Goal: Task Accomplishment & Management: Manage account settings

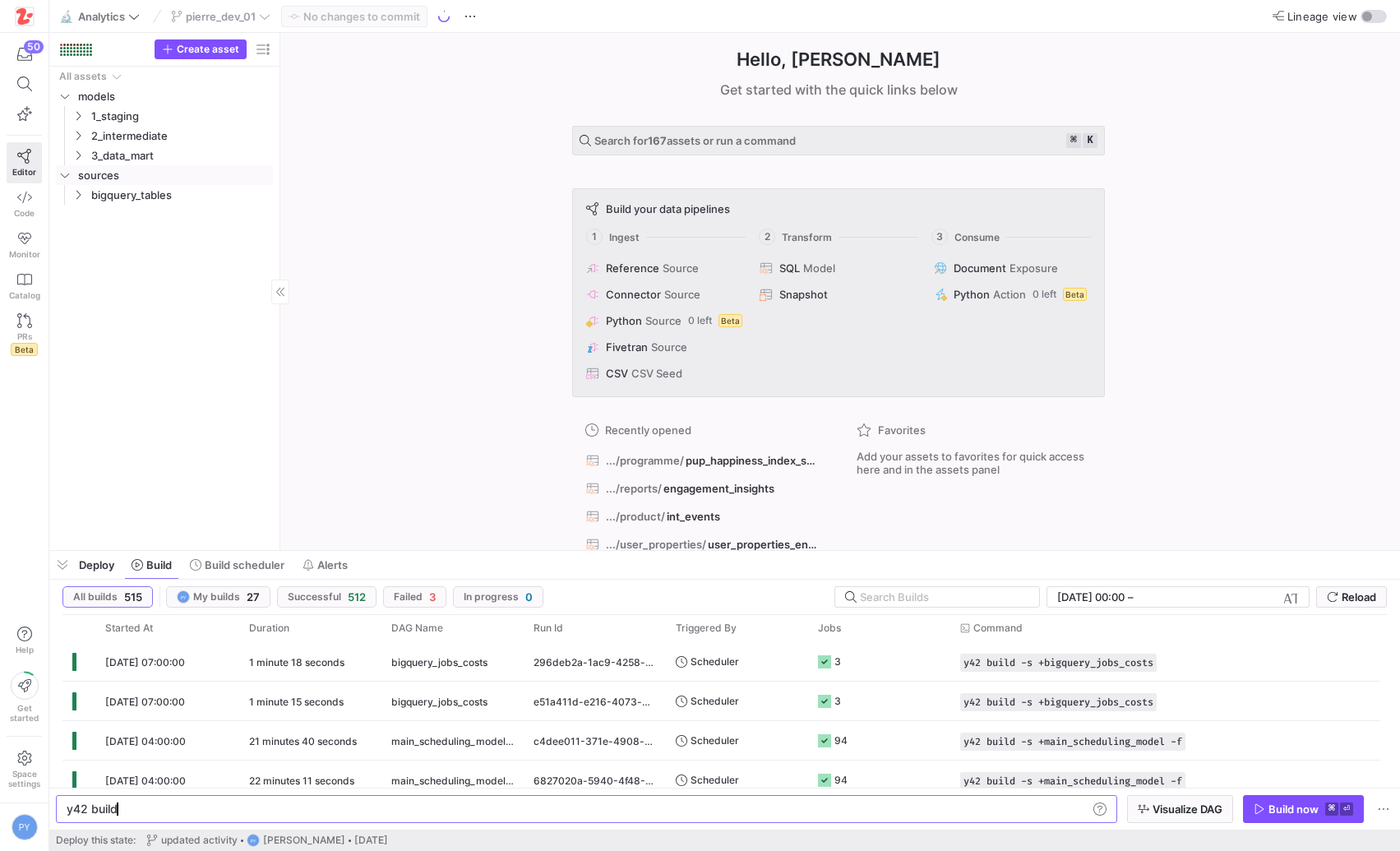
scroll to position [0, 49]
click at [79, 157] on icon "Press SPACE to select this row." at bounding box center [78, 155] width 11 height 9
click at [22, 208] on span "Code" at bounding box center [25, 212] width 21 height 9
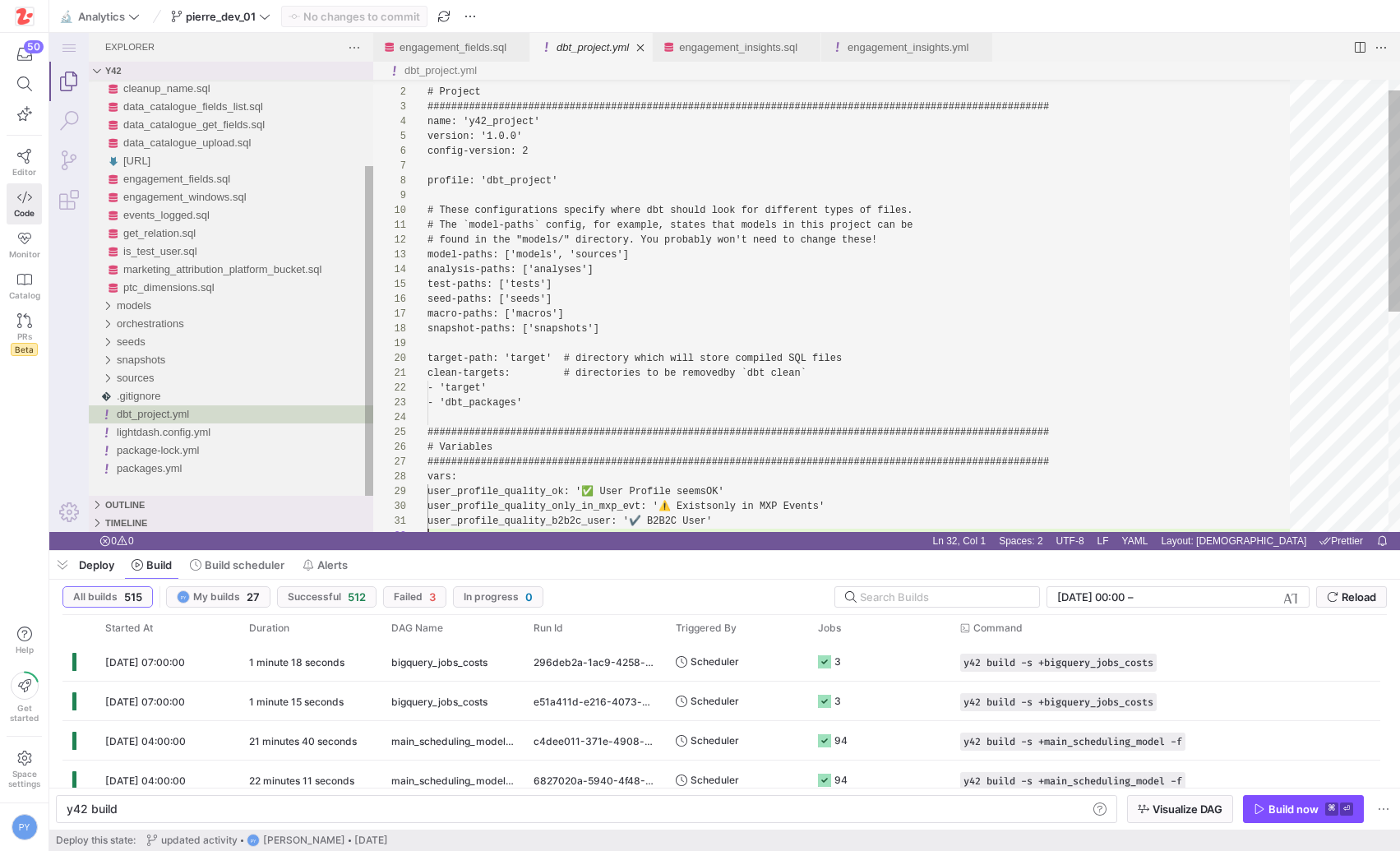
scroll to position [15, 0]
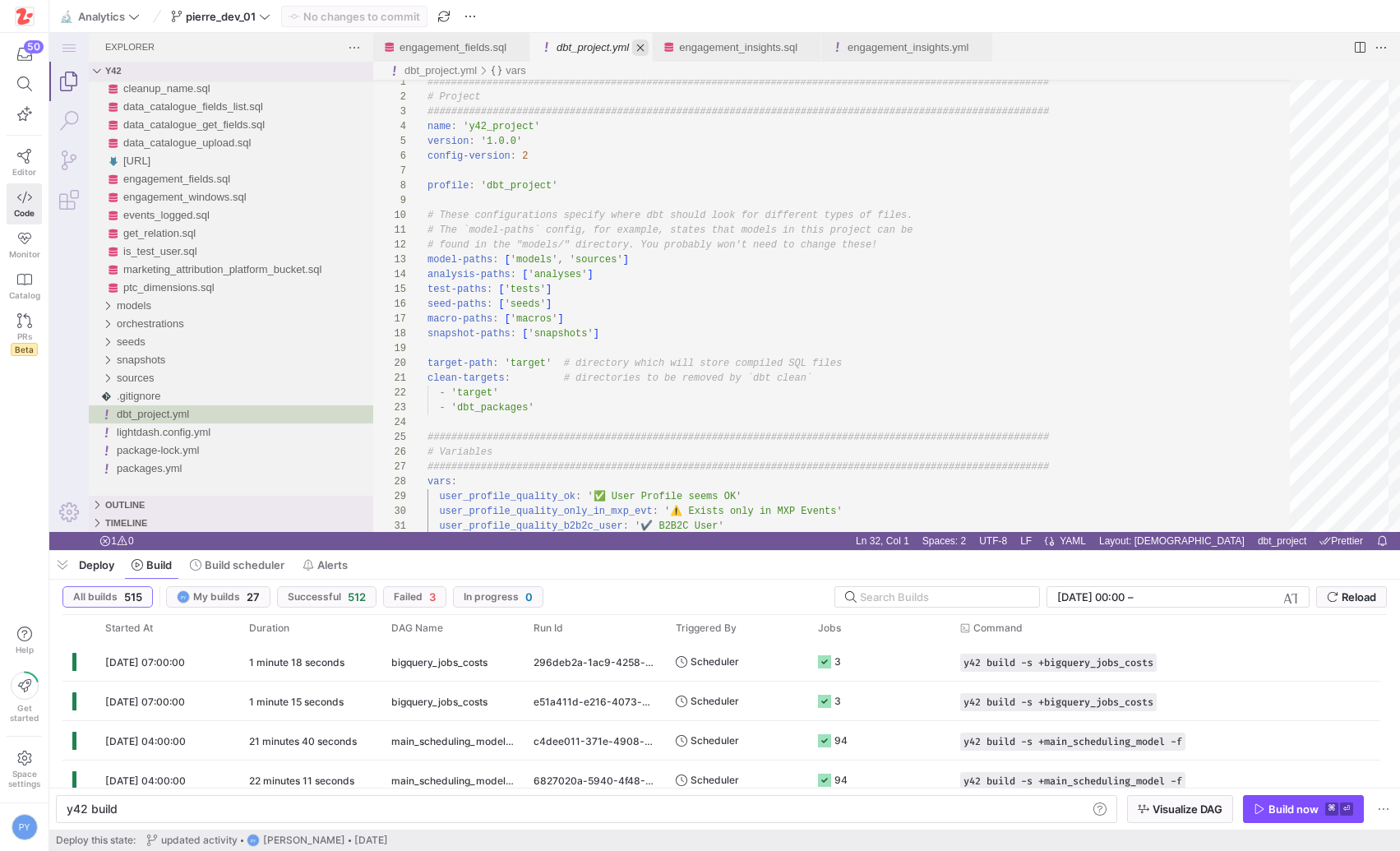
click at [648, 50] on link "Close (⌘W)" at bounding box center [640, 47] width 16 height 16
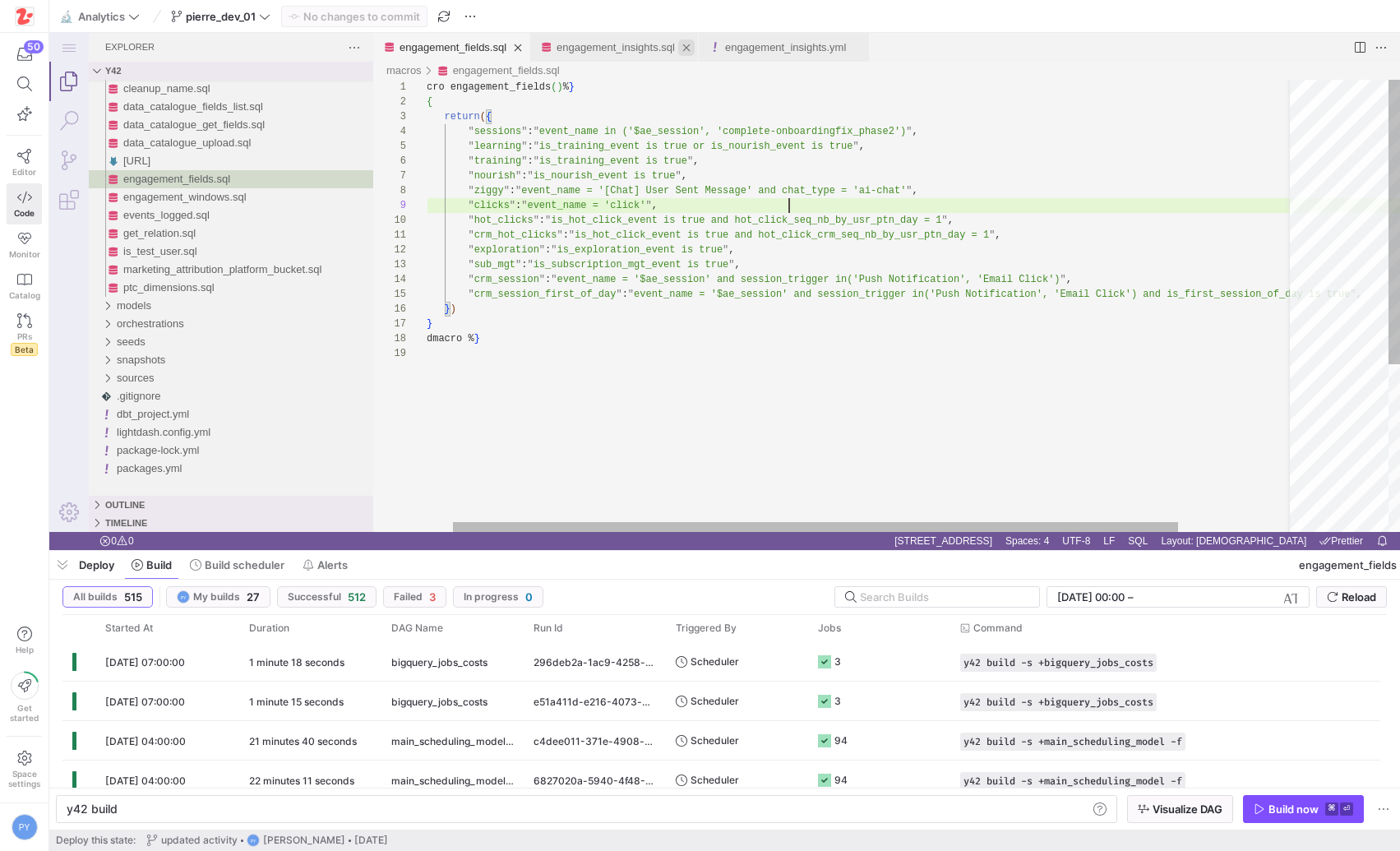
scroll to position [74, 392]
click at [479, 205] on div "{ % macro engagement_fields ( ) % } { { return ( { " sessions " : " event_name …" at bounding box center [916, 439] width 1038 height 718
type textarea "return({ "sessions": "event_name in ('$ae_session', 'complete-onboarding fix_ph…"
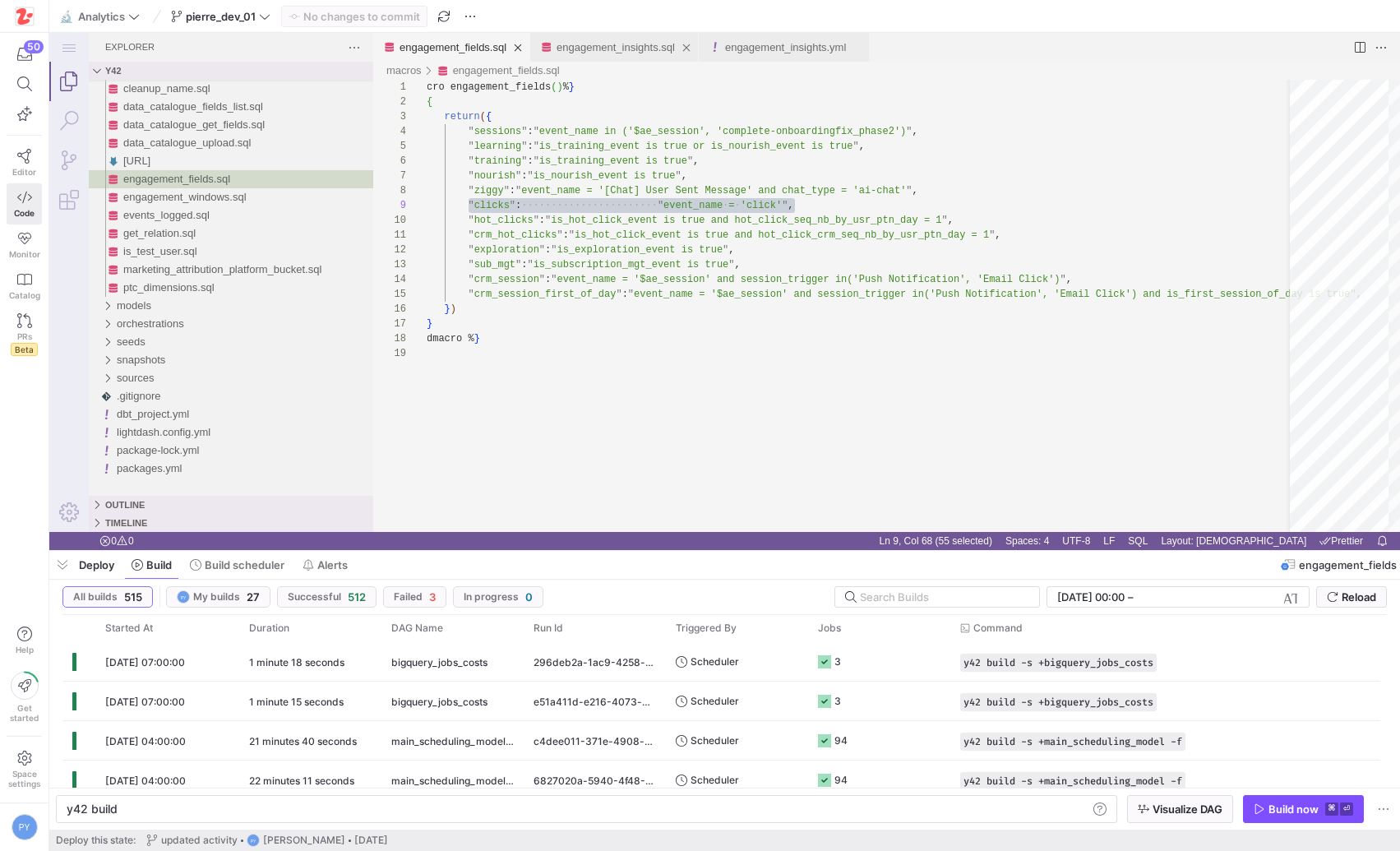
click at [611, 48] on link "engagement_insights.sql" at bounding box center [615, 47] width 118 height 12
type textarea "y42 build -s engagement_insights"
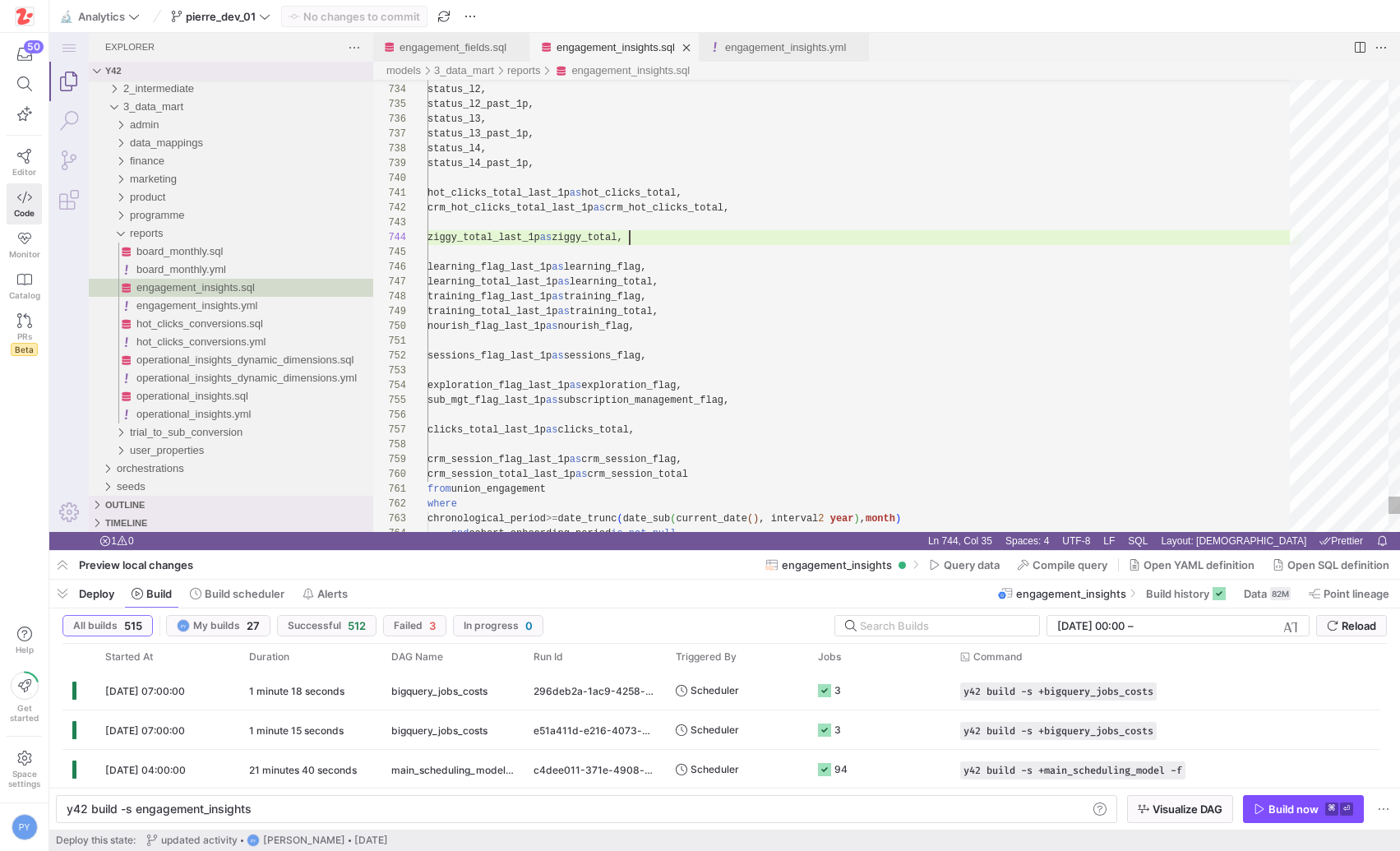
type textarea "sessions_flag_last_1p as sessions_flag, exploration_flag_last_1p as exploration…"
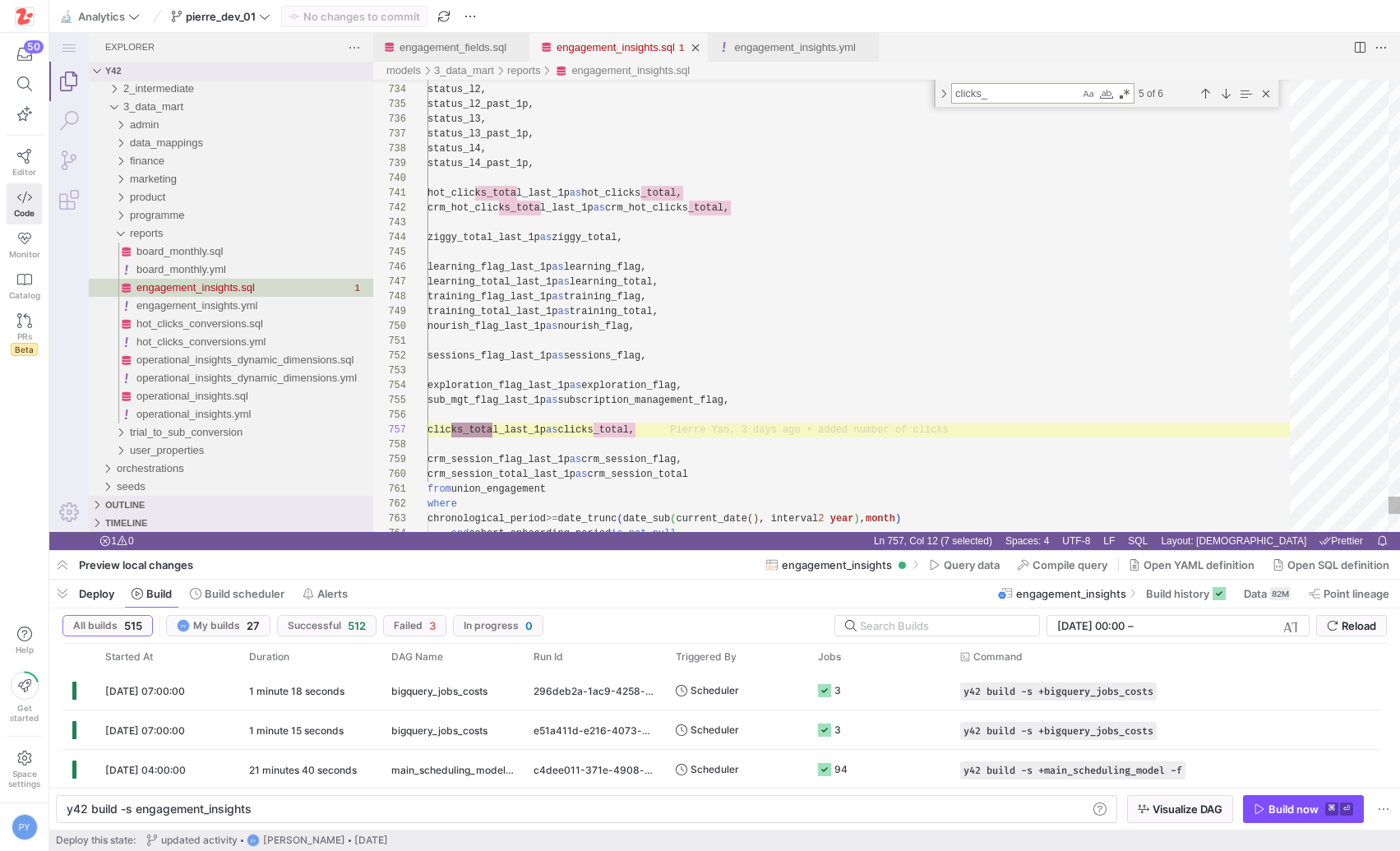
scroll to position [148, 65]
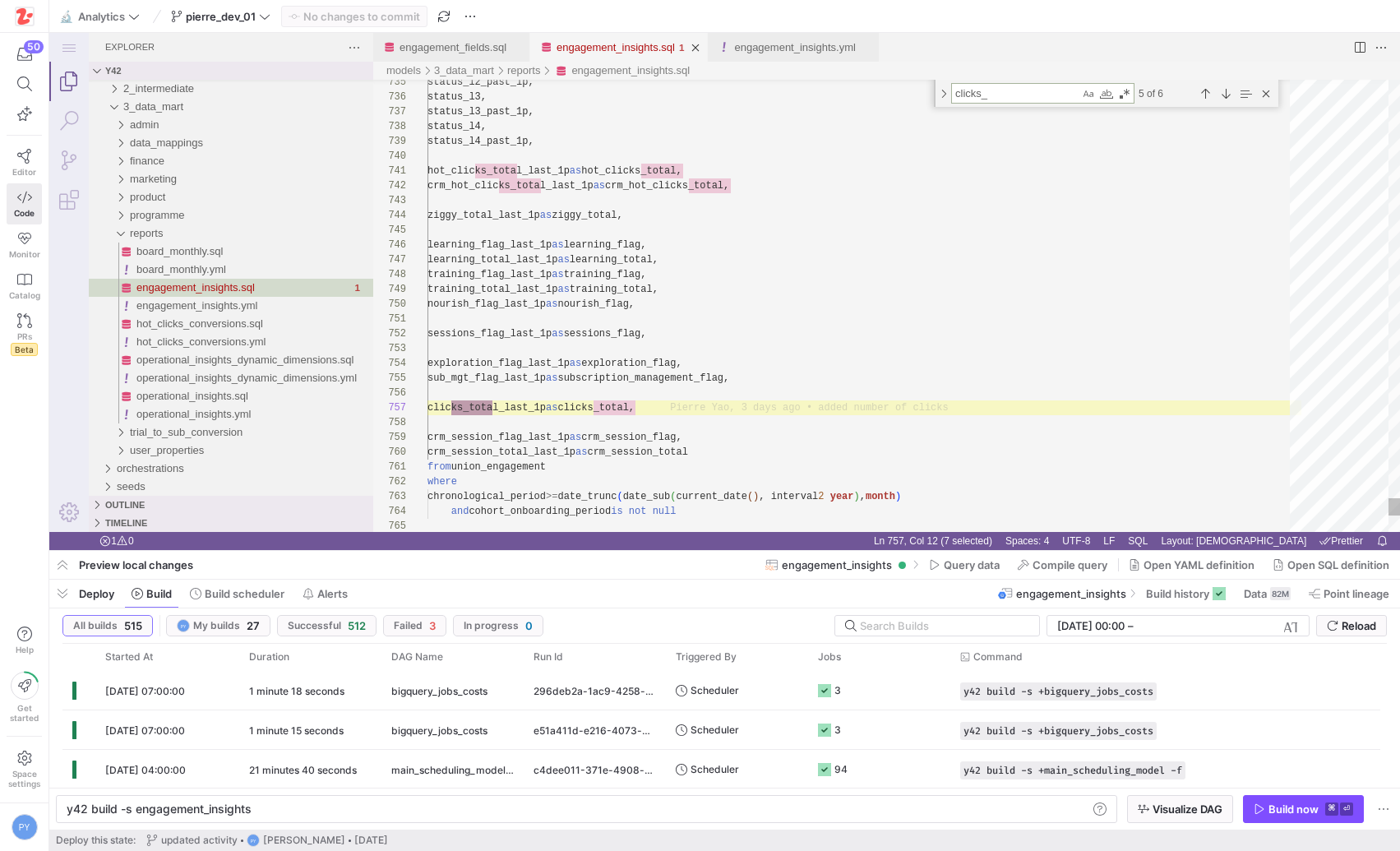
type textarea "clicks_"
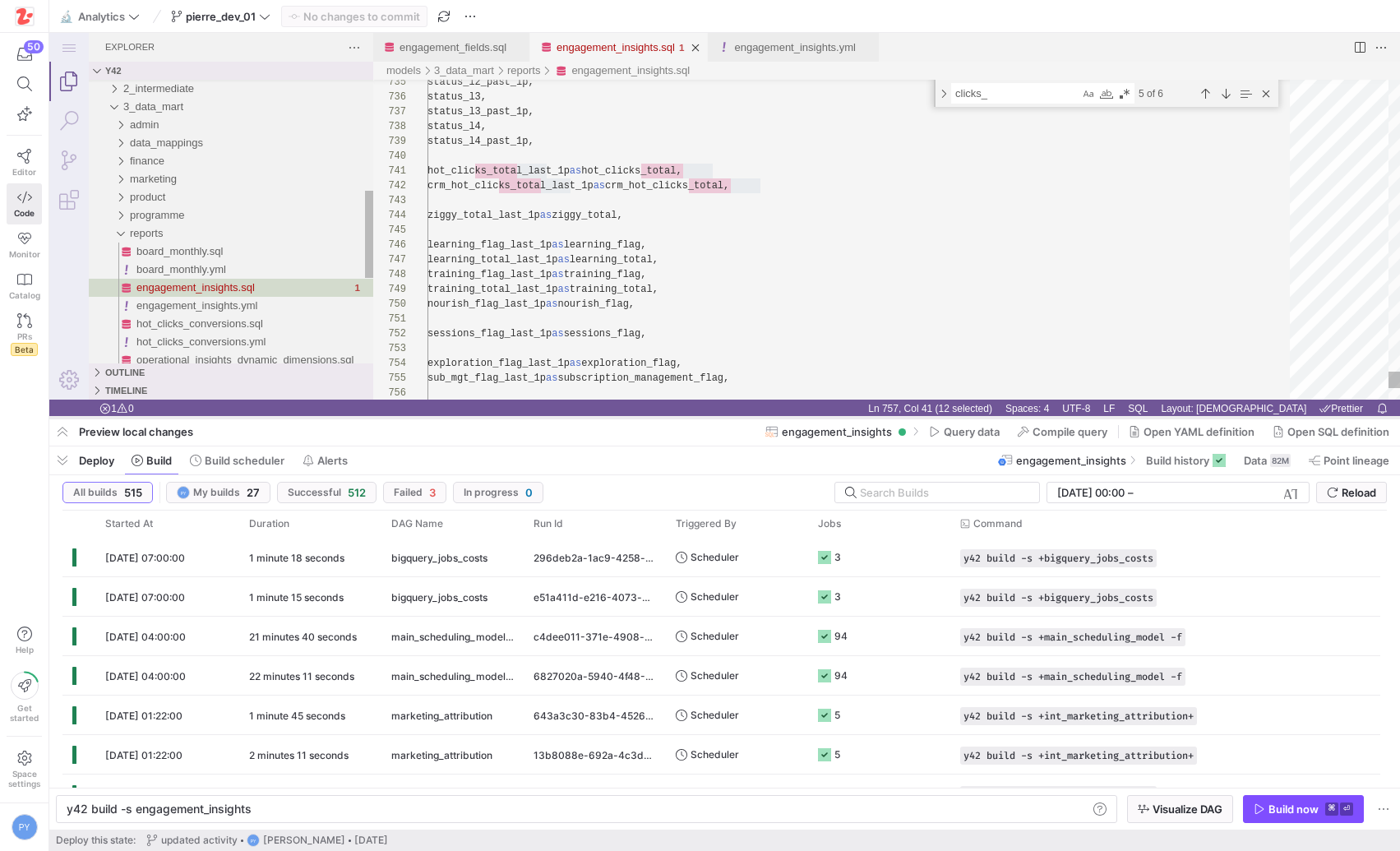
drag, startPoint x: 691, startPoint y: 553, endPoint x: 697, endPoint y: 420, distance: 133.1
click at [697, 420] on div at bounding box center [724, 417] width 1350 height 7
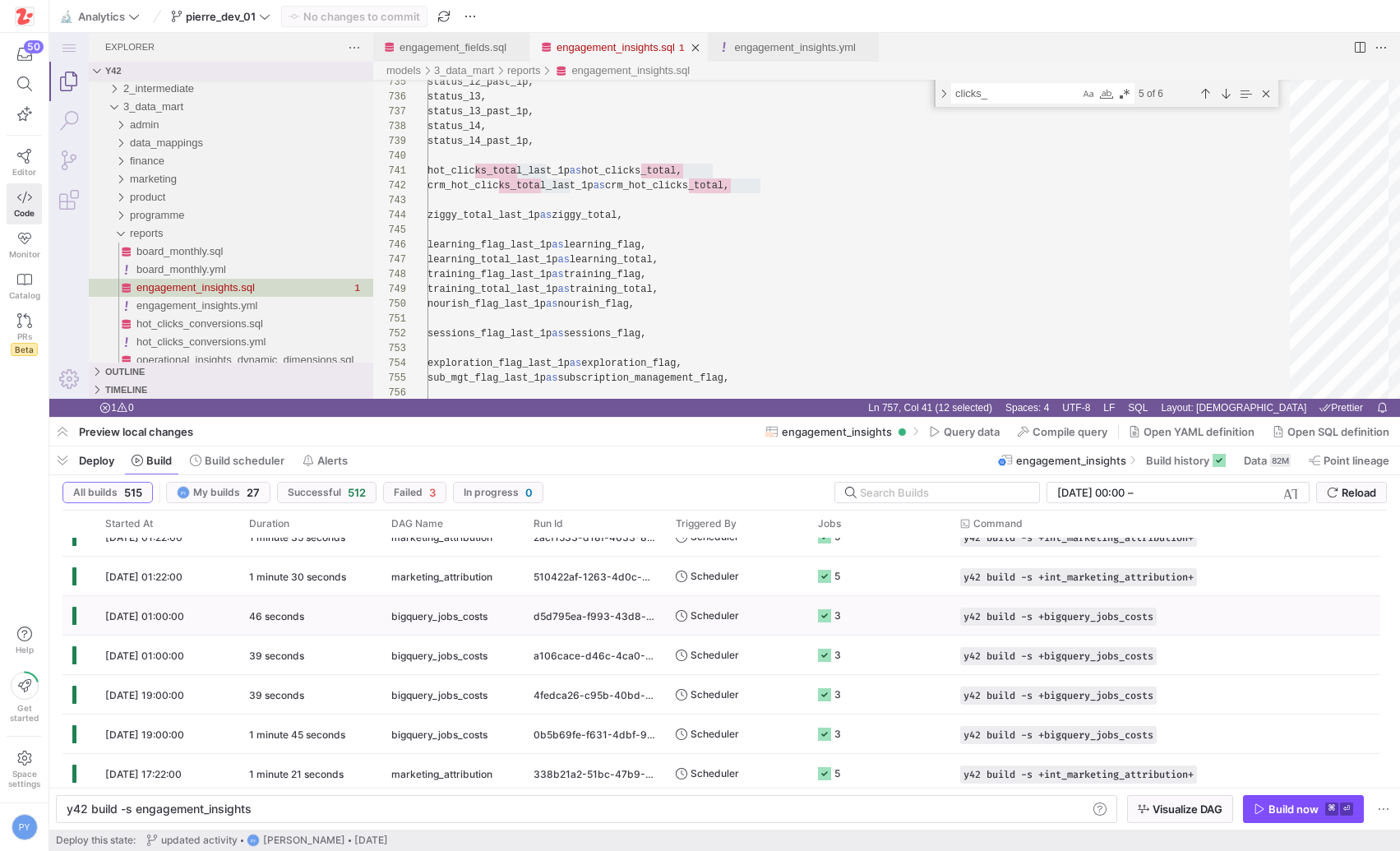
scroll to position [0, 0]
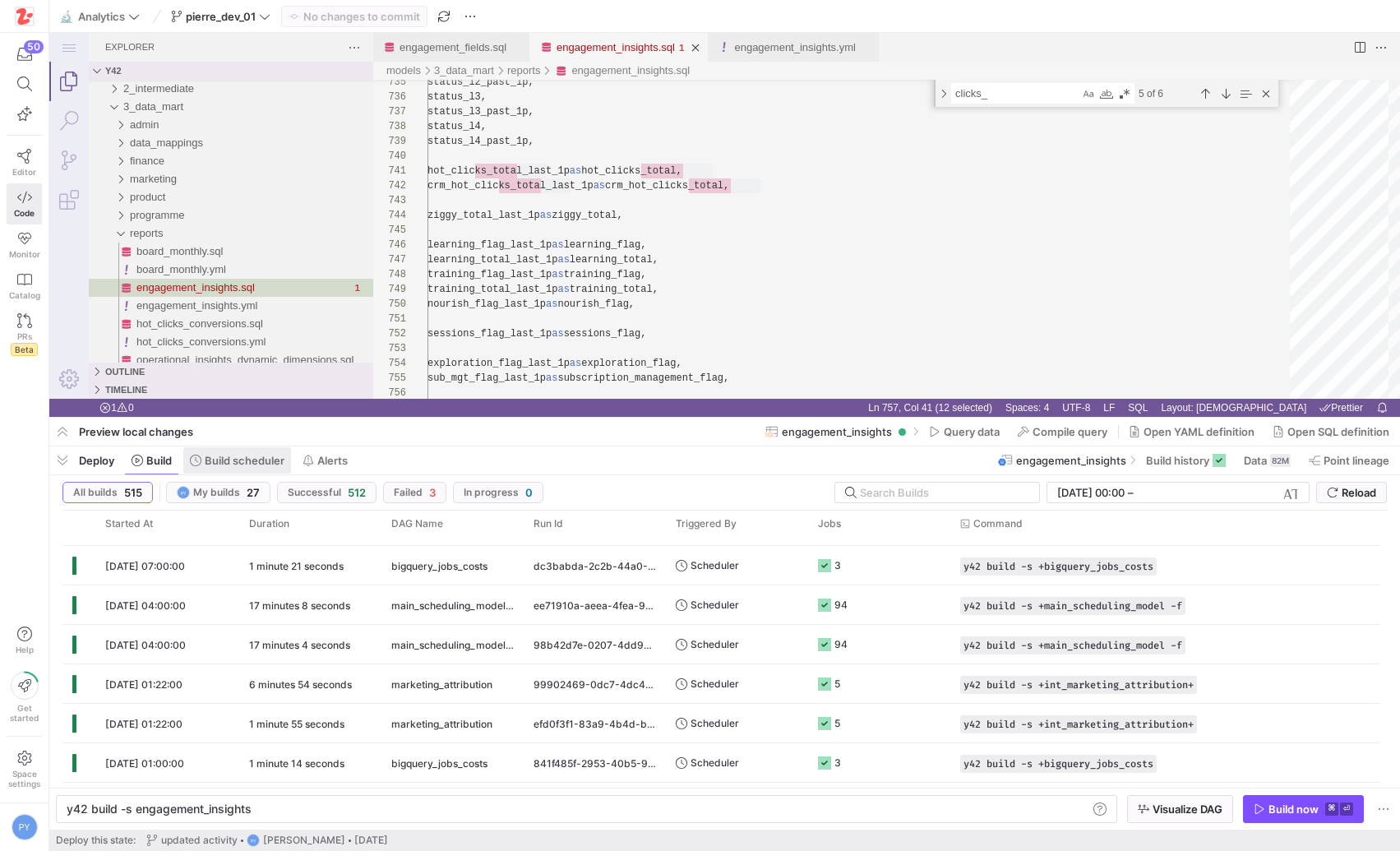
click at [262, 469] on span at bounding box center [237, 460] width 108 height 26
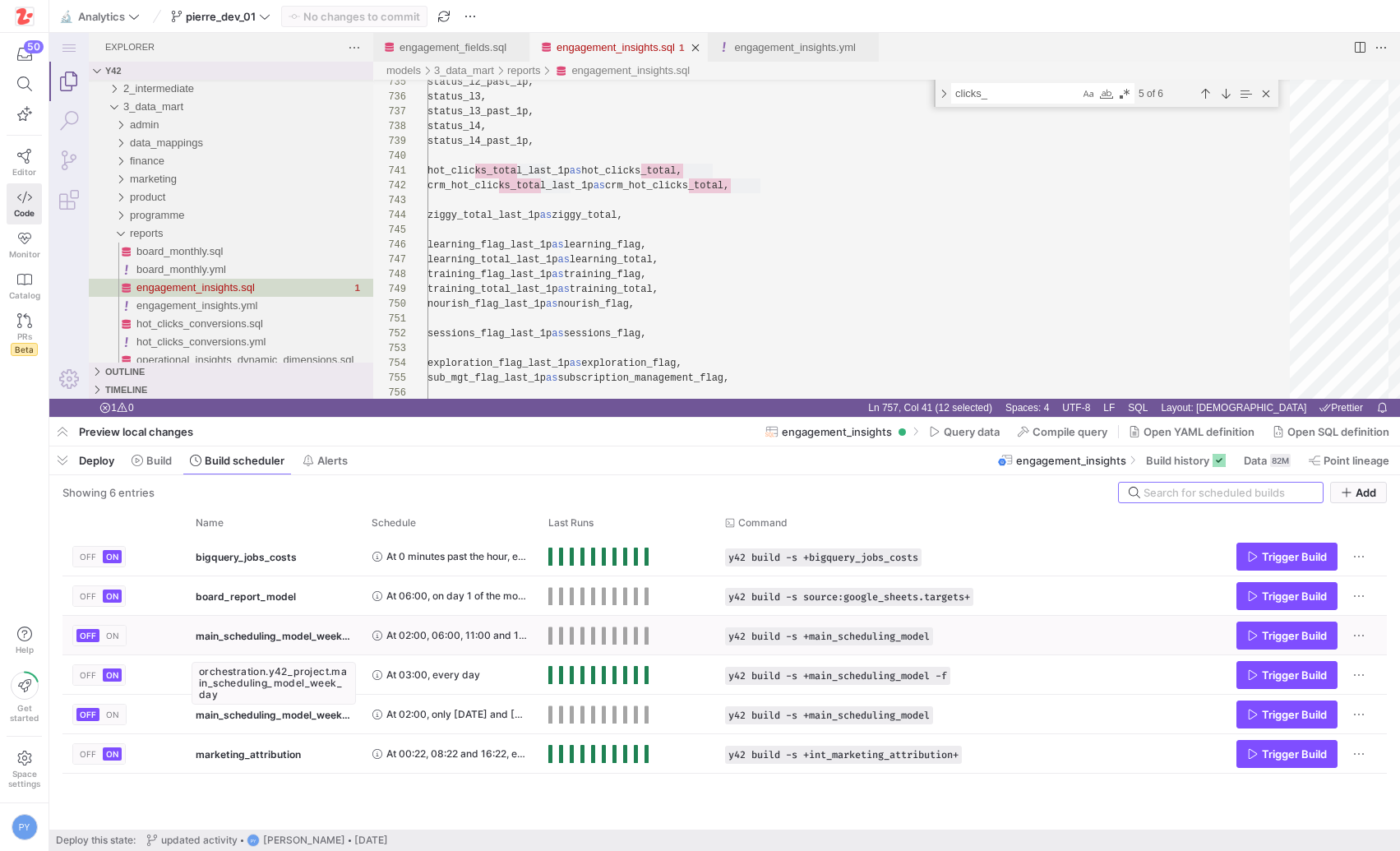
click at [218, 644] on span "main_scheduling_model_week_day" at bounding box center [274, 635] width 157 height 39
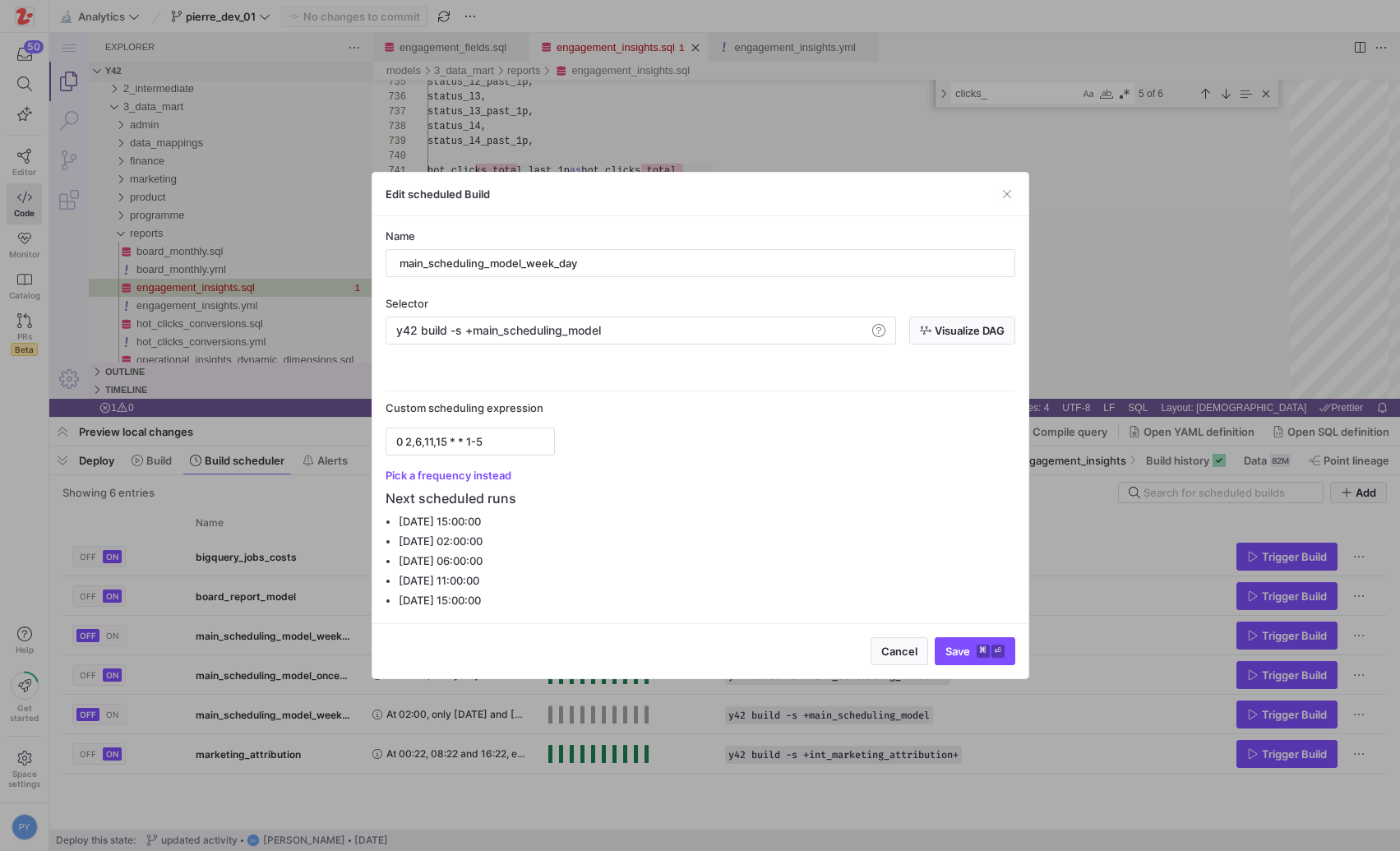
click at [218, 644] on div at bounding box center [700, 426] width 1400 height 851
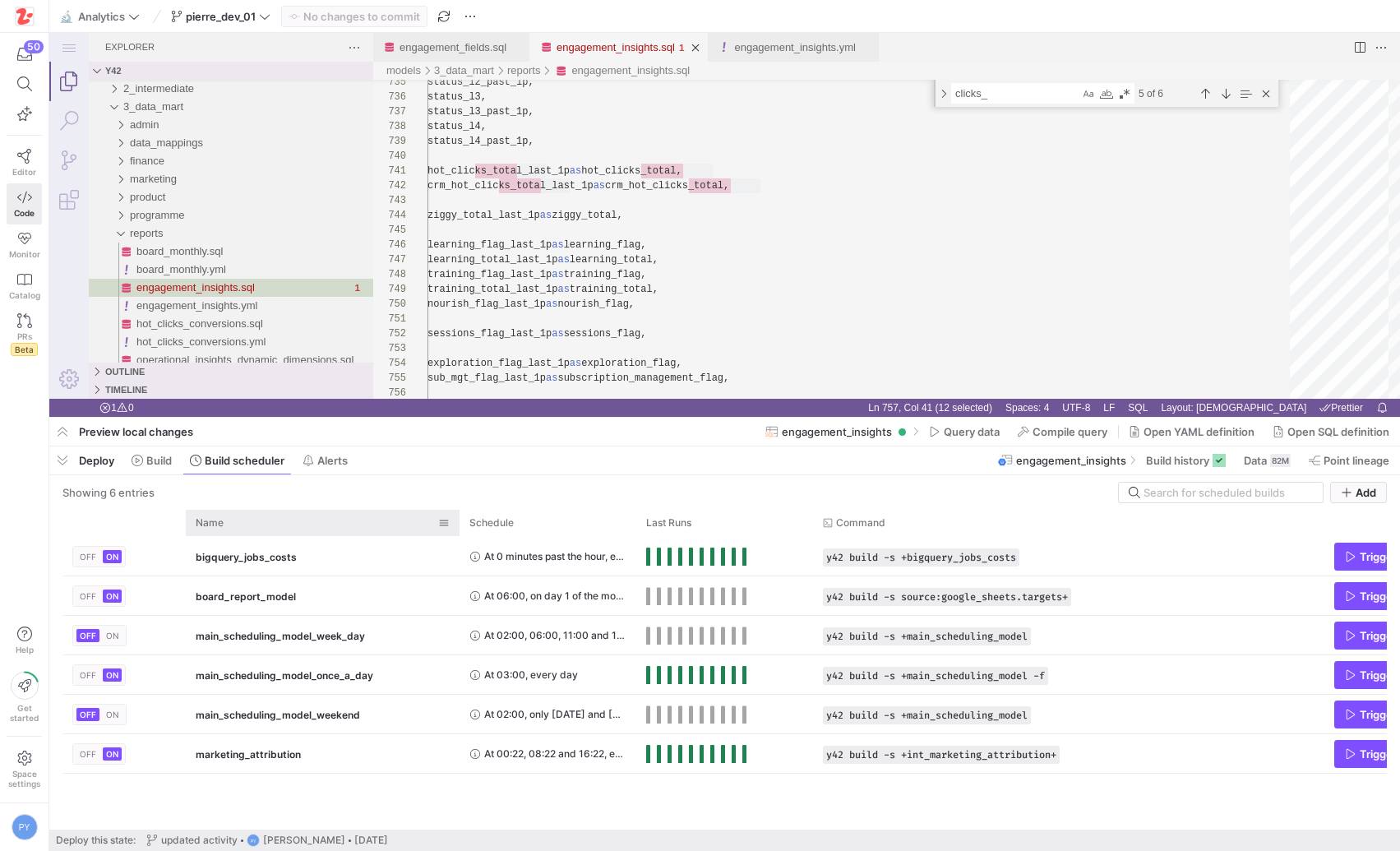
drag, startPoint x: 358, startPoint y: 525, endPoint x: 463, endPoint y: 531, distance: 105.2
click at [462, 531] on div at bounding box center [459, 523] width 7 height 26
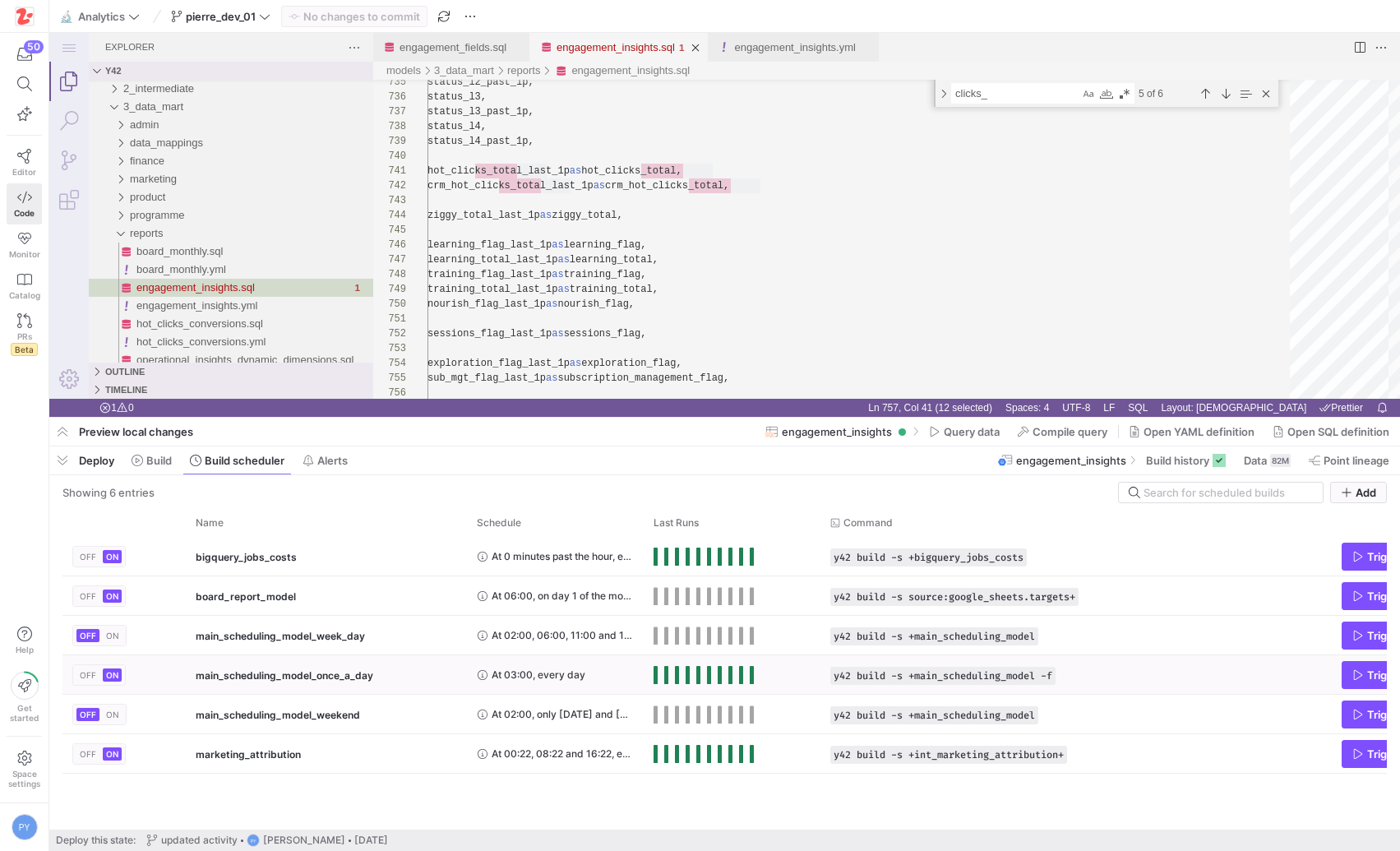
click at [92, 674] on span "OFF" at bounding box center [88, 675] width 16 height 9
click at [260, 674] on span "main_scheduling_model_once_a_day" at bounding box center [284, 675] width 177 height 39
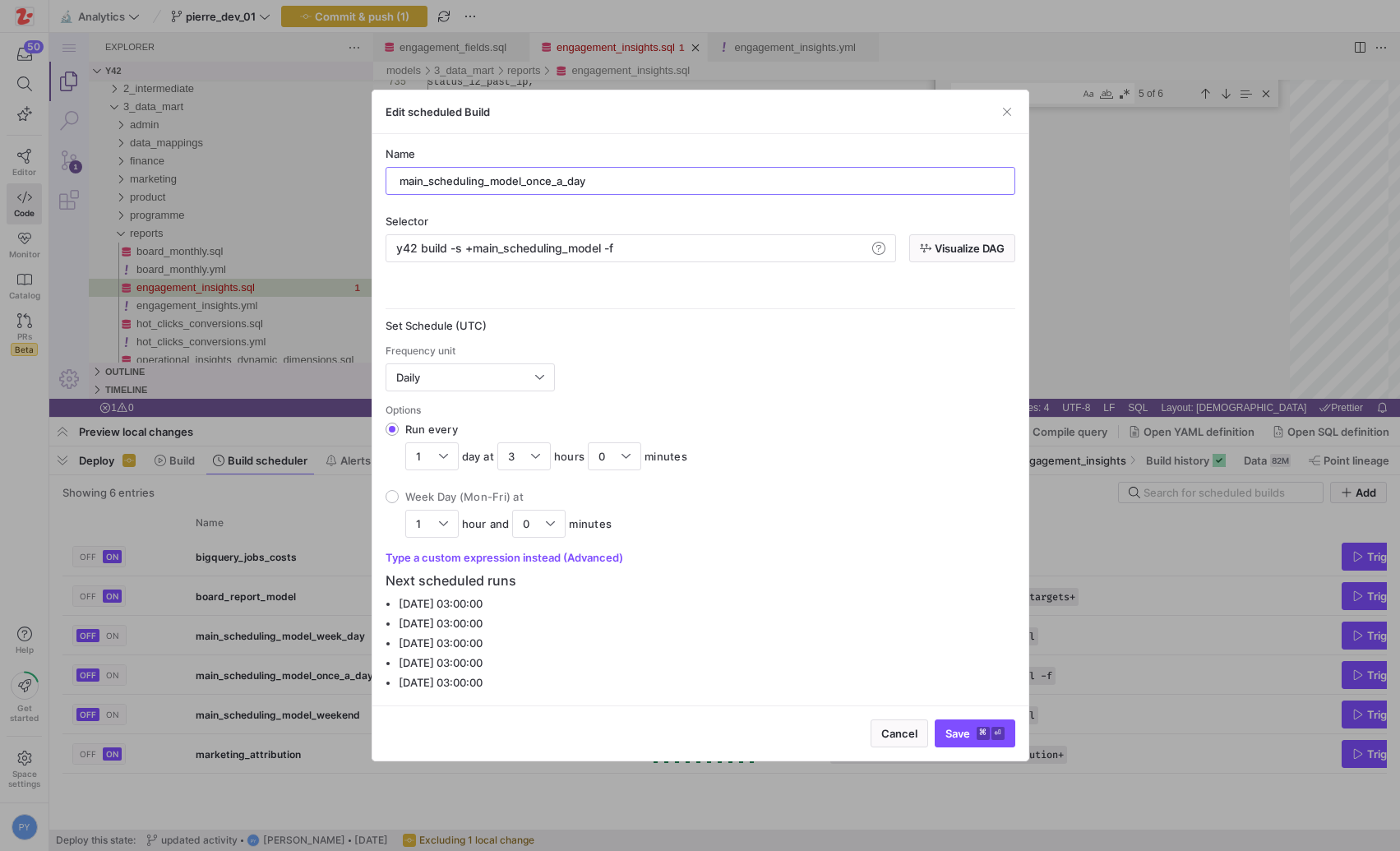
drag, startPoint x: 526, startPoint y: 182, endPoint x: 736, endPoint y: 202, distance: 211.0
click at [736, 202] on div "Name main_scheduling_model_once_a_day Selector y42 build -s +main_scheduling_mo…" at bounding box center [700, 420] width 629 height 545
drag, startPoint x: 591, startPoint y: 179, endPoint x: 656, endPoint y: 186, distance: 65.4
click at [656, 186] on input "main_scheduling_model_full_refresh_1w" at bounding box center [700, 181] width 602 height 13
click at [526, 182] on input "main_scheduling_model_full_refresh" at bounding box center [700, 181] width 602 height 13
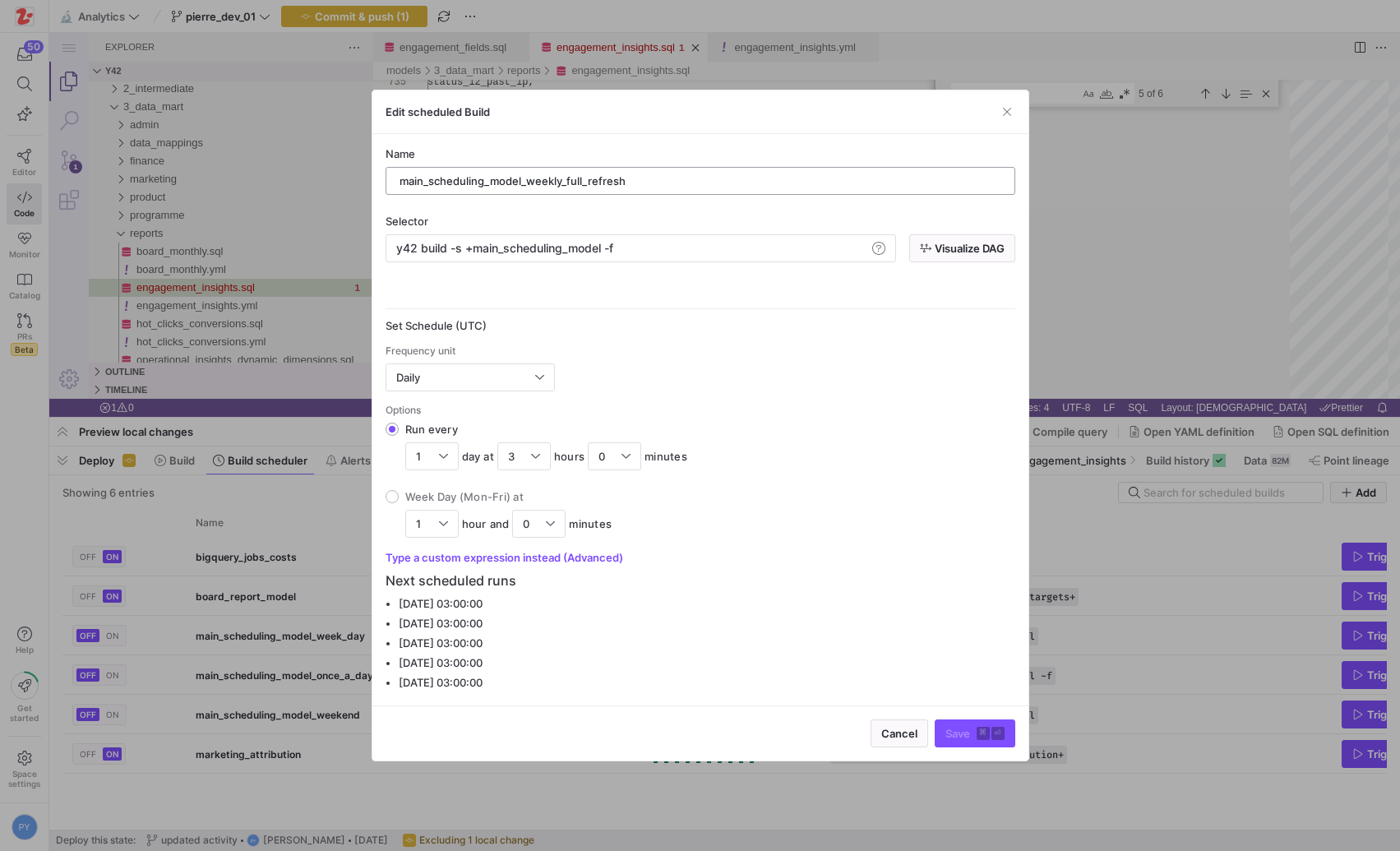
click at [526, 183] on input "main_scheduling_model_weekly_full_refresh" at bounding box center [700, 181] width 602 height 13
click at [426, 184] on input "main_scheduling_model_weekly_full_refresh" at bounding box center [700, 181] width 602 height 13
click at [526, 181] on input "main_scheduling_model_weekly_full_refresh" at bounding box center [700, 181] width 602 height 13
click at [515, 183] on input "main_weekly_full_refresh" at bounding box center [700, 181] width 602 height 13
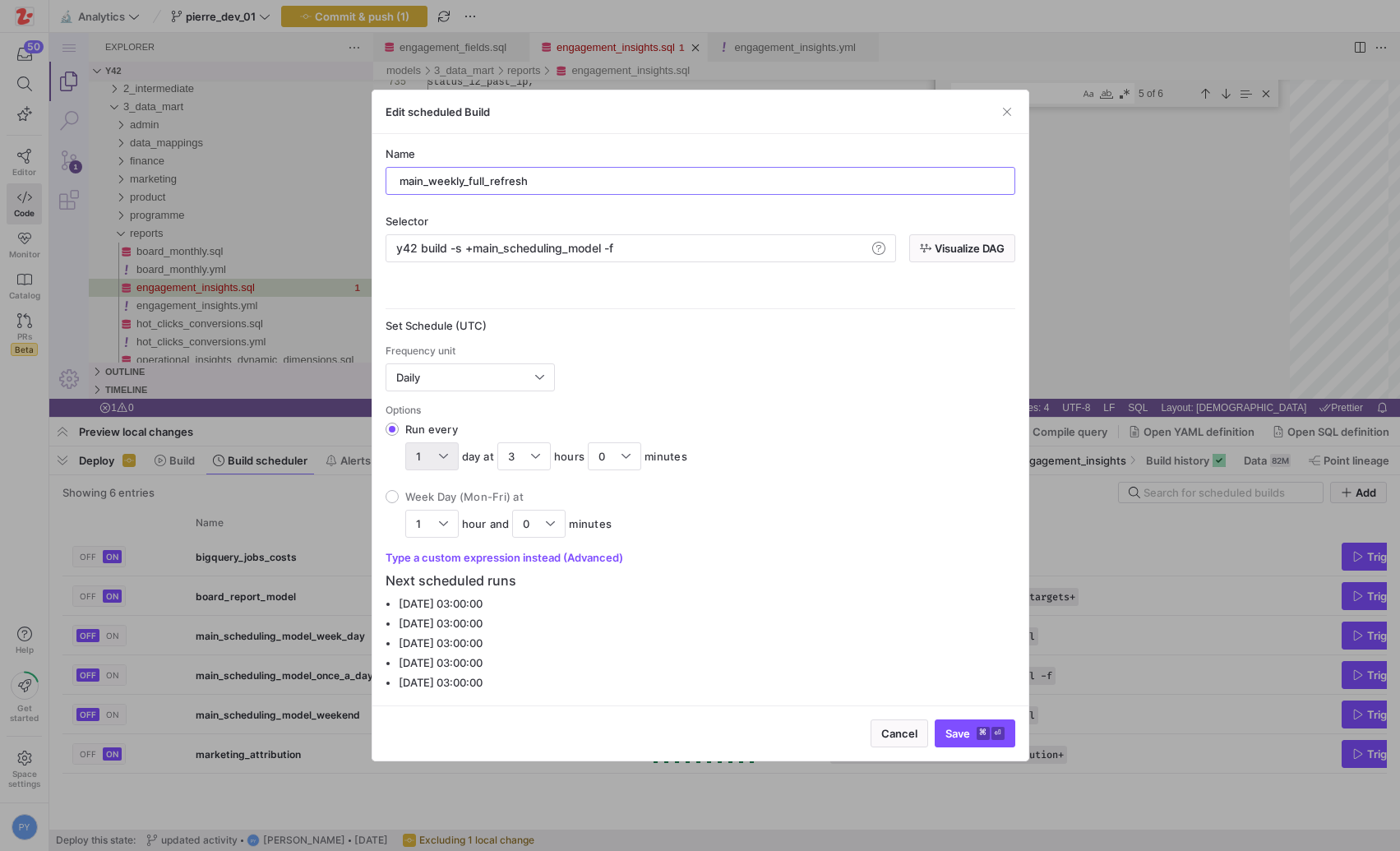
type input "main_weekly_full_refresh"
click at [442, 453] on div at bounding box center [443, 457] width 9 height 13
click at [399, 436] on input "Run every 1 day at 3 hours 0 minutes" at bounding box center [392, 429] width 13 height 13
click at [435, 482] on span "1" at bounding box center [431, 487] width 39 height 13
click at [457, 381] on div "Daily" at bounding box center [465, 377] width 139 height 13
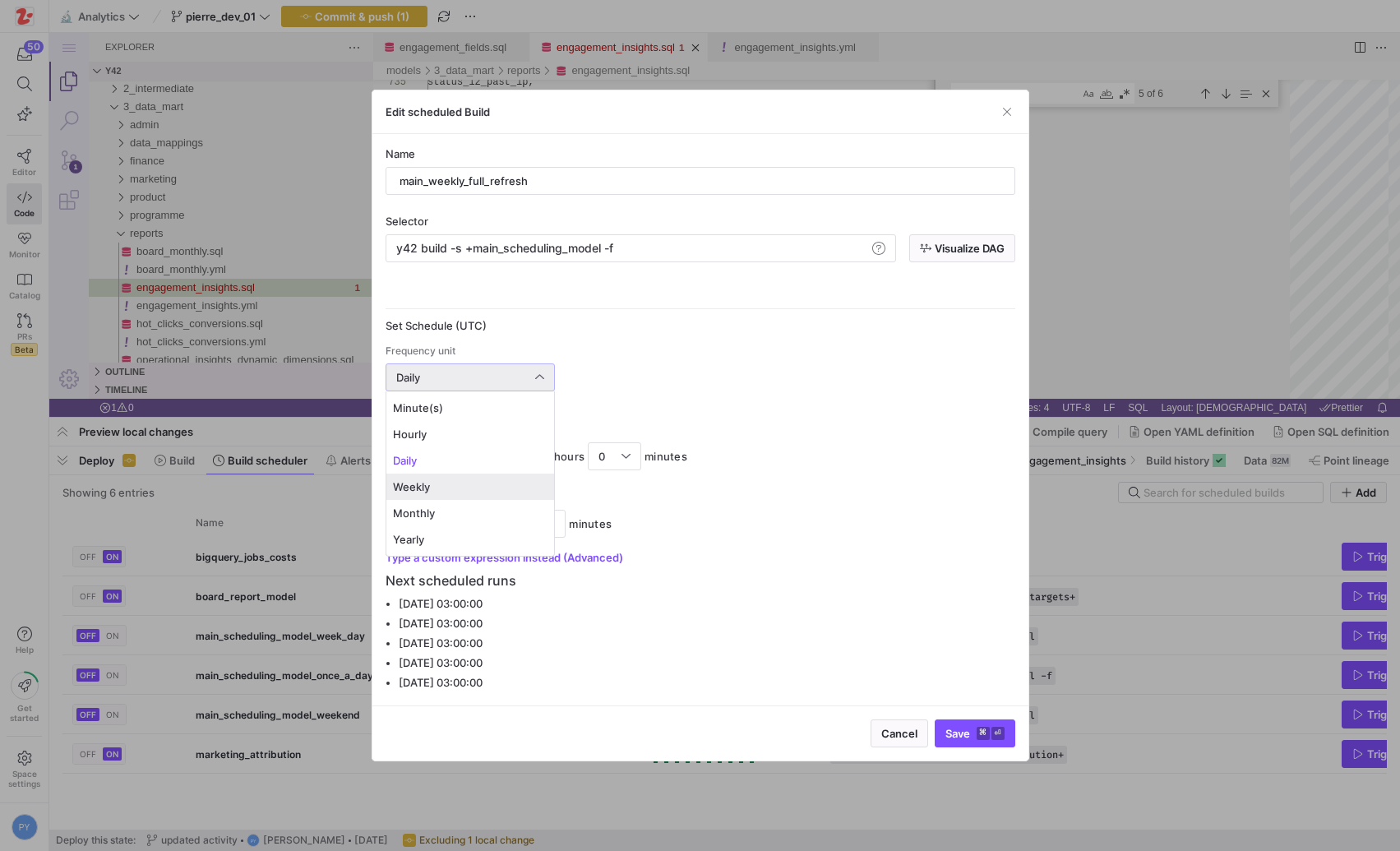
click at [437, 481] on span "Weekly" at bounding box center [470, 487] width 155 height 13
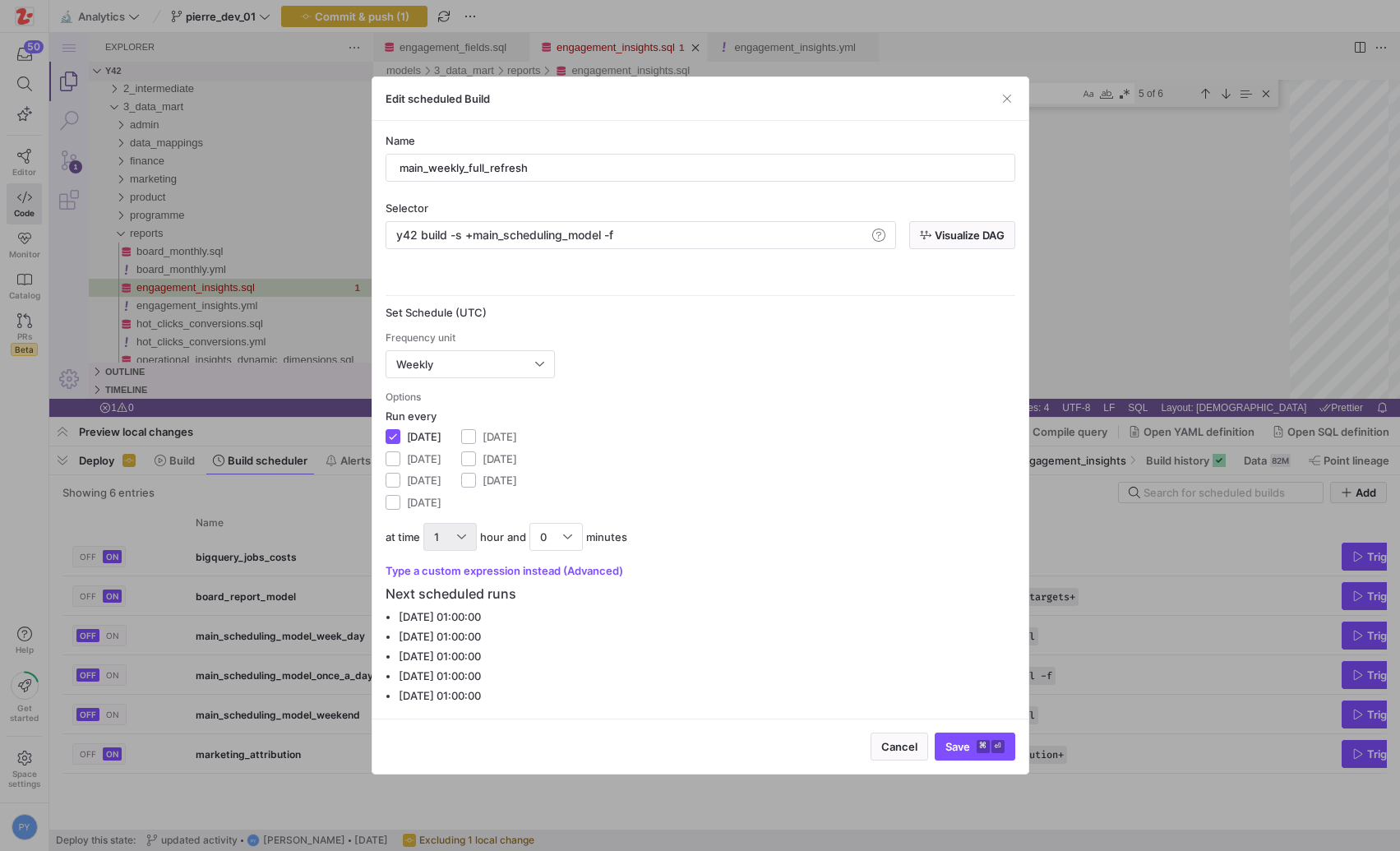
click at [471, 533] on div "1" at bounding box center [450, 537] width 54 height 28
click at [444, 672] on span "4" at bounding box center [450, 673] width 39 height 13
click at [757, 577] on y42-orchestration-config "Schedule options Set Schedule (UTC) Frequency unit Weekly Options Run every [DA…" at bounding box center [700, 487] width 629 height 437
click at [967, 746] on span "Save ⌘ ⏎" at bounding box center [975, 746] width 59 height 13
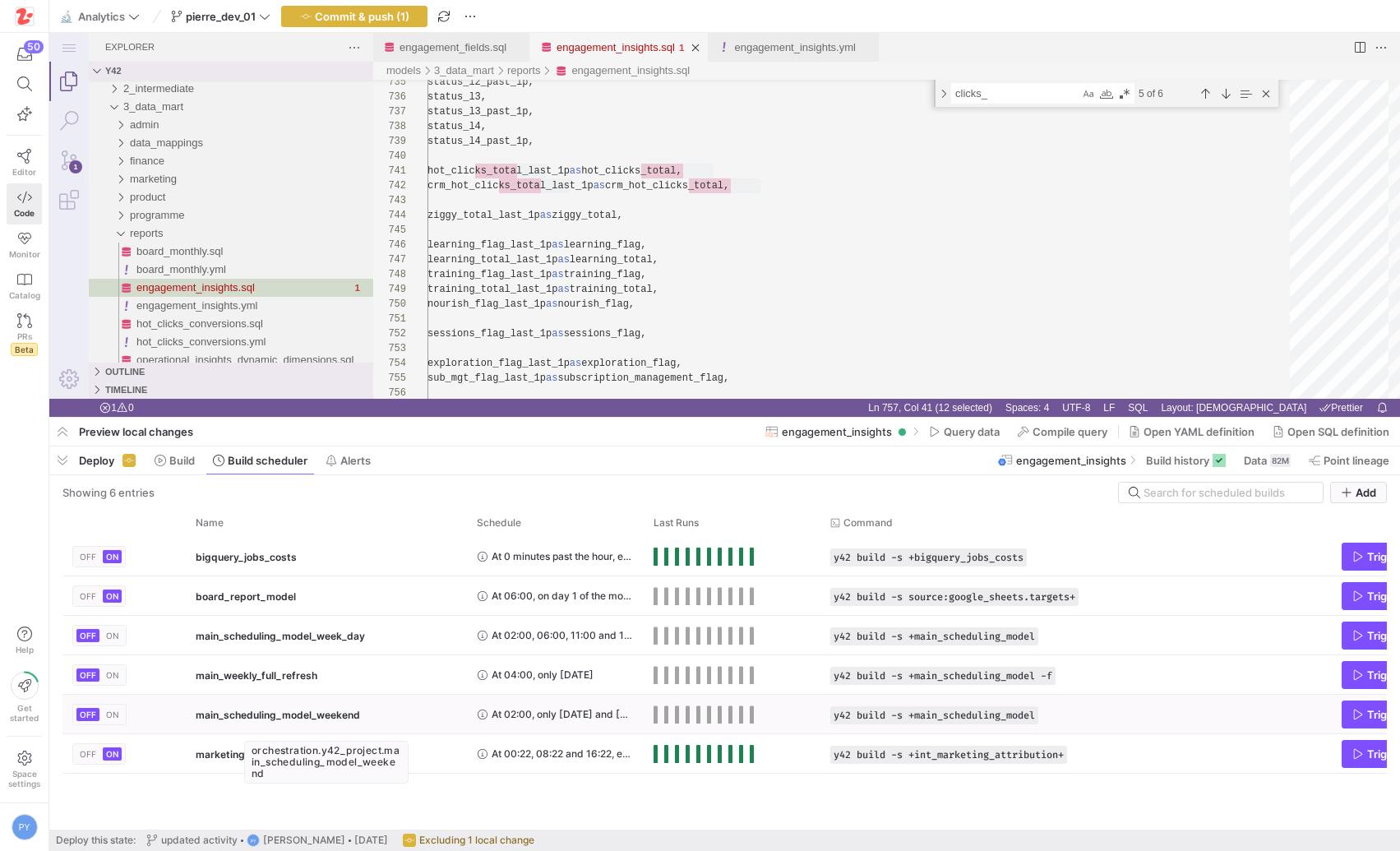
click at [298, 718] on span "main_scheduling_model_weekend" at bounding box center [277, 714] width 164 height 39
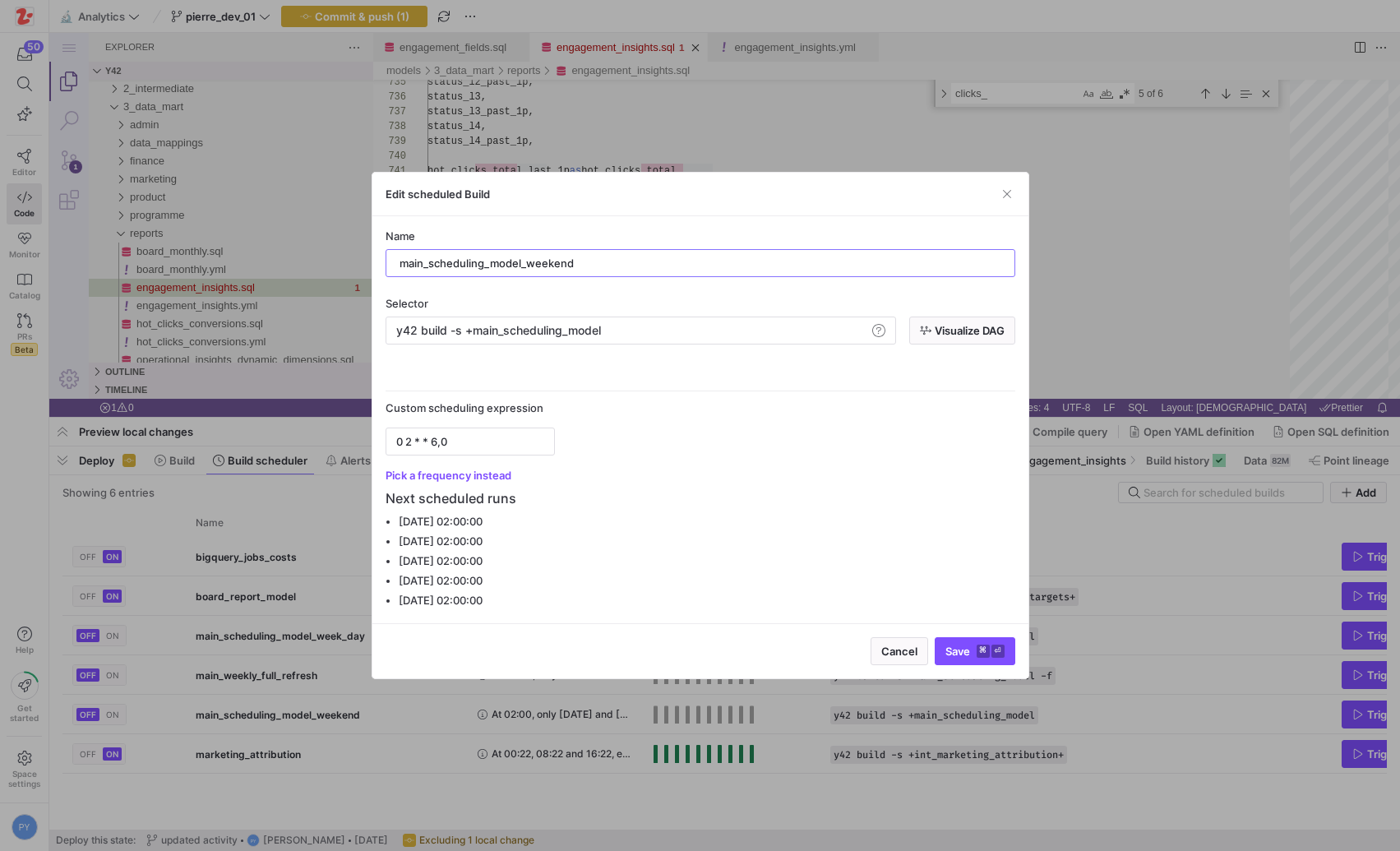
drag, startPoint x: 429, startPoint y: 264, endPoint x: 650, endPoint y: 277, distance: 221.4
click at [650, 277] on div "Name main_scheduling_model_weekend Selector y42 build -s +main_scheduling_model…" at bounding box center [700, 420] width 629 height 381
type input "main_daily_incremental"
click at [463, 476] on button "Pick a frequency instead" at bounding box center [448, 476] width 125 height 13
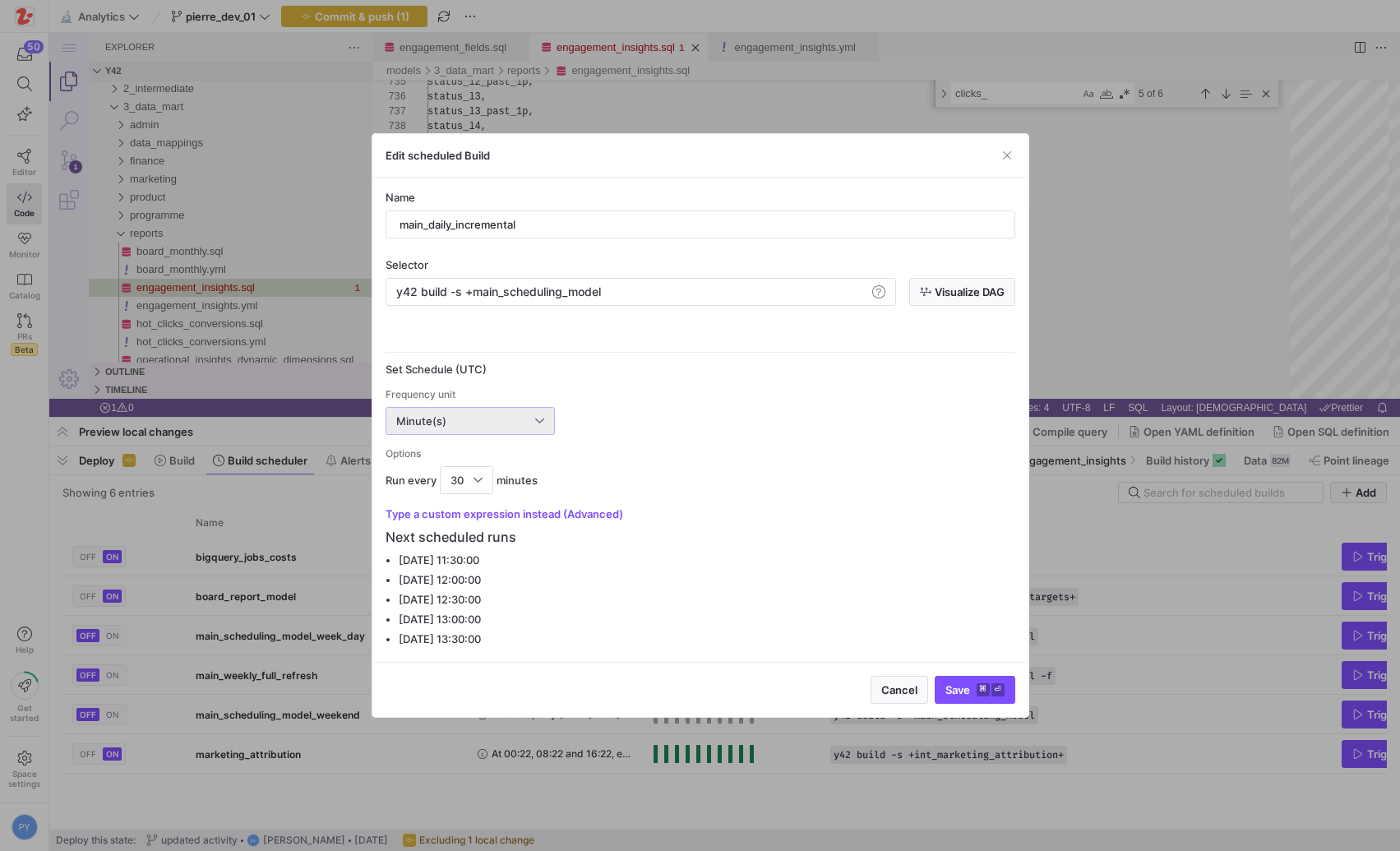
click at [458, 425] on div "Minute(s)" at bounding box center [465, 421] width 139 height 13
click at [438, 506] on span "Daily" at bounding box center [470, 504] width 155 height 13
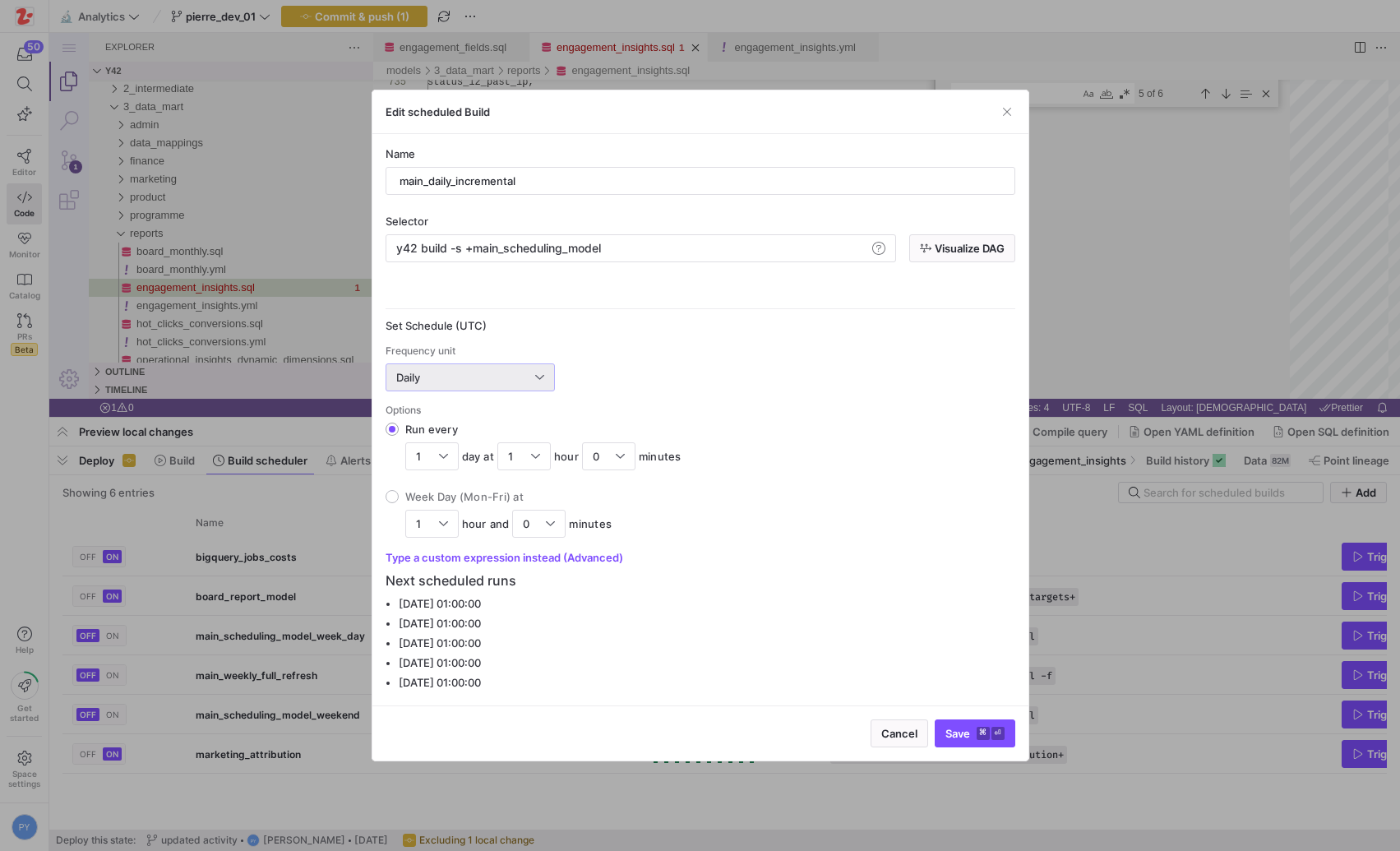
click at [473, 502] on div "Week Day (Mon-Fri) at" at bounding box center [509, 496] width 208 height 13
click at [399, 502] on input "Week Day (Mon-Fri) at 1 hour and 0 minutes" at bounding box center [392, 496] width 13 height 13
radio input "true"
click at [443, 535] on div "1" at bounding box center [432, 524] width 32 height 26
click at [399, 503] on input "Week Day (Mon-Fri) at 1 hour and 0 minutes" at bounding box center [392, 496] width 13 height 13
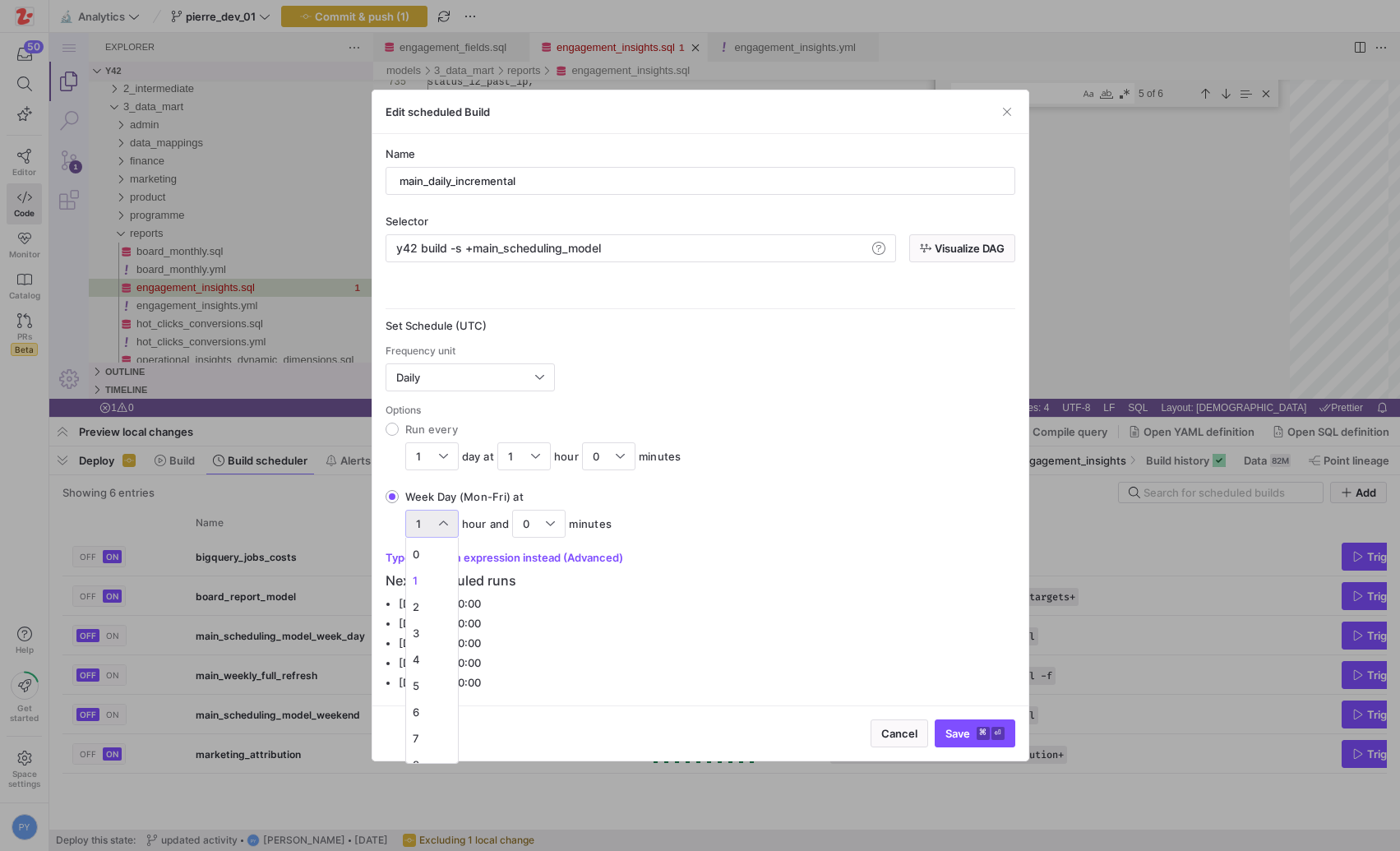
click at [594, 560] on div at bounding box center [700, 426] width 1400 height 851
click at [506, 558] on button "Type a custom expression instead (Advanced)" at bounding box center [505, 558] width 238 height 13
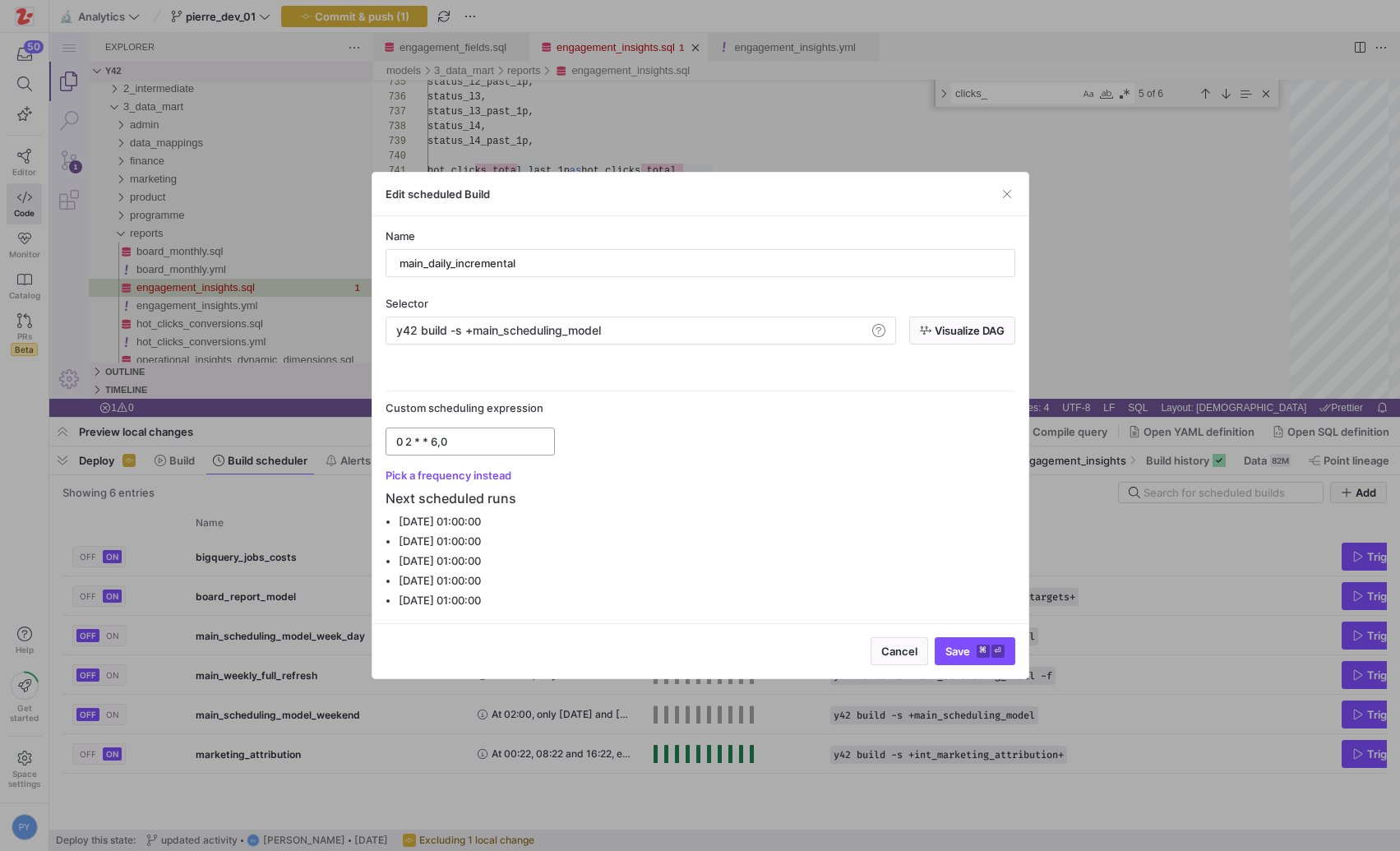
click at [490, 455] on div "0 2 * * 6,0" at bounding box center [470, 442] width 169 height 28
click at [490, 440] on input "0 2 * * 6,0" at bounding box center [470, 442] width 148 height 13
click at [411, 442] on input "0 2 * * 6,0" at bounding box center [470, 442] width 148 height 13
click at [487, 441] on input "0 2 * * 6,0" at bounding box center [470, 442] width 148 height 13
type input "0 4 * * 6,0"
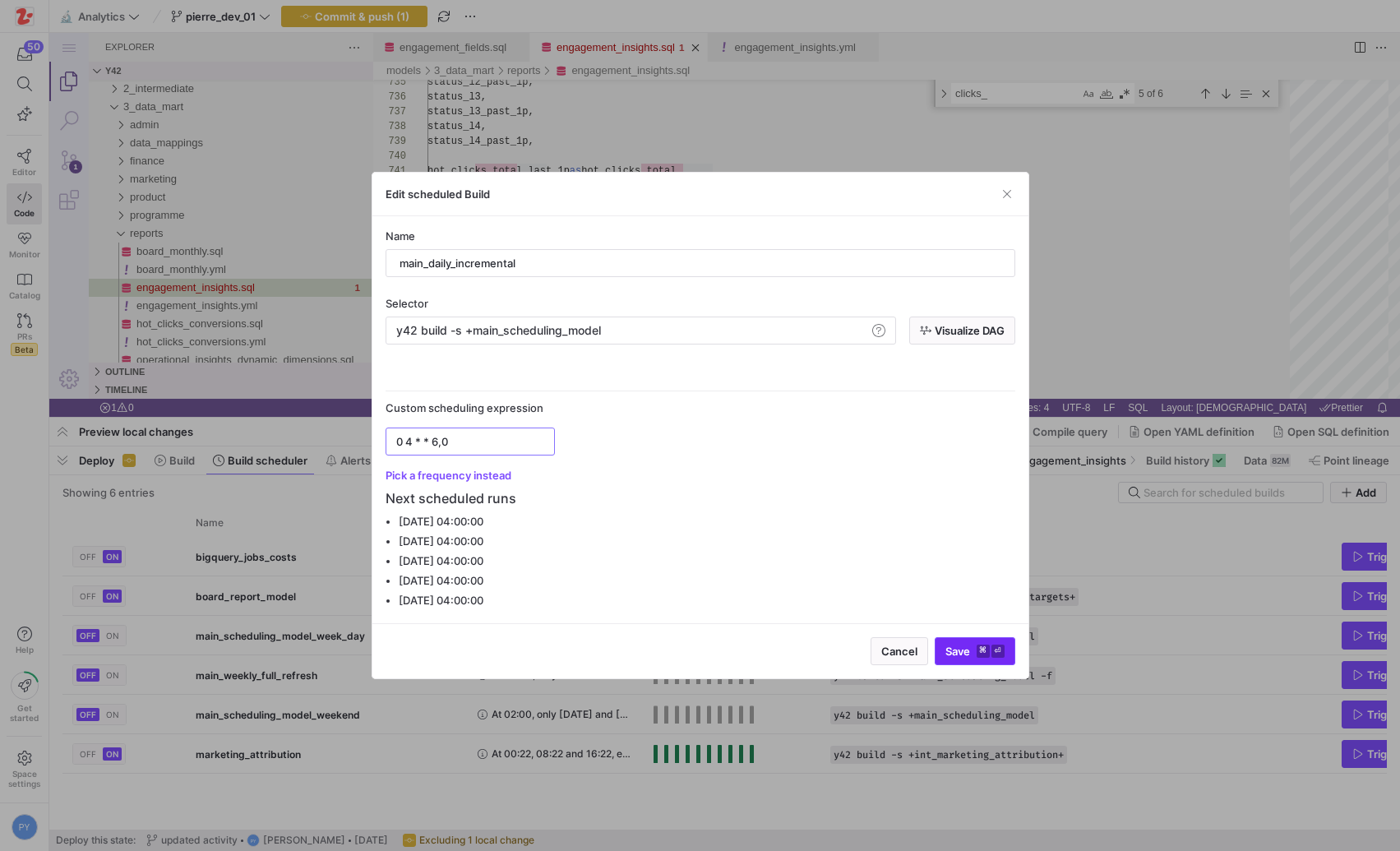
click at [960, 655] on span "Save ⌘ ⏎" at bounding box center [975, 651] width 59 height 13
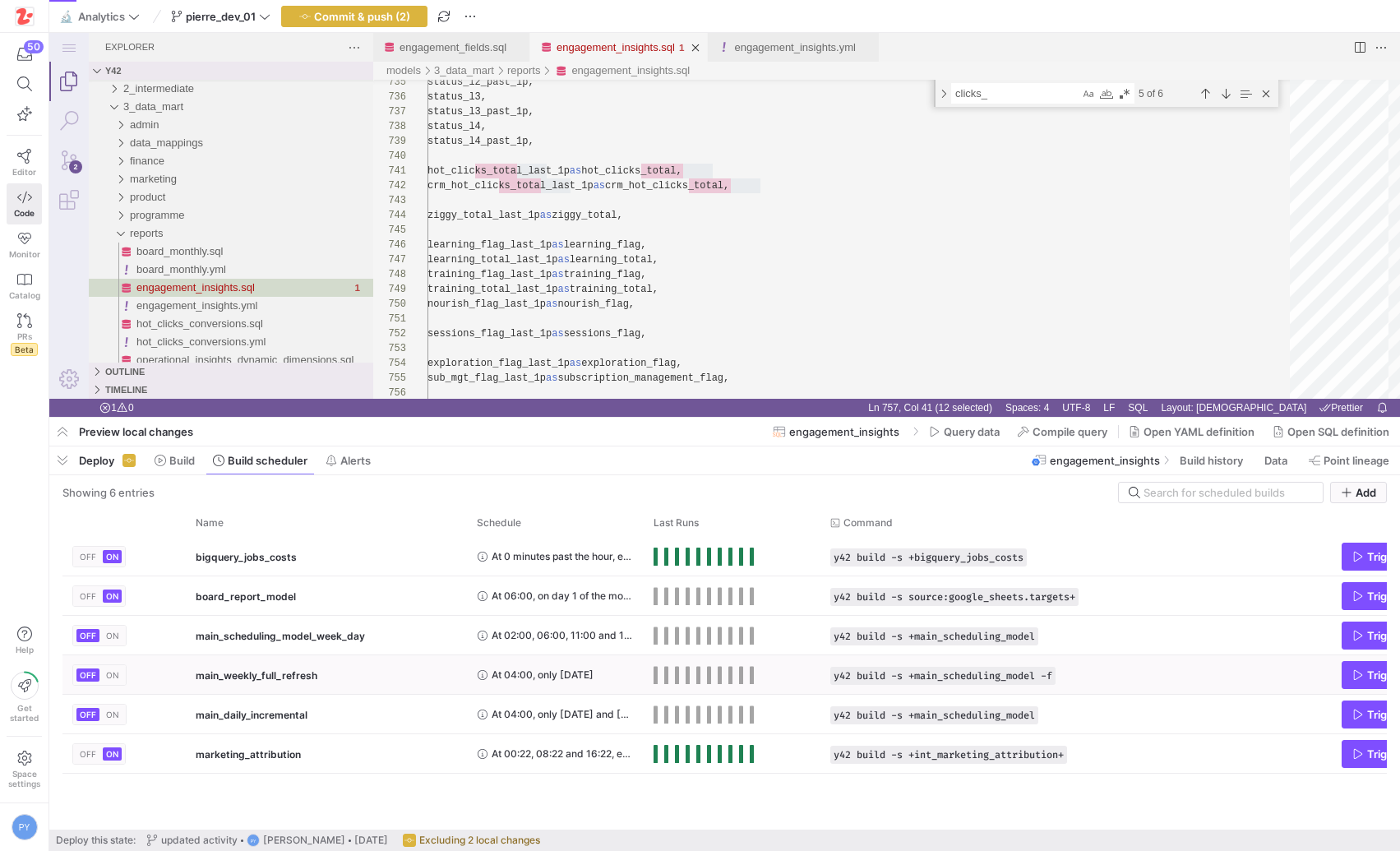
click at [103, 674] on button "ON" at bounding box center [112, 675] width 20 height 13
click at [109, 702] on y42-orchestration-active-toggle-cell-renderer "OFF ON" at bounding box center [99, 713] width 54 height 39
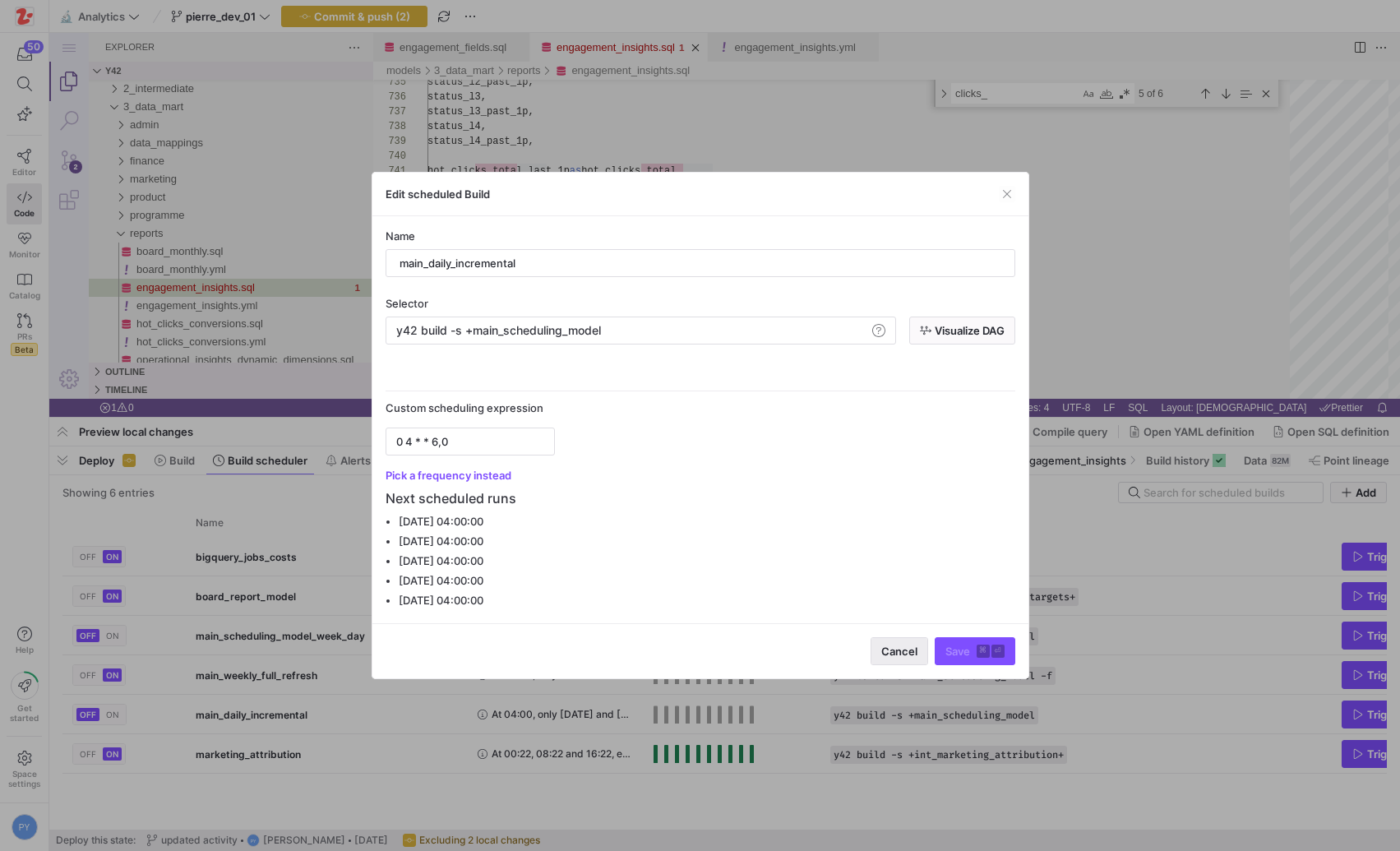
click at [871, 653] on span "button" at bounding box center [898, 651] width 56 height 26
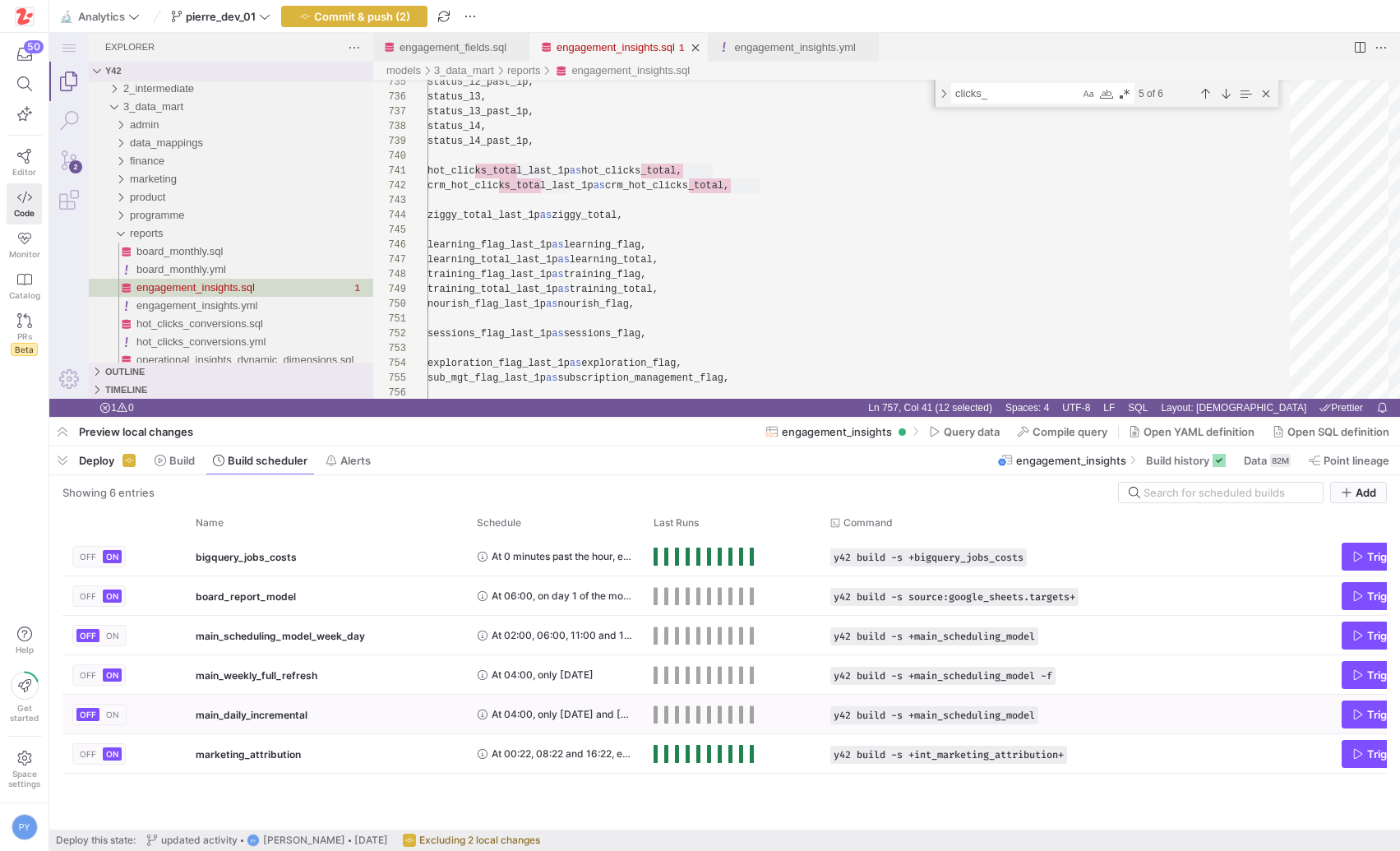
click at [117, 711] on span "ON" at bounding box center [112, 714] width 13 height 9
click at [285, 635] on span "main_scheduling_model_week_day" at bounding box center [279, 635] width 169 height 39
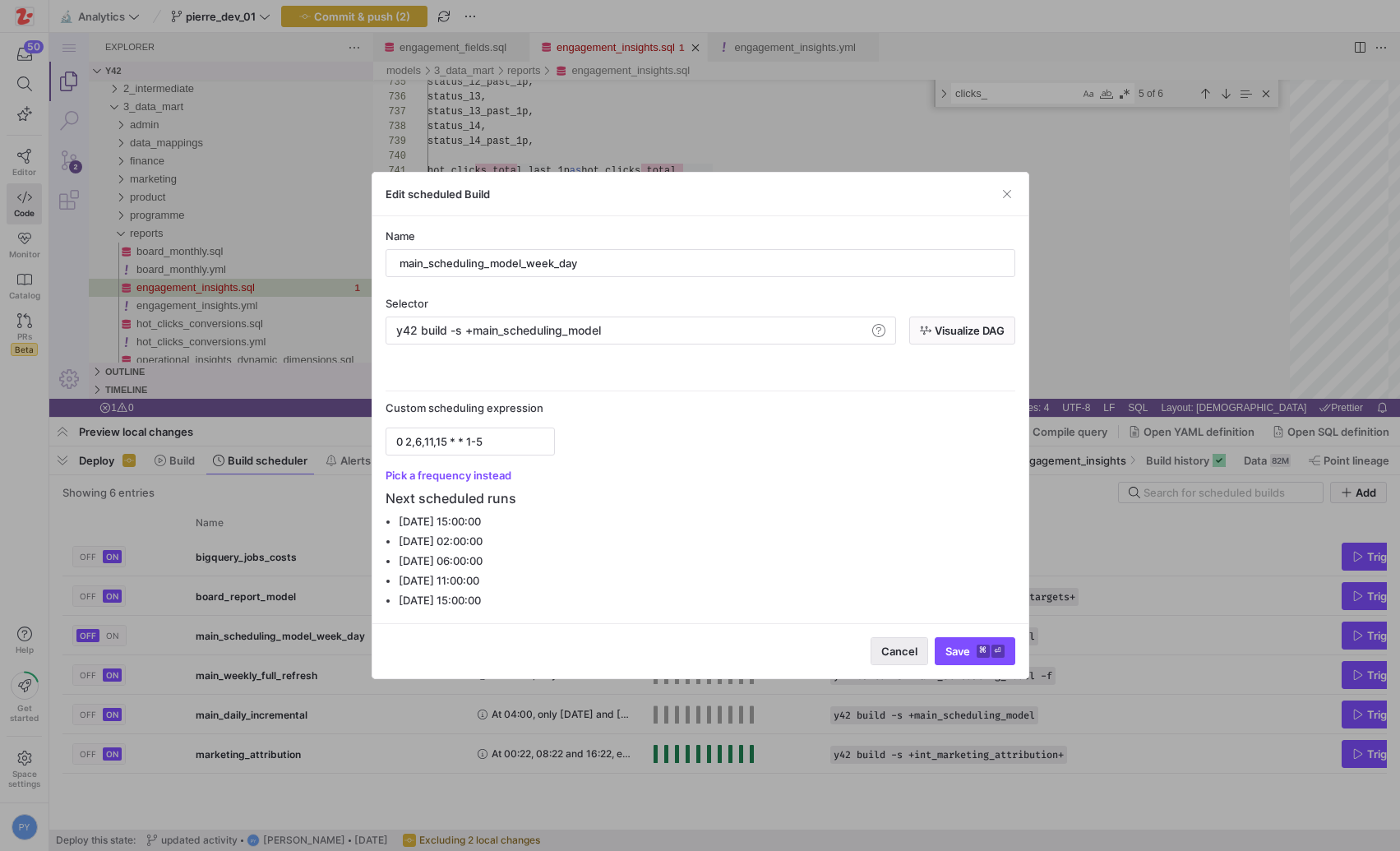
click at [895, 650] on span "Cancel" at bounding box center [899, 651] width 36 height 13
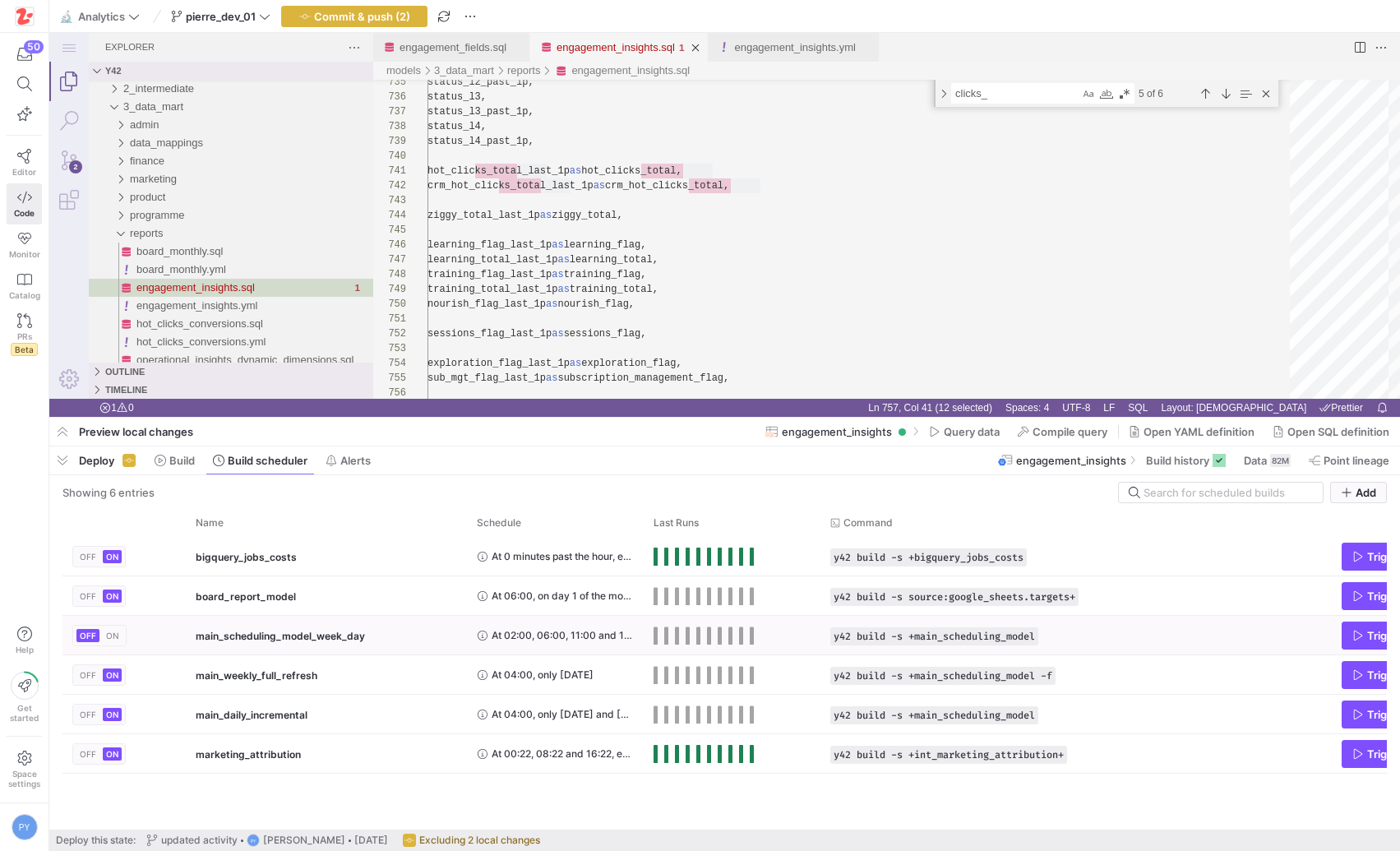
scroll to position [0, 106]
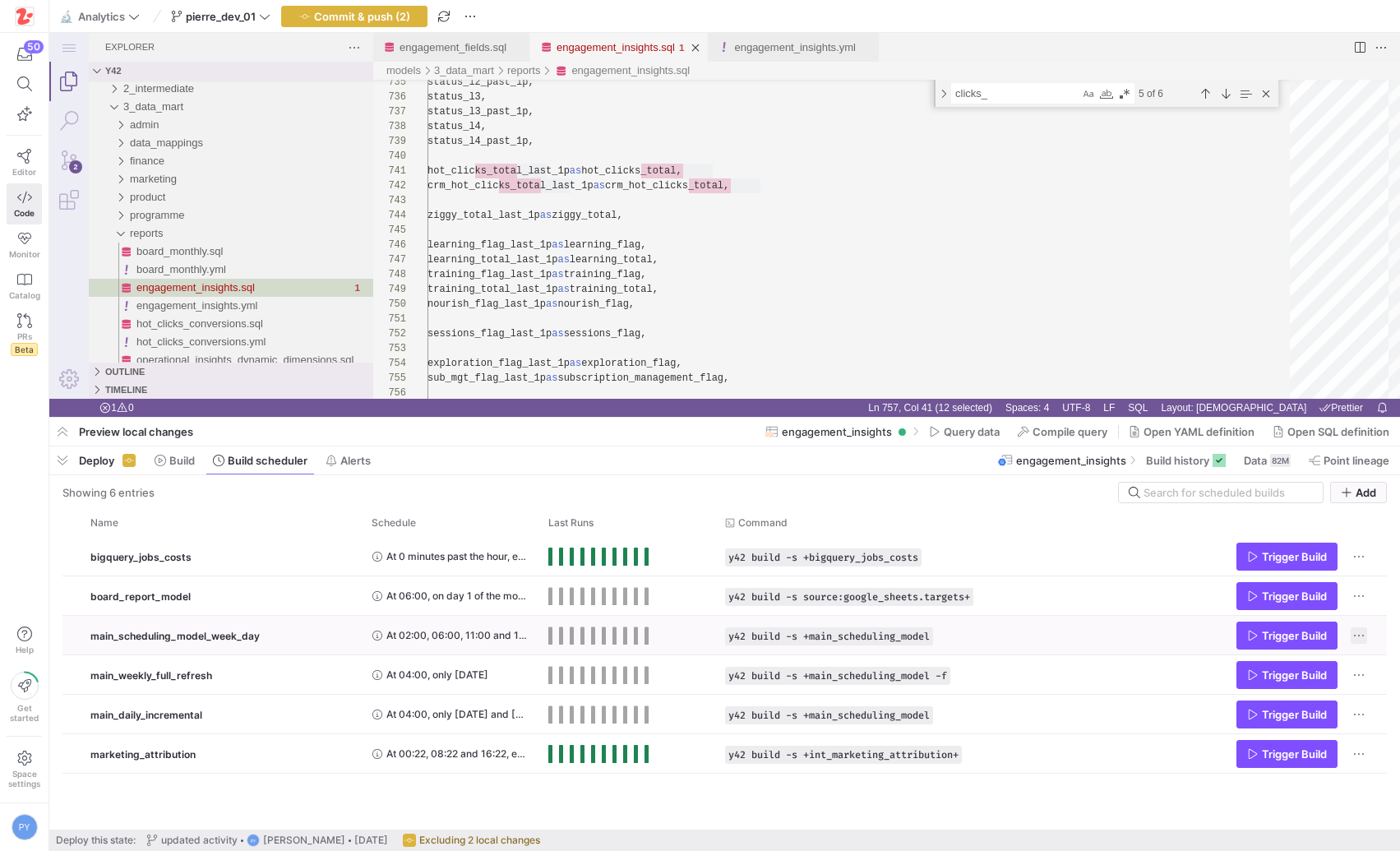
click at [1356, 629] on span "Press SPACE to select this row." at bounding box center [1358, 635] width 16 height 16
click at [1315, 687] on span "Delete Build Schedule" at bounding box center [1300, 685] width 111 height 13
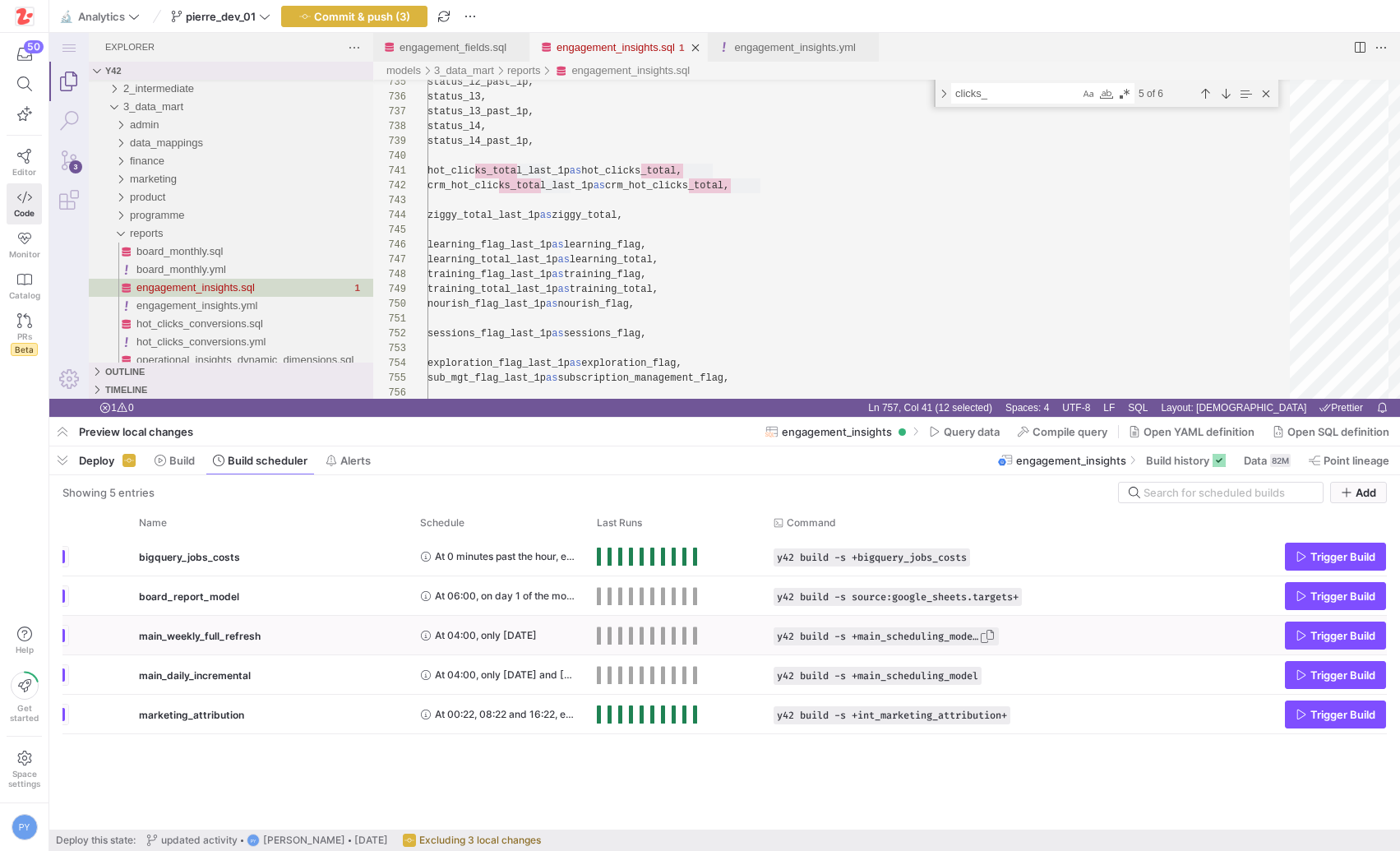
scroll to position [0, 0]
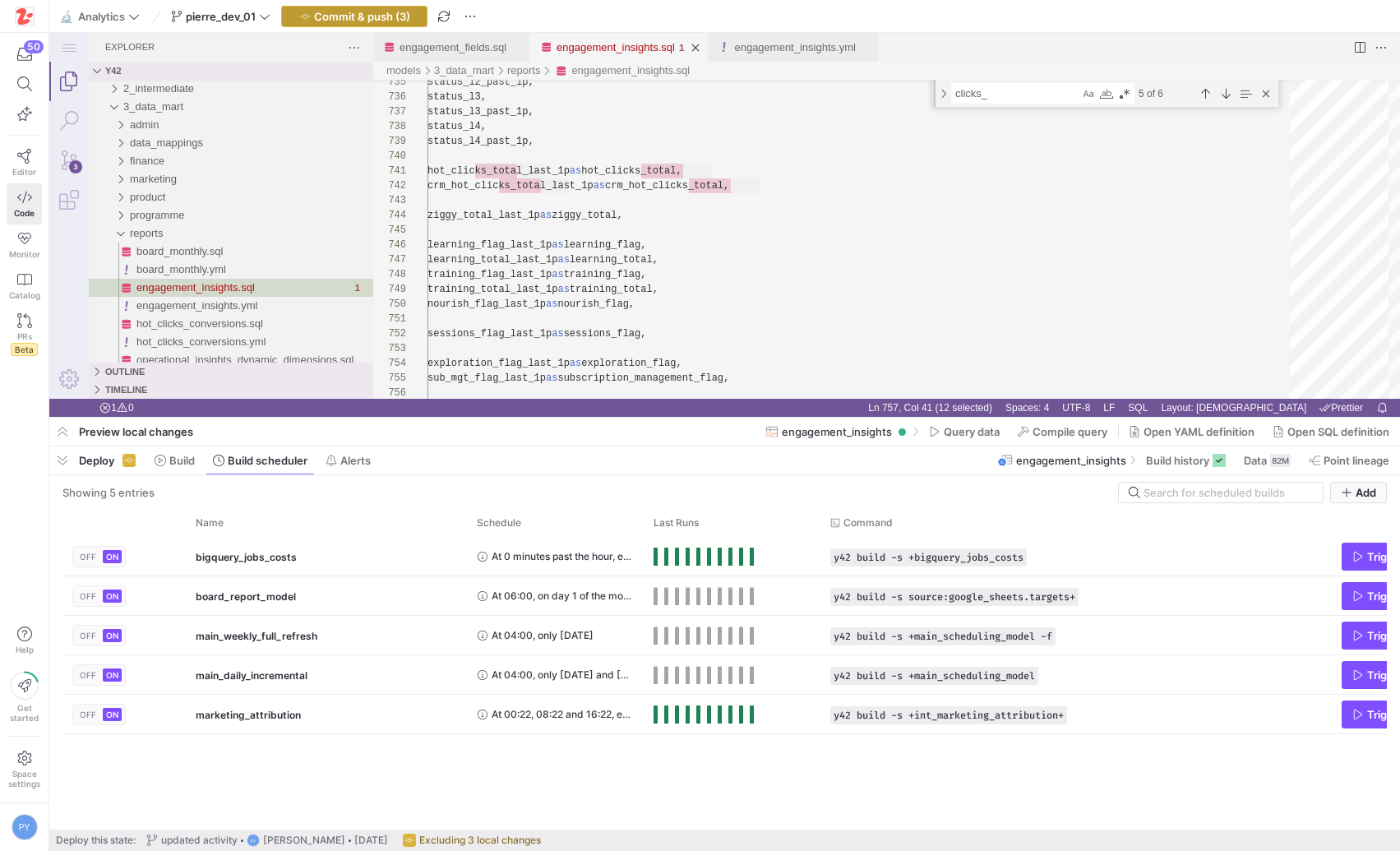
click at [375, 18] on span "Commit & push (3)" at bounding box center [362, 16] width 96 height 13
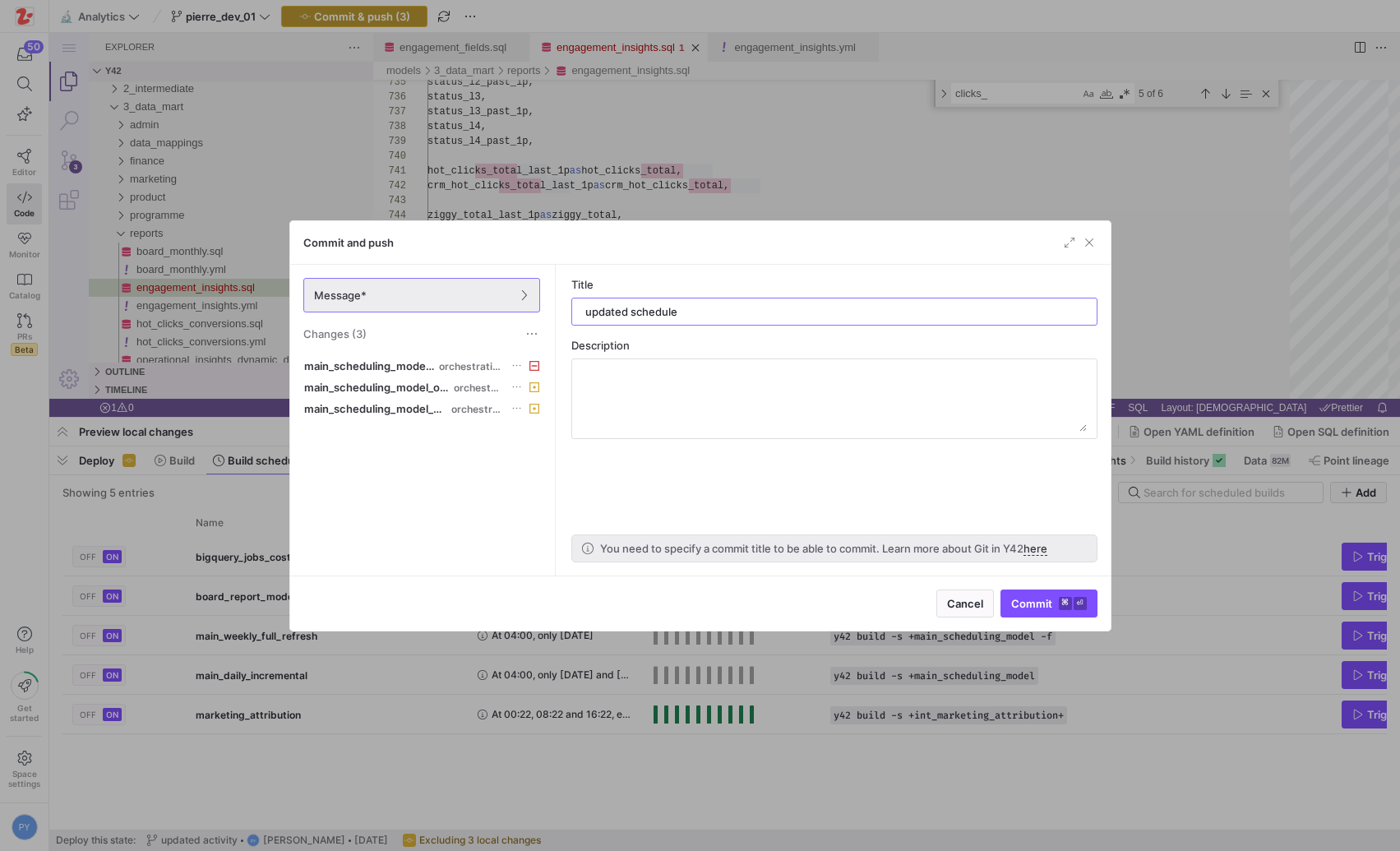
type input "updated scheduler"
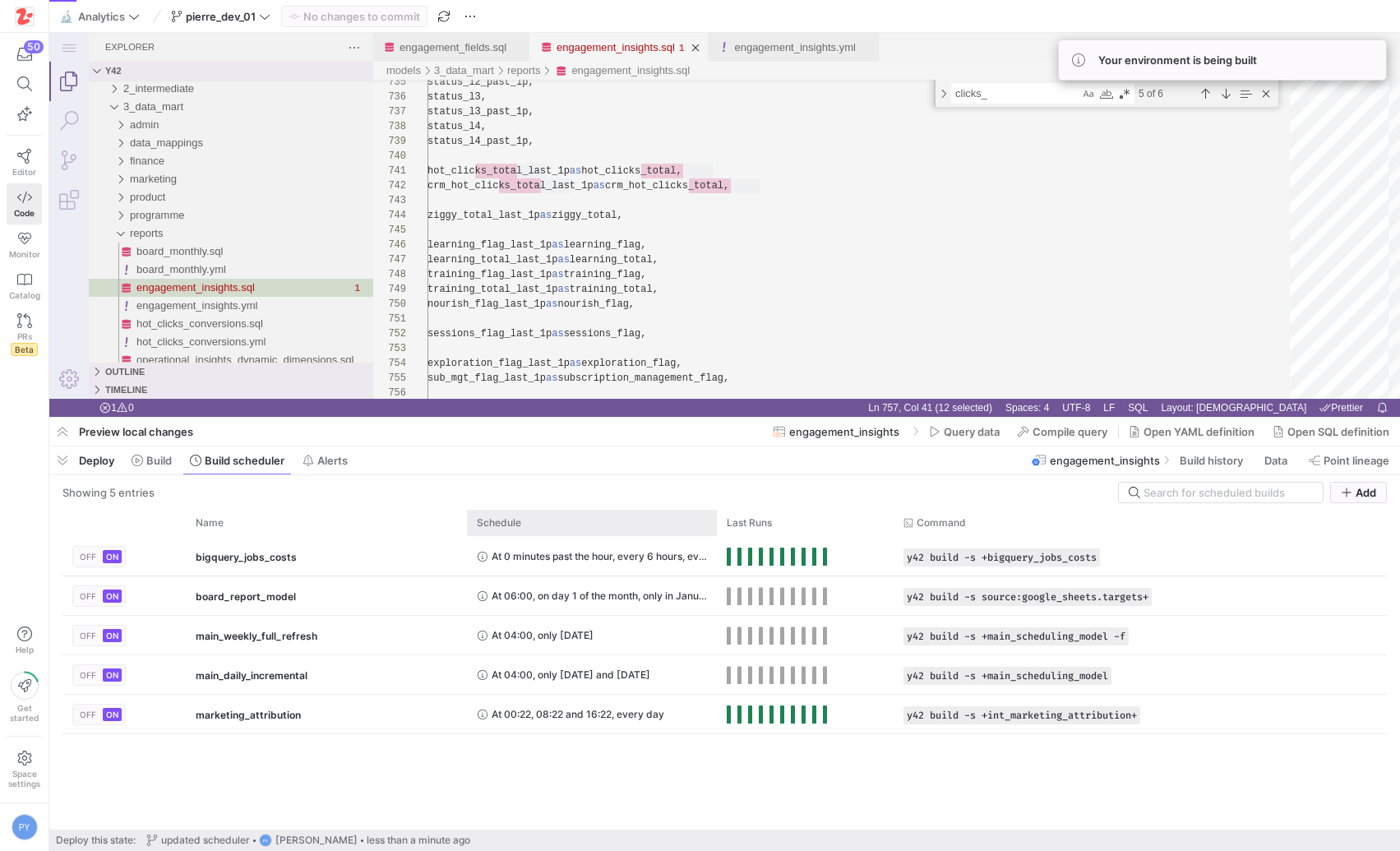
drag, startPoint x: 642, startPoint y: 517, endPoint x: 716, endPoint y: 542, distance: 78.1
click at [716, 542] on div "Name Schedule Last Runs ON" at bounding box center [725, 669] width 1325 height 320
click at [239, 678] on span "main_daily_incremental" at bounding box center [251, 675] width 111 height 39
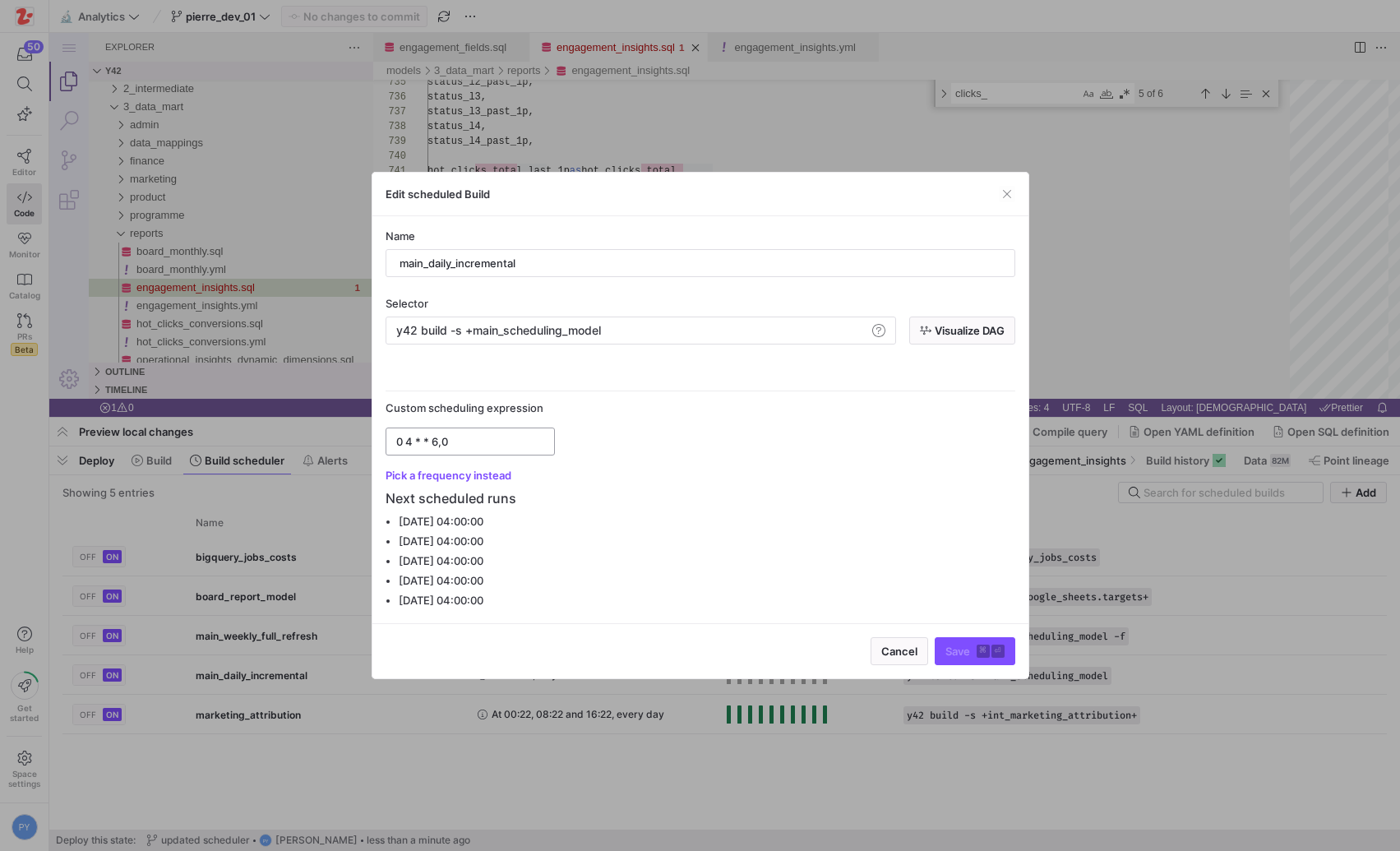
click at [474, 430] on div "0 4 * * 6,0" at bounding box center [470, 442] width 148 height 26
click at [466, 441] on input "0 4 * * 6,0" at bounding box center [470, 442] width 148 height 13
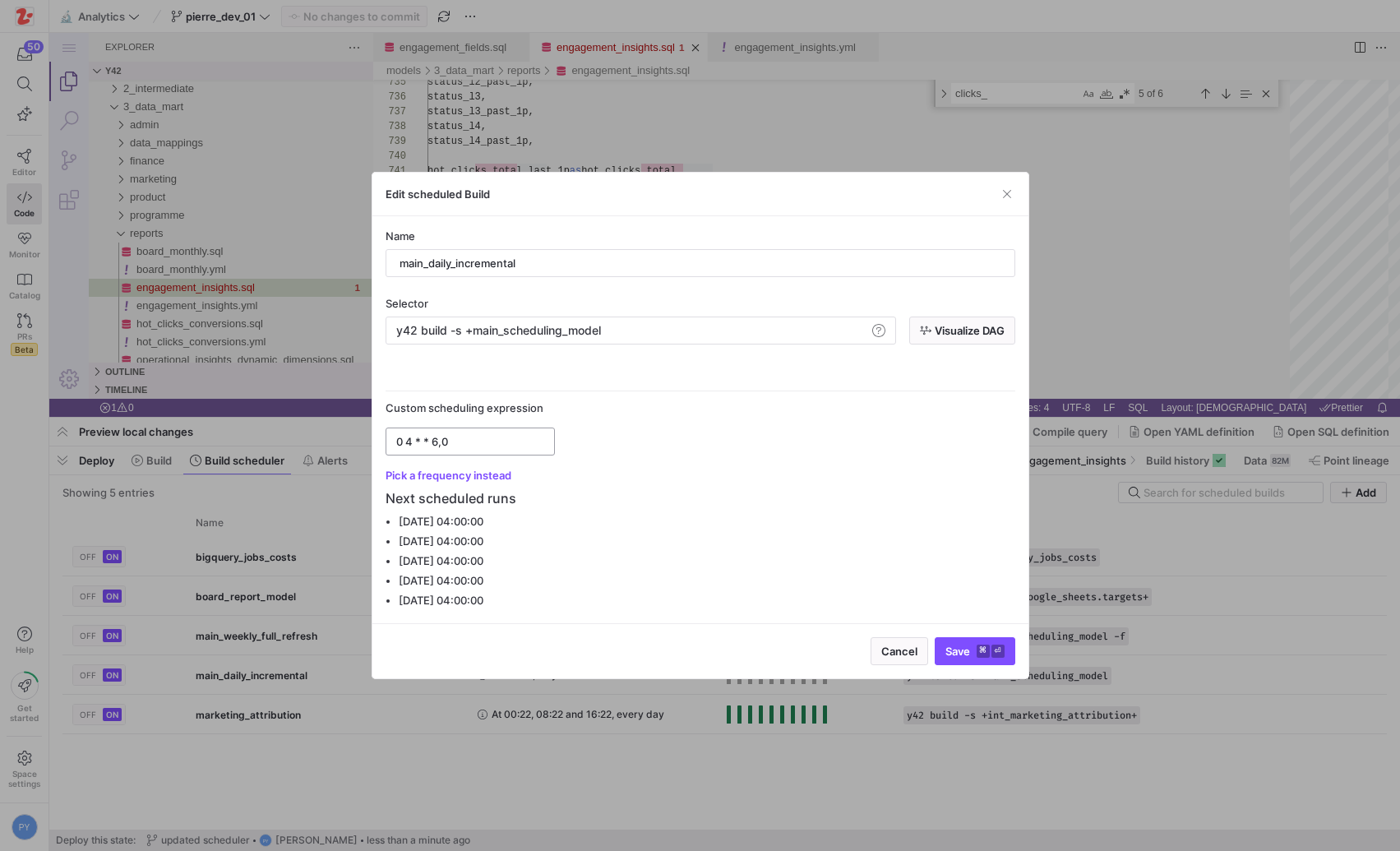
click at [466, 441] on input "0 4 * * 6,0" at bounding box center [470, 442] width 148 height 13
paste input "2-7"
click at [454, 440] on input "0 4 * * 2-7" at bounding box center [470, 442] width 148 height 13
click at [632, 341] on div "y42 build -s +main_scheduling_model y42 build -s +main_scheduling_model" at bounding box center [641, 330] width 510 height 28
click at [632, 301] on div "Selector" at bounding box center [700, 304] width 629 height 13
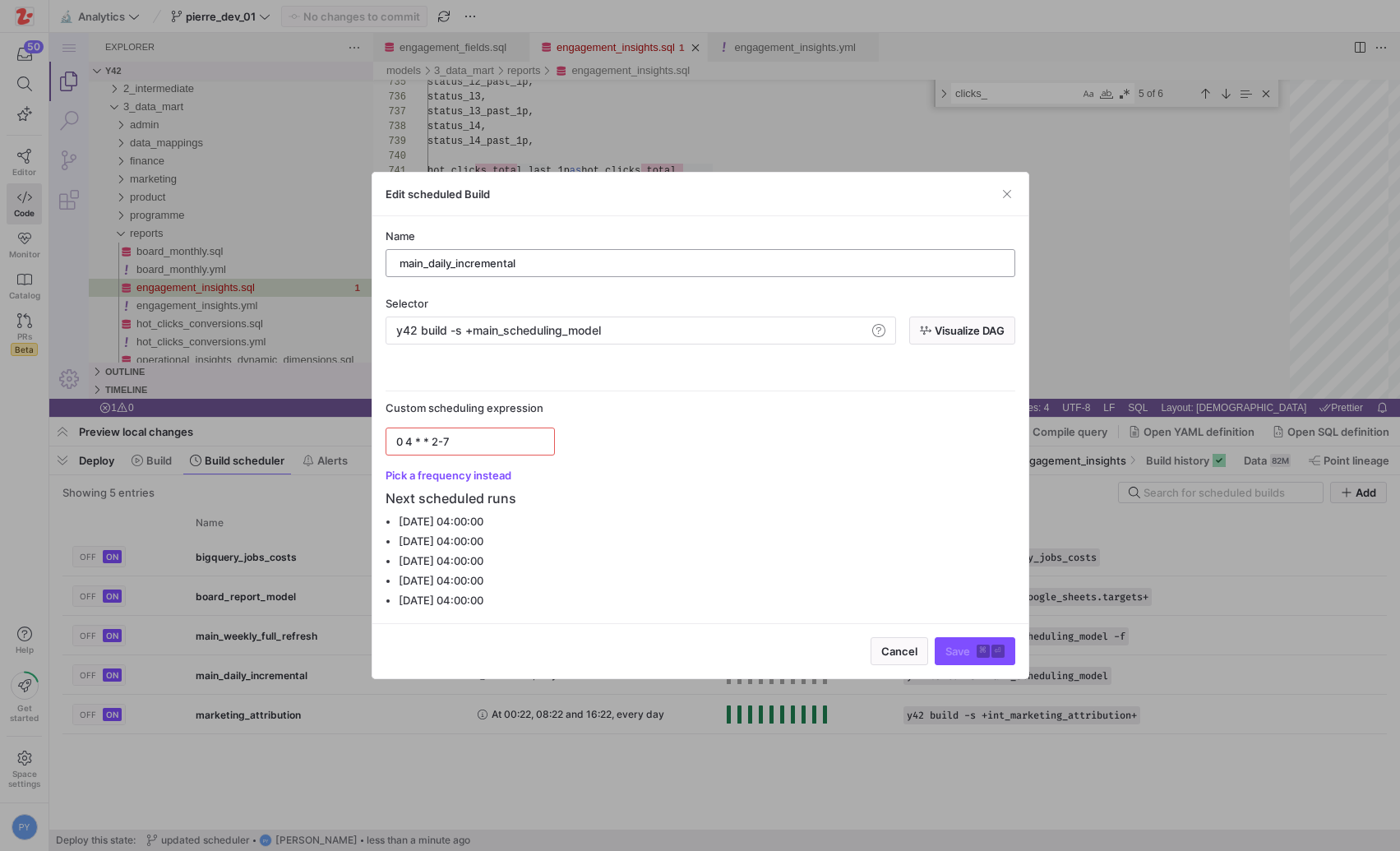
click at [633, 258] on input "main_daily_incremental" at bounding box center [700, 263] width 602 height 13
click at [442, 439] on input "0 4 * * 2-7" at bounding box center [470, 442] width 148 height 13
type input "0 4 * * 2,3,4,5,6,7"
click at [593, 262] on input "main_daily_incremental" at bounding box center [700, 263] width 602 height 13
click at [437, 480] on button "Pick a frequency instead" at bounding box center [448, 476] width 125 height 13
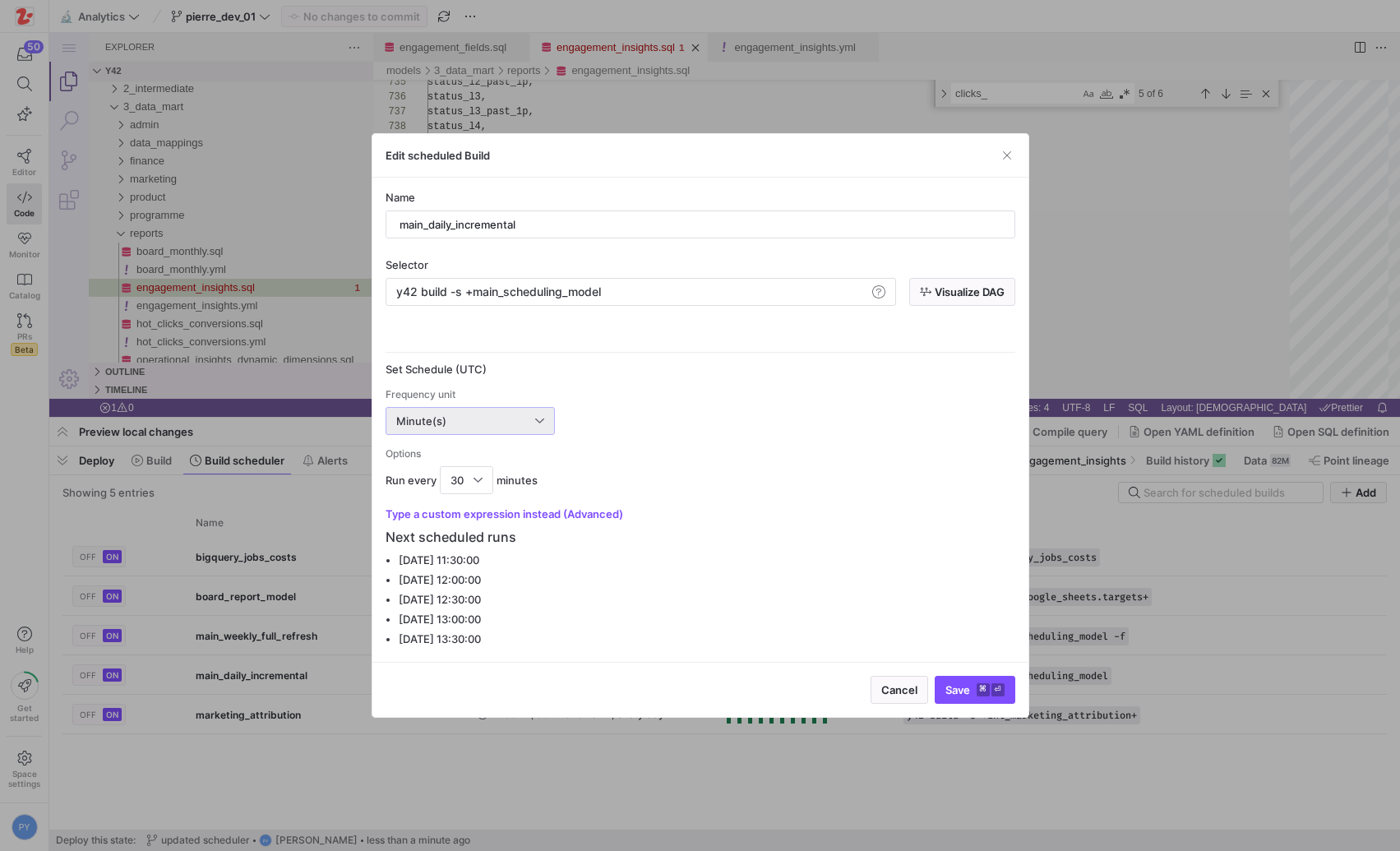
click at [451, 414] on div "Minute(s)" at bounding box center [465, 421] width 139 height 13
click at [425, 508] on span "Daily" at bounding box center [470, 504] width 155 height 13
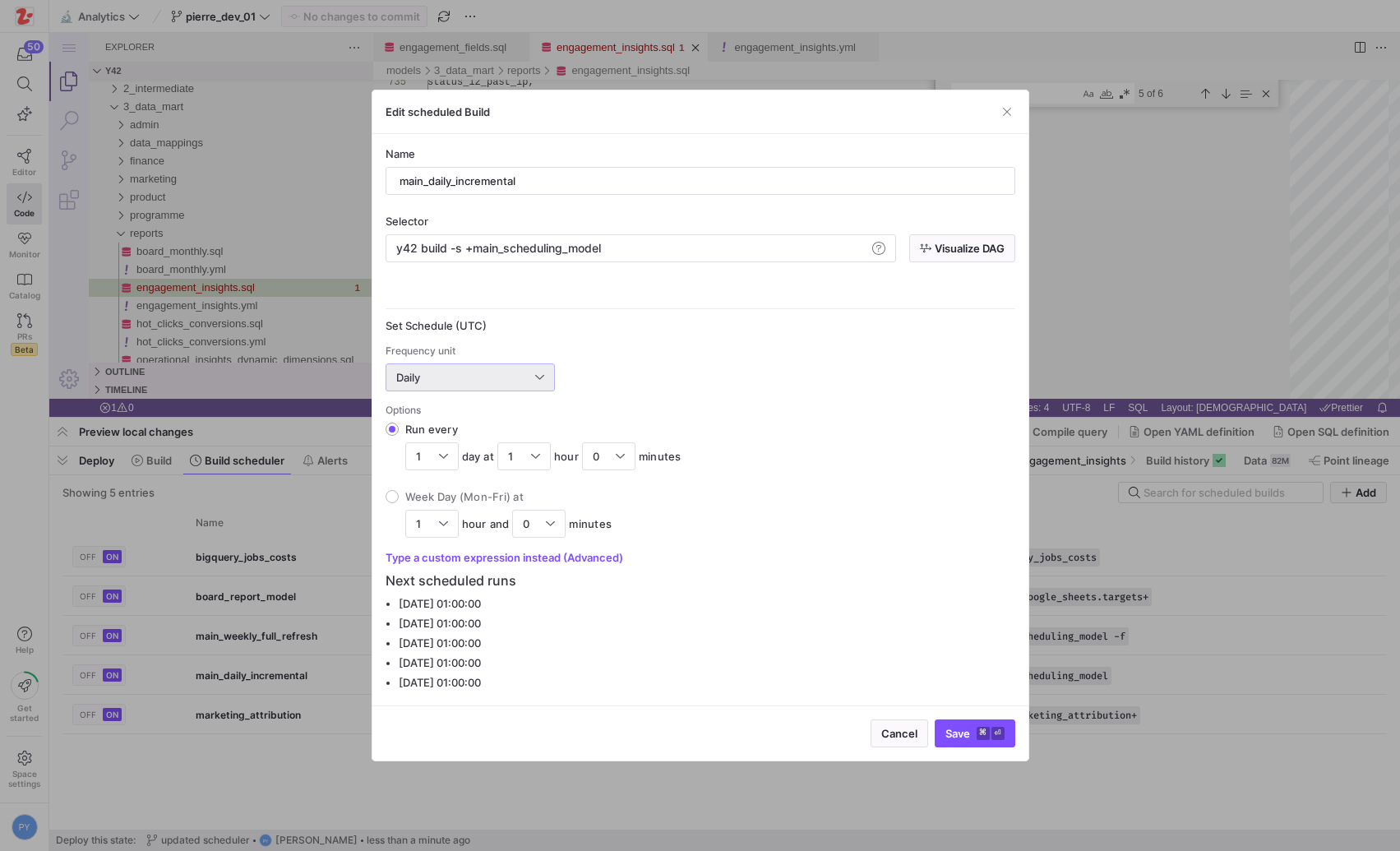
click at [482, 498] on div "Week Day (Mon-Fri) at" at bounding box center [509, 496] width 208 height 13
click at [399, 498] on input "Week Day (Mon-Fri) at 1 hour and 0 minutes" at bounding box center [392, 496] width 13 height 13
radio input "true"
click at [447, 526] on div "1" at bounding box center [432, 524] width 54 height 28
click at [399, 503] on input "Week Day (Mon-Fri) at 1 hour and 0 minutes" at bounding box center [392, 496] width 13 height 13
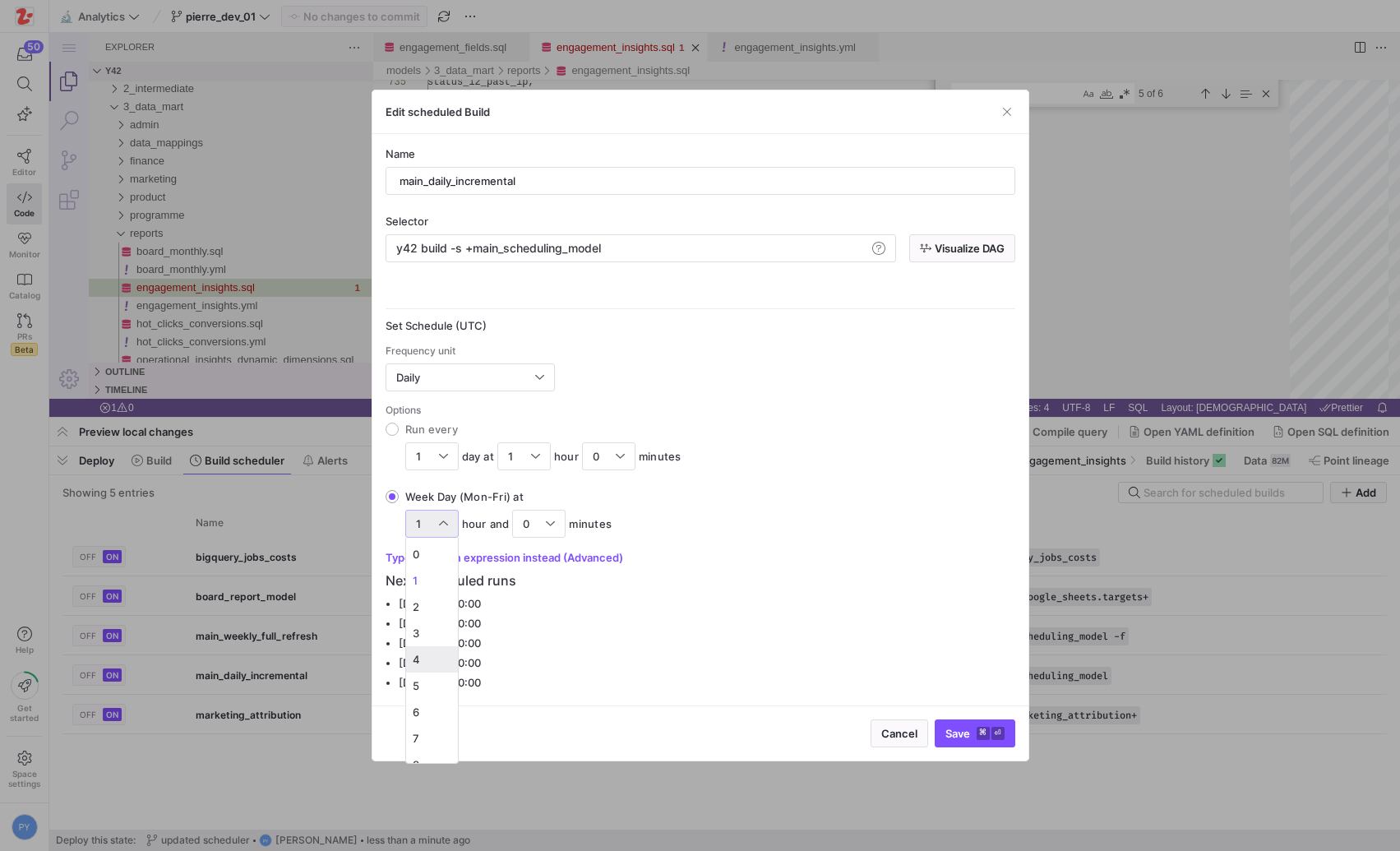
click at [417, 665] on span "4" at bounding box center [431, 659] width 39 height 13
click at [493, 376] on div "Daily" at bounding box center [465, 377] width 139 height 13
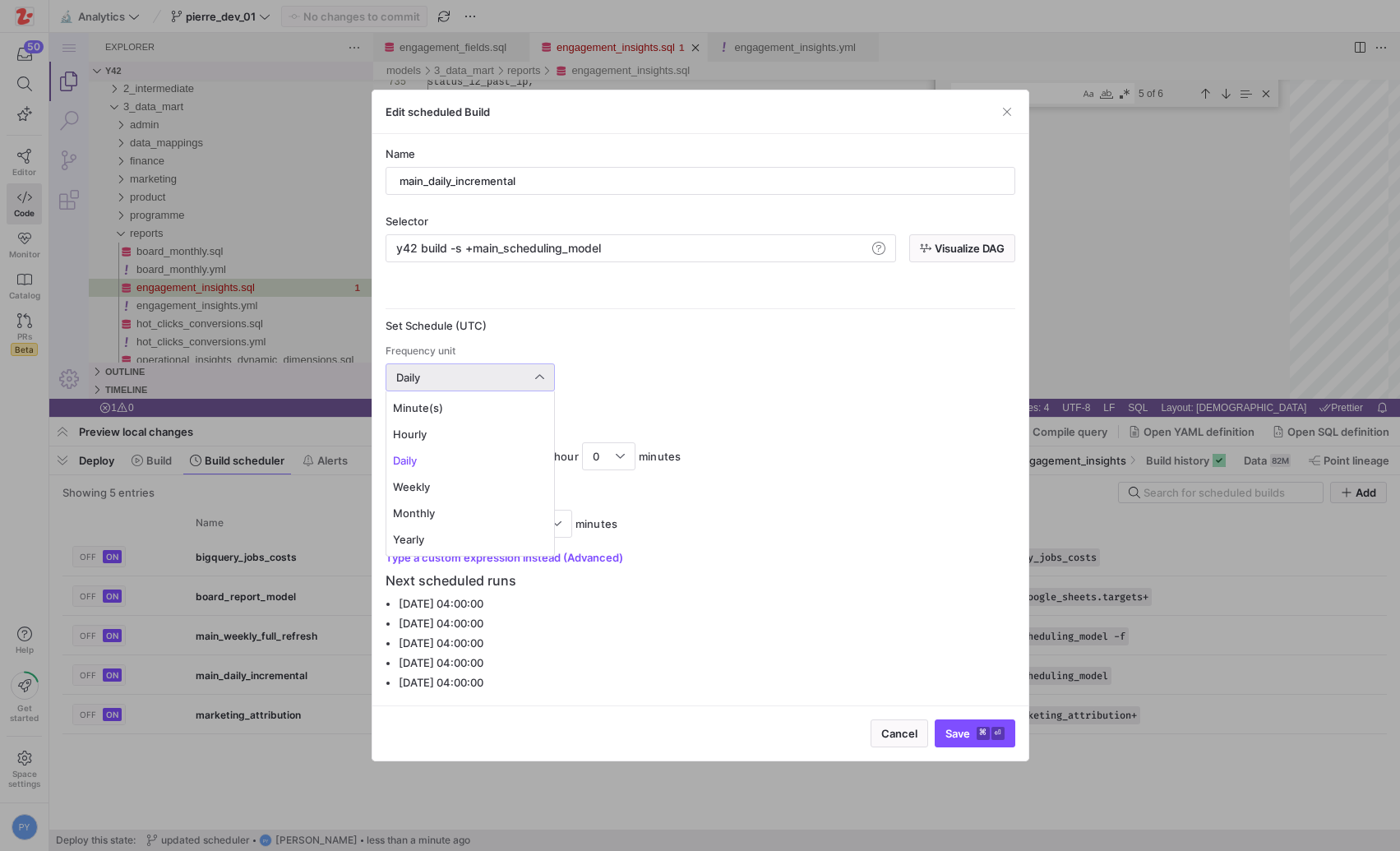
click at [614, 349] on div at bounding box center [700, 426] width 1400 height 851
drag, startPoint x: 428, startPoint y: 178, endPoint x: 453, endPoint y: 182, distance: 25.3
click at [453, 182] on input "main_daily_incremental" at bounding box center [700, 181] width 602 height 13
click at [681, 178] on input "main_weekdays_incremental" at bounding box center [700, 181] width 602 height 13
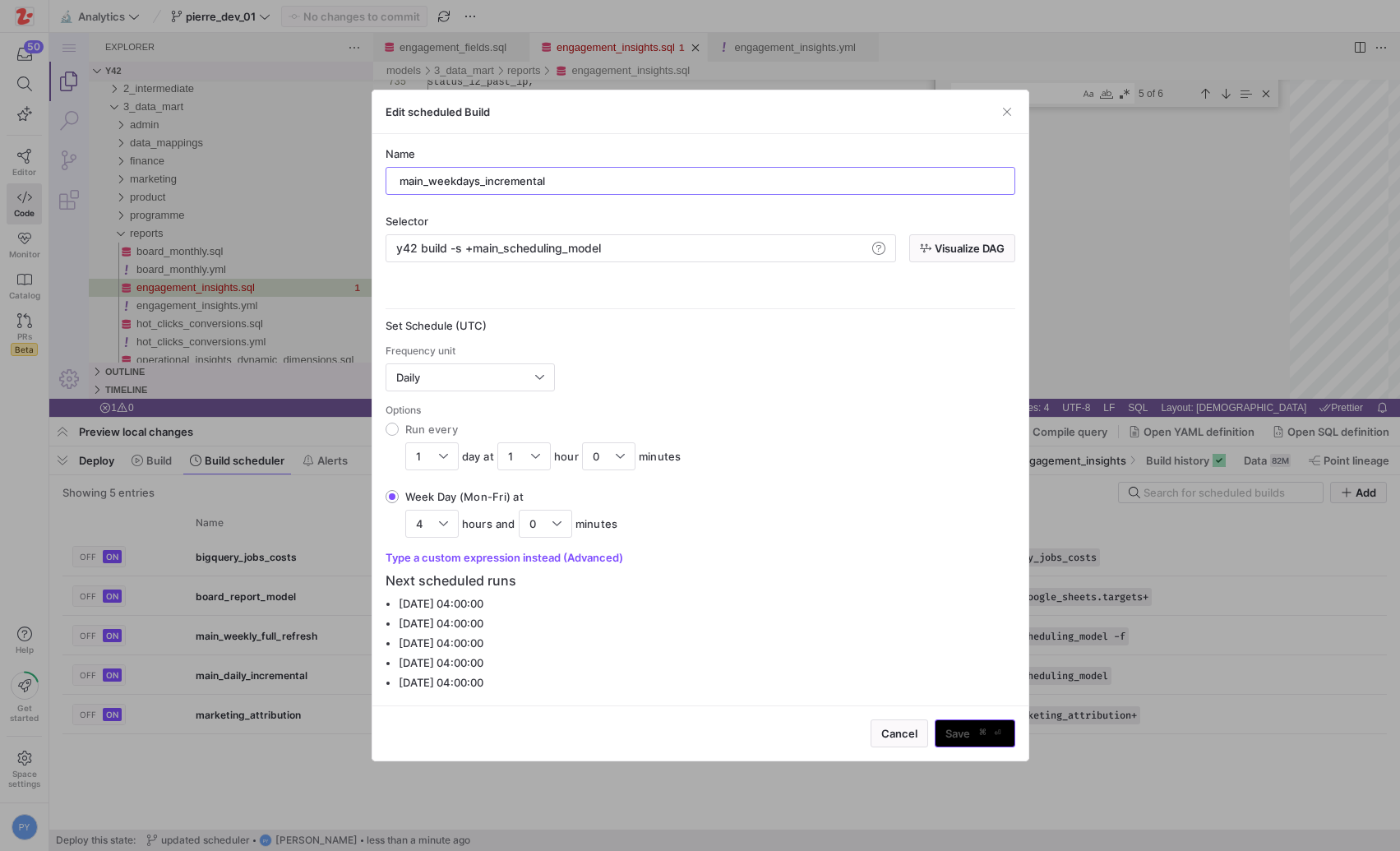
type input "main_weekdays_incremental"
click at [975, 730] on div "Save ⌘ ⏎" at bounding box center [975, 733] width 80 height 28
click at [975, 730] on span "Save ⌘ ⏎" at bounding box center [975, 733] width 59 height 13
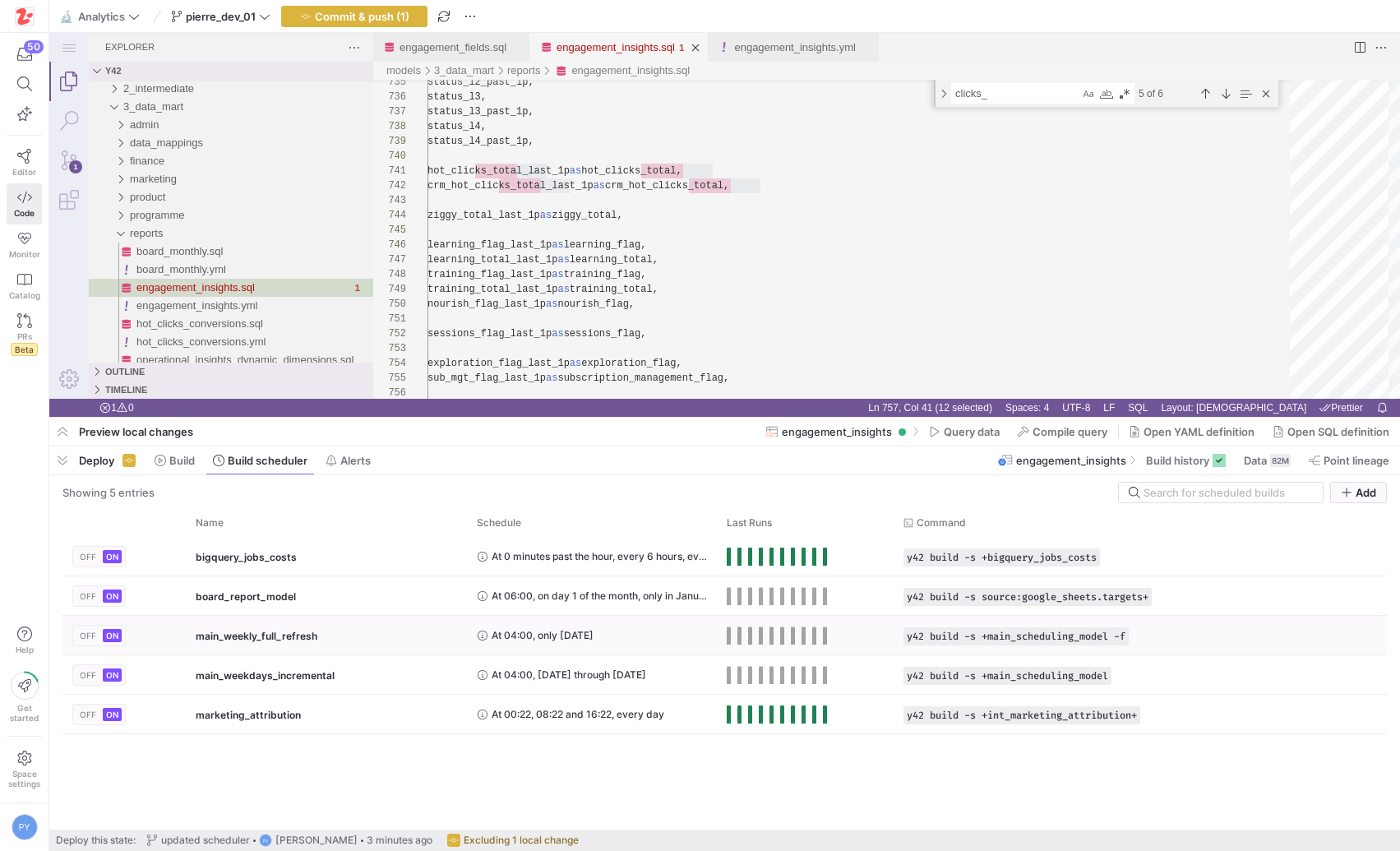
click at [334, 635] on div "main_weekly_full_refresh" at bounding box center [325, 635] width 261 height 39
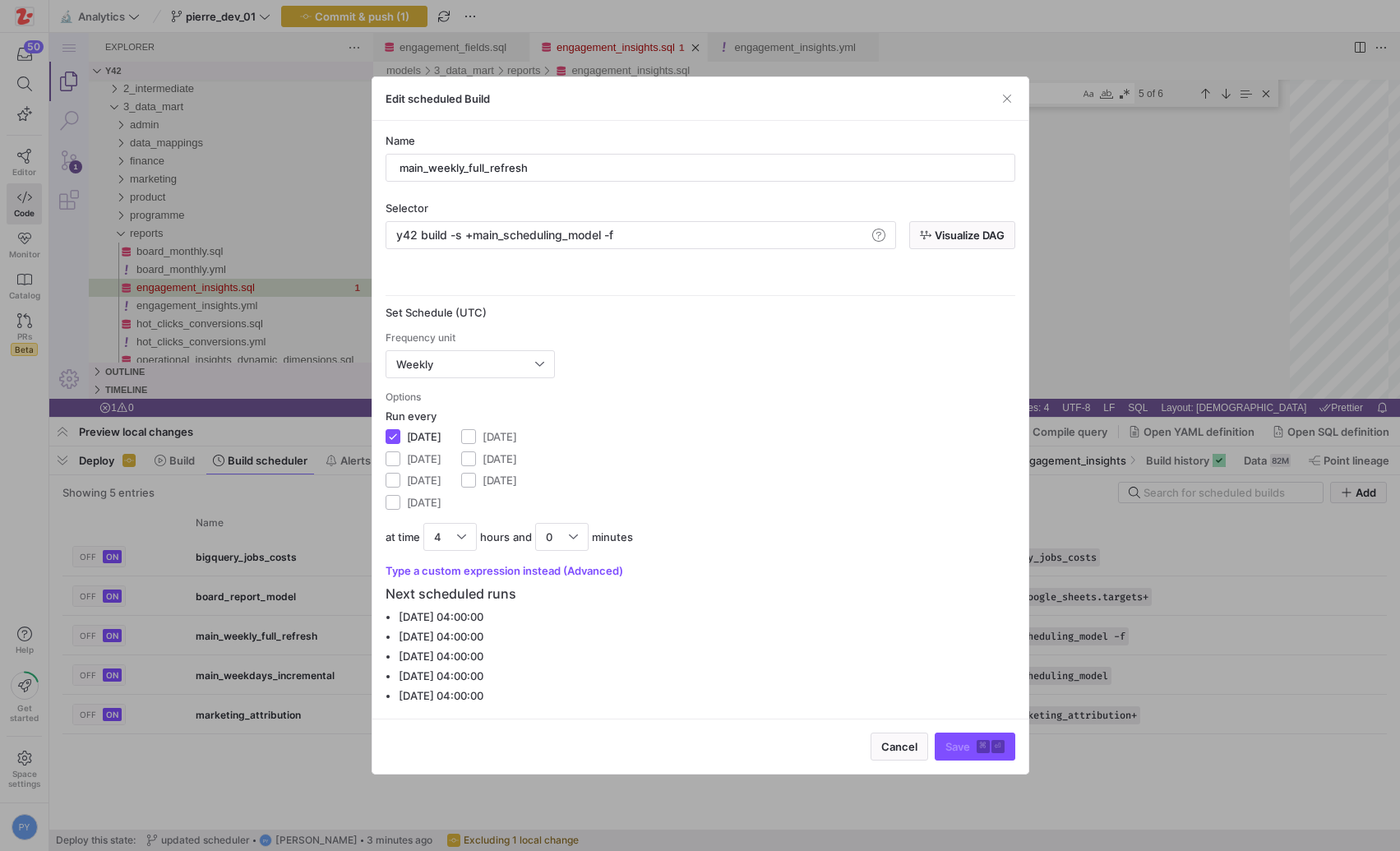
click at [414, 434] on label "[DATE]" at bounding box center [421, 437] width 42 height 13
click at [400, 434] on input "[DATE]" at bounding box center [393, 437] width 15 height 15
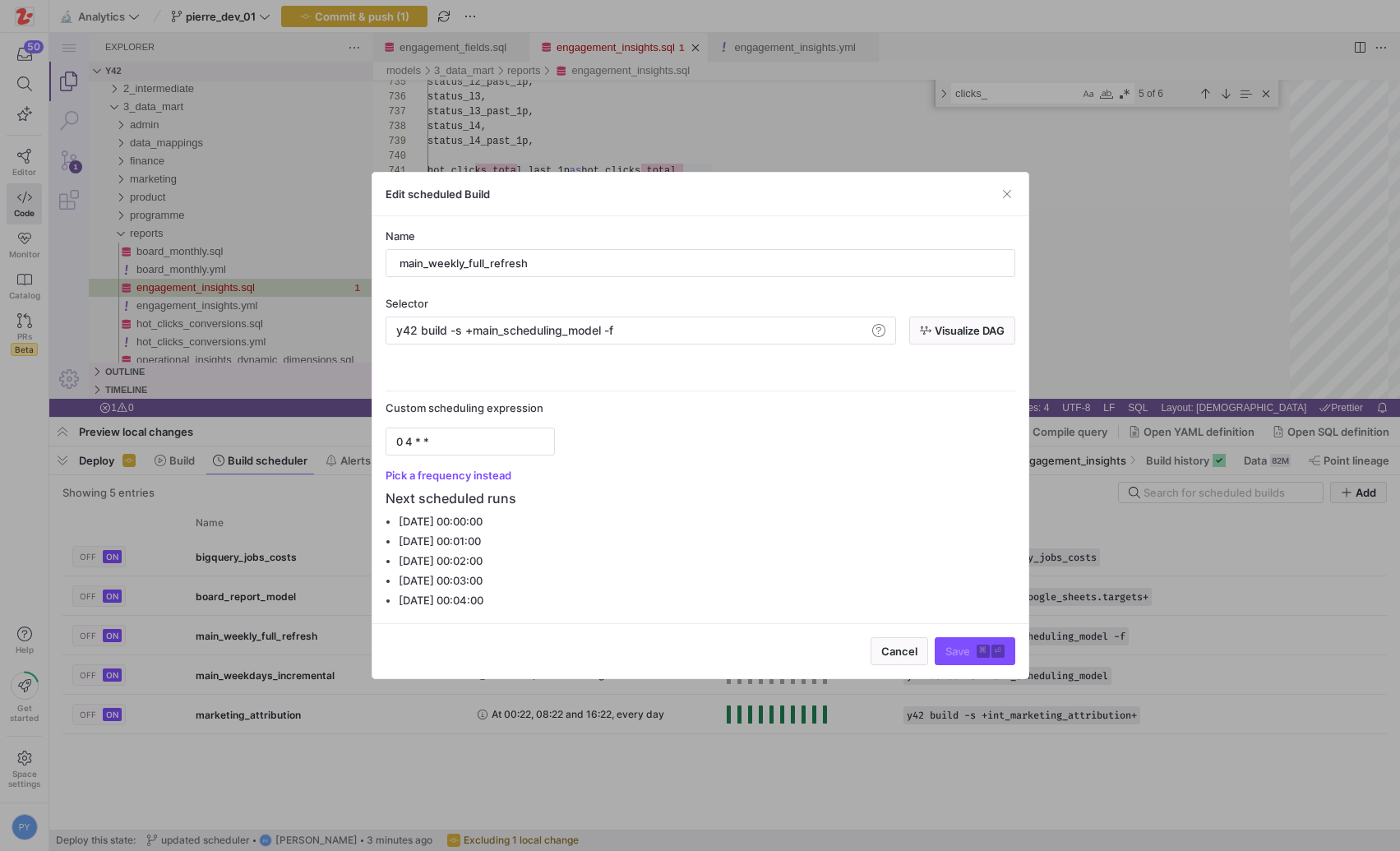
click at [467, 464] on y42-cron-editor "Custom scheduling expression 0 4 * * Pick a frequency instead" at bounding box center [700, 441] width 629 height 80
click at [462, 475] on button "Pick a frequency instead" at bounding box center [448, 476] width 125 height 13
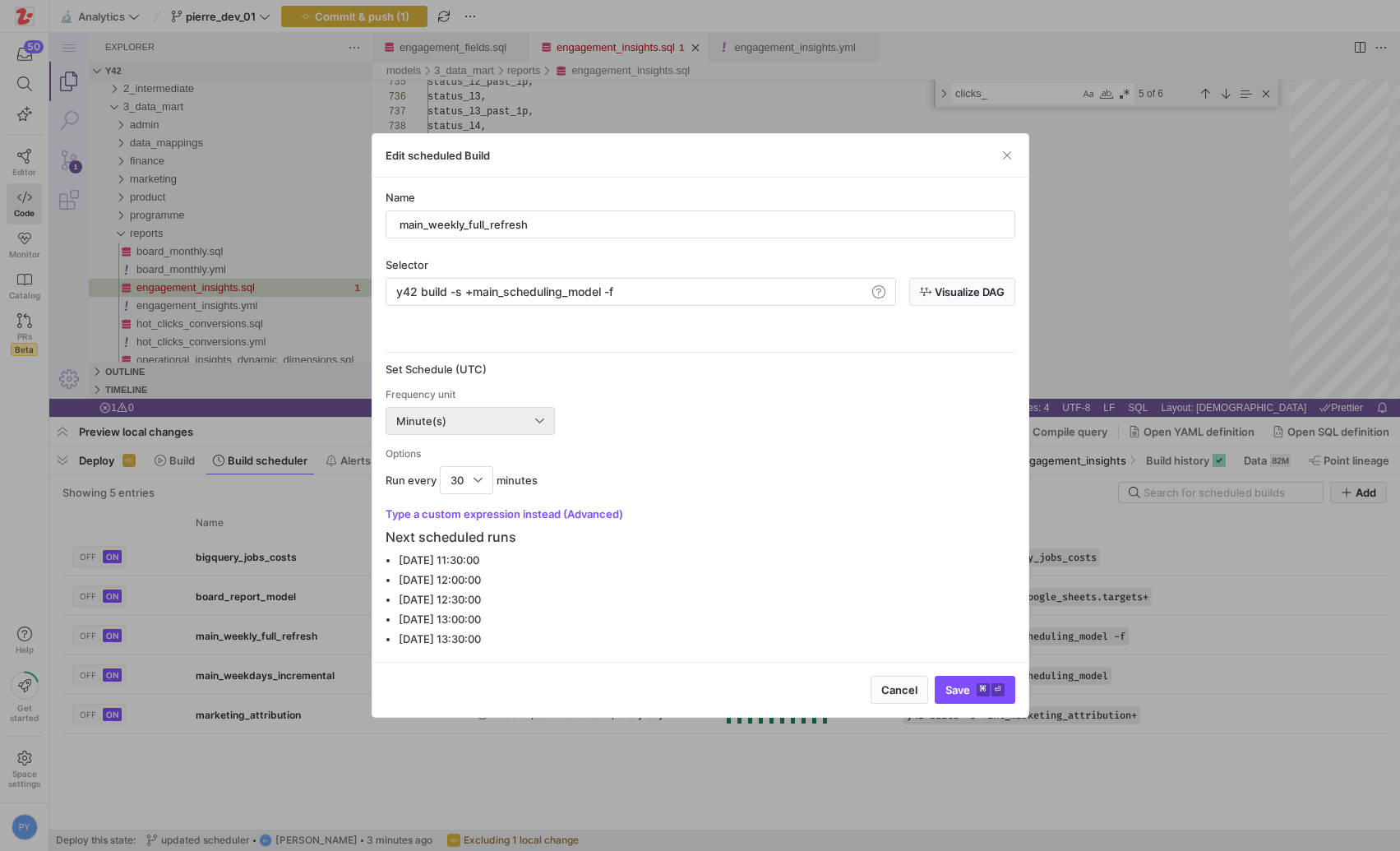
click at [453, 431] on div "Minute(s)" at bounding box center [470, 421] width 148 height 26
click at [433, 526] on span "Weekly" at bounding box center [470, 530] width 155 height 13
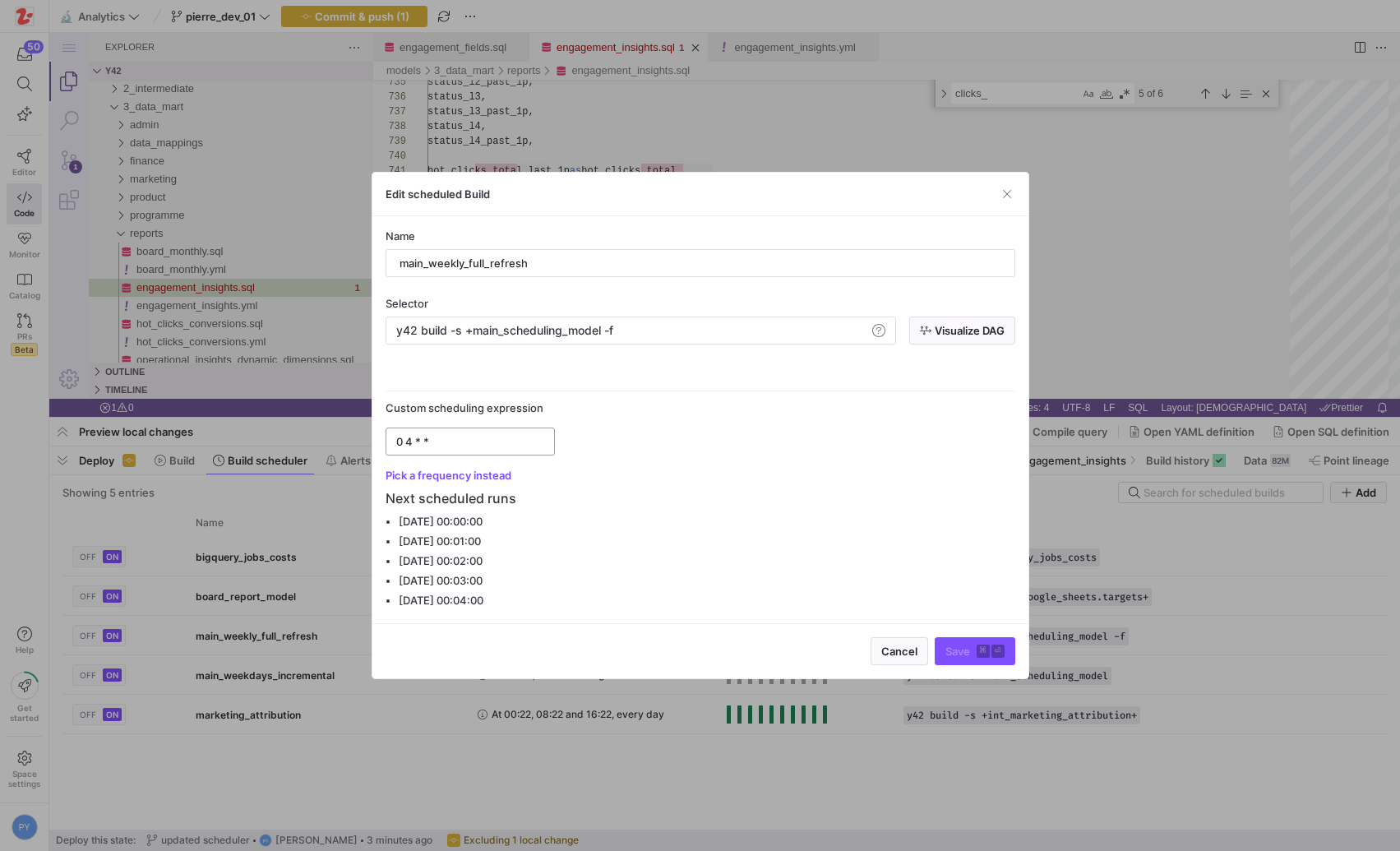
click at [463, 442] on input "0 4 * *" at bounding box center [470, 442] width 148 height 13
click at [487, 462] on y42-cron-editor "Custom scheduling expression 0 4 * * Pick a frequency instead" at bounding box center [700, 441] width 629 height 80
click at [463, 469] on button "Pick a frequency instead" at bounding box center [448, 476] width 125 height 13
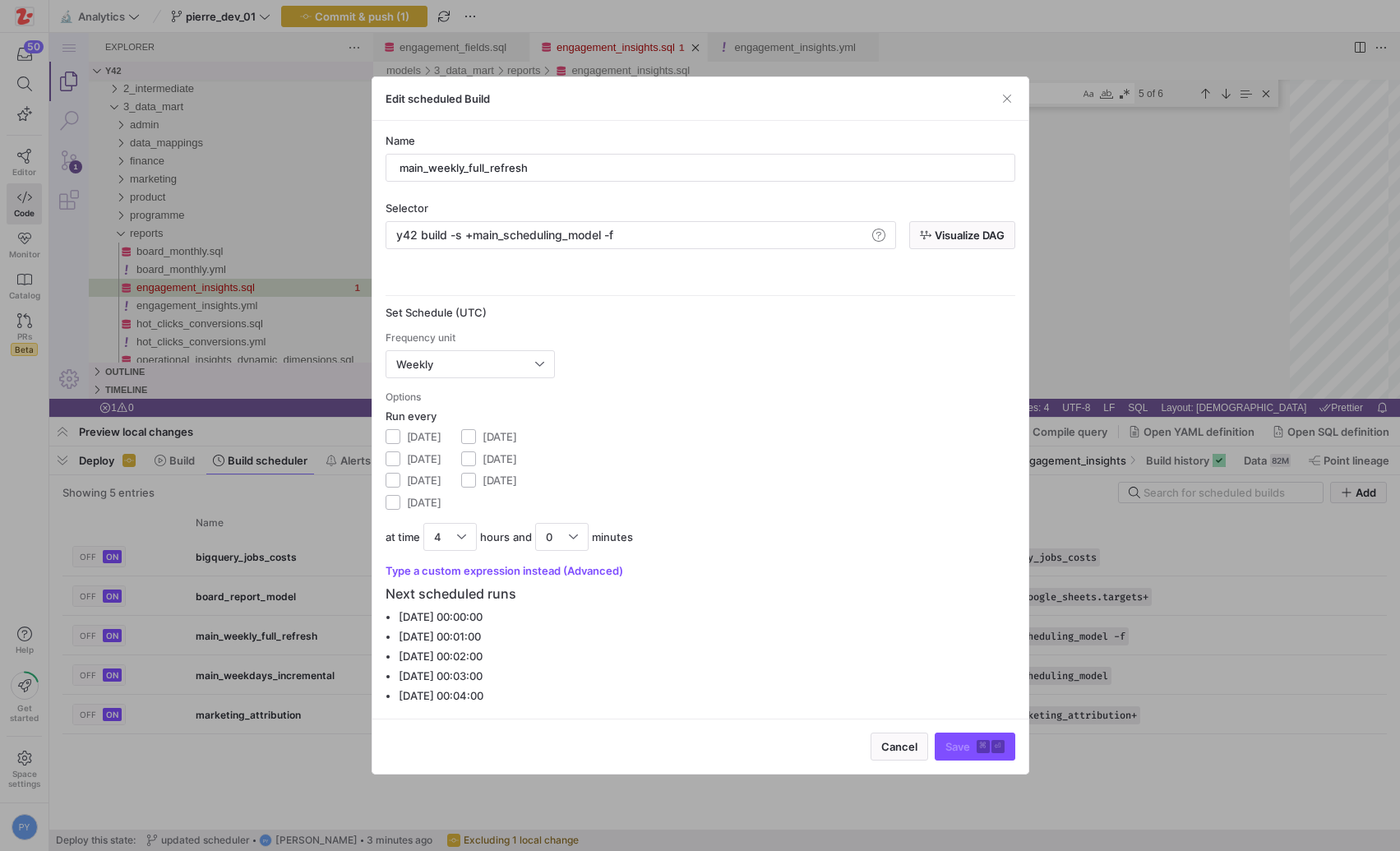
click at [648, 411] on div "Run every [DATE] [DATE] [DATE] [DATE] [DATE] [DATE] [DATE]" at bounding box center [700, 462] width 629 height 107
click at [517, 483] on label "[DATE]" at bounding box center [496, 480] width 42 height 13
click at [475, 483] on input "[DATE]" at bounding box center [469, 480] width 15 height 15
checkbox input "true"
click at [796, 425] on div "Run every [DATE] [DATE] [DATE] [DATE] [DATE] [DATE] [DATE]" at bounding box center [700, 462] width 629 height 107
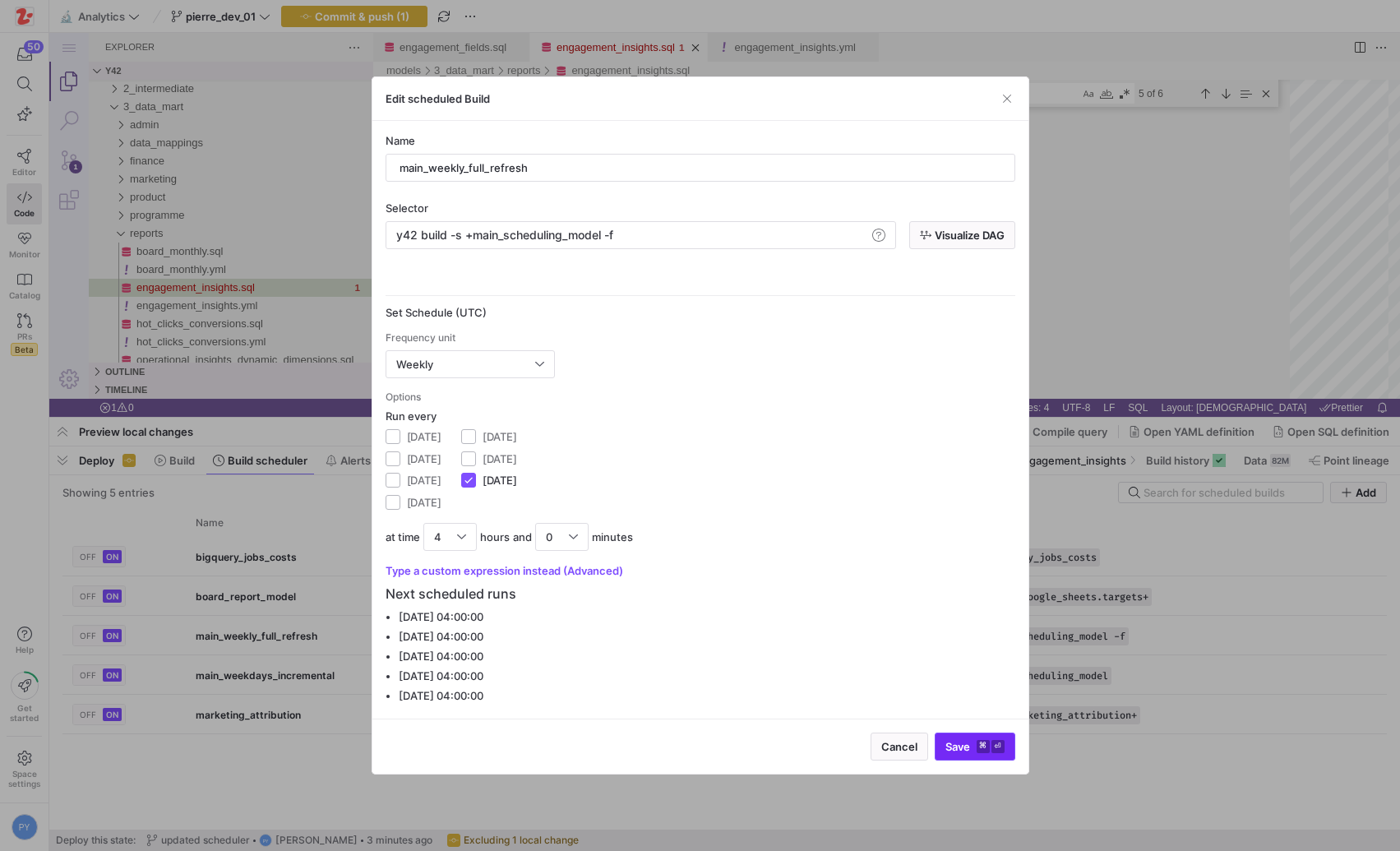
click at [971, 742] on span "Save ⌘ ⏎" at bounding box center [975, 746] width 59 height 13
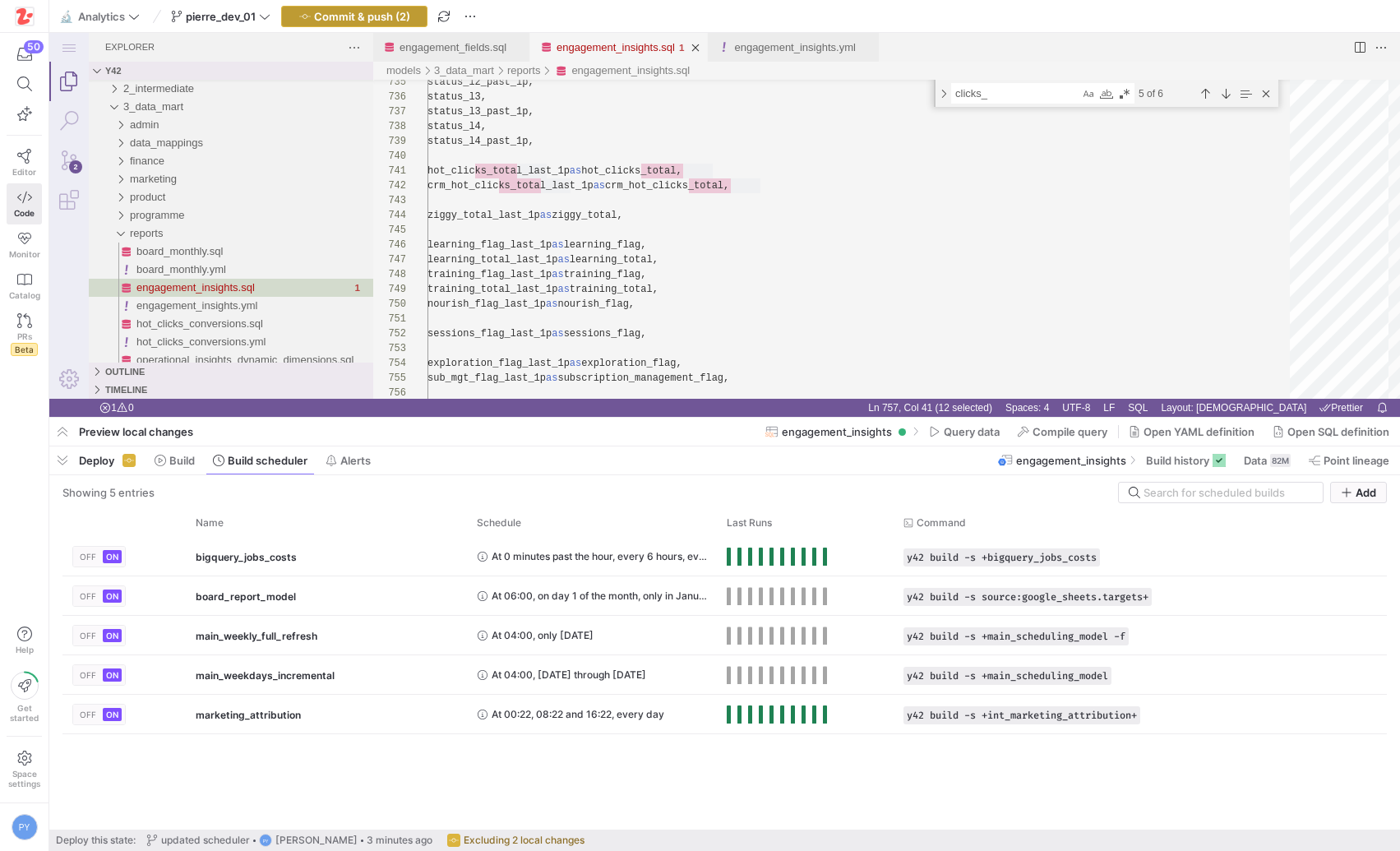
click at [395, 19] on span "Commit & push (2)" at bounding box center [362, 16] width 96 height 13
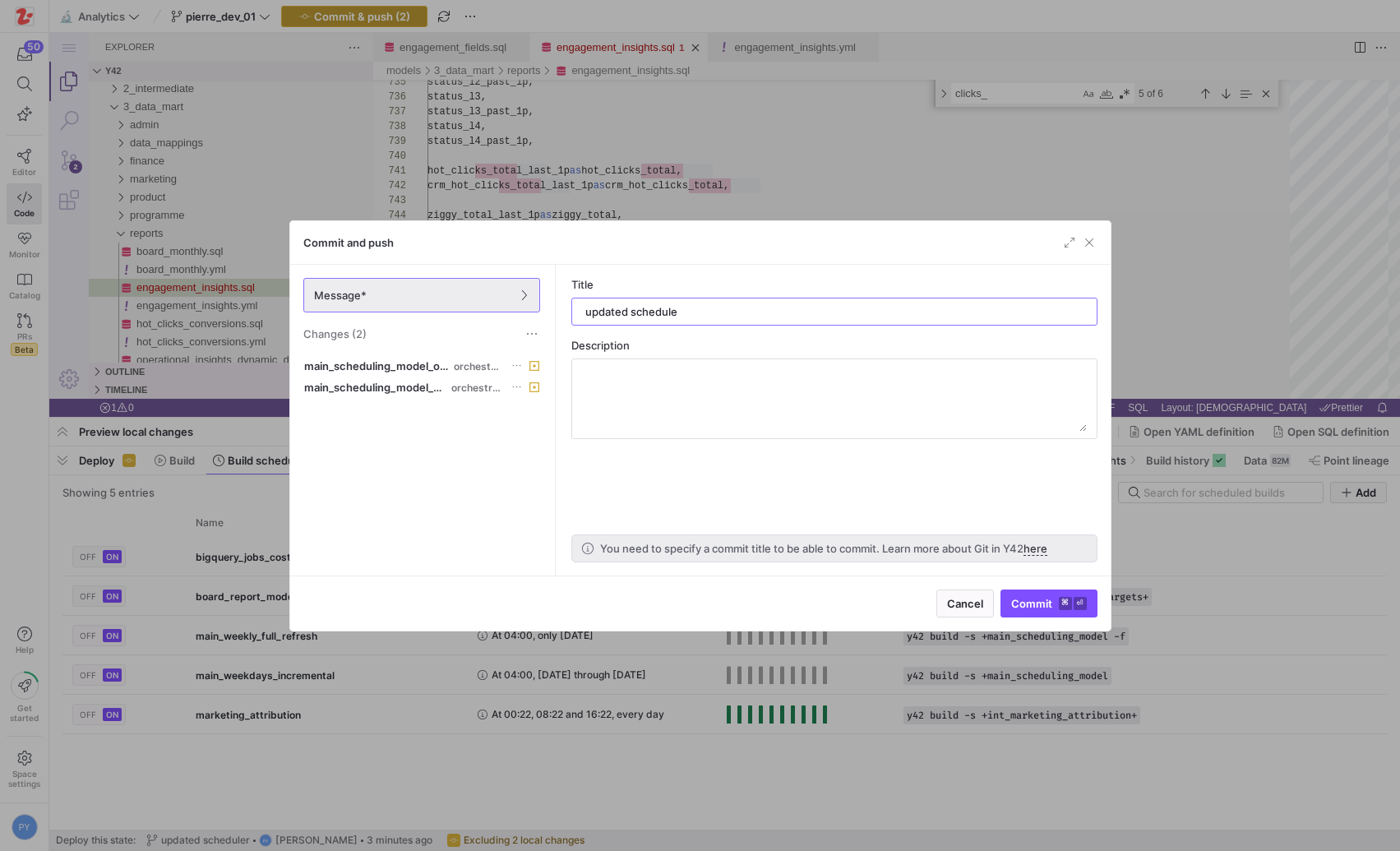
type input "updated scheduler"
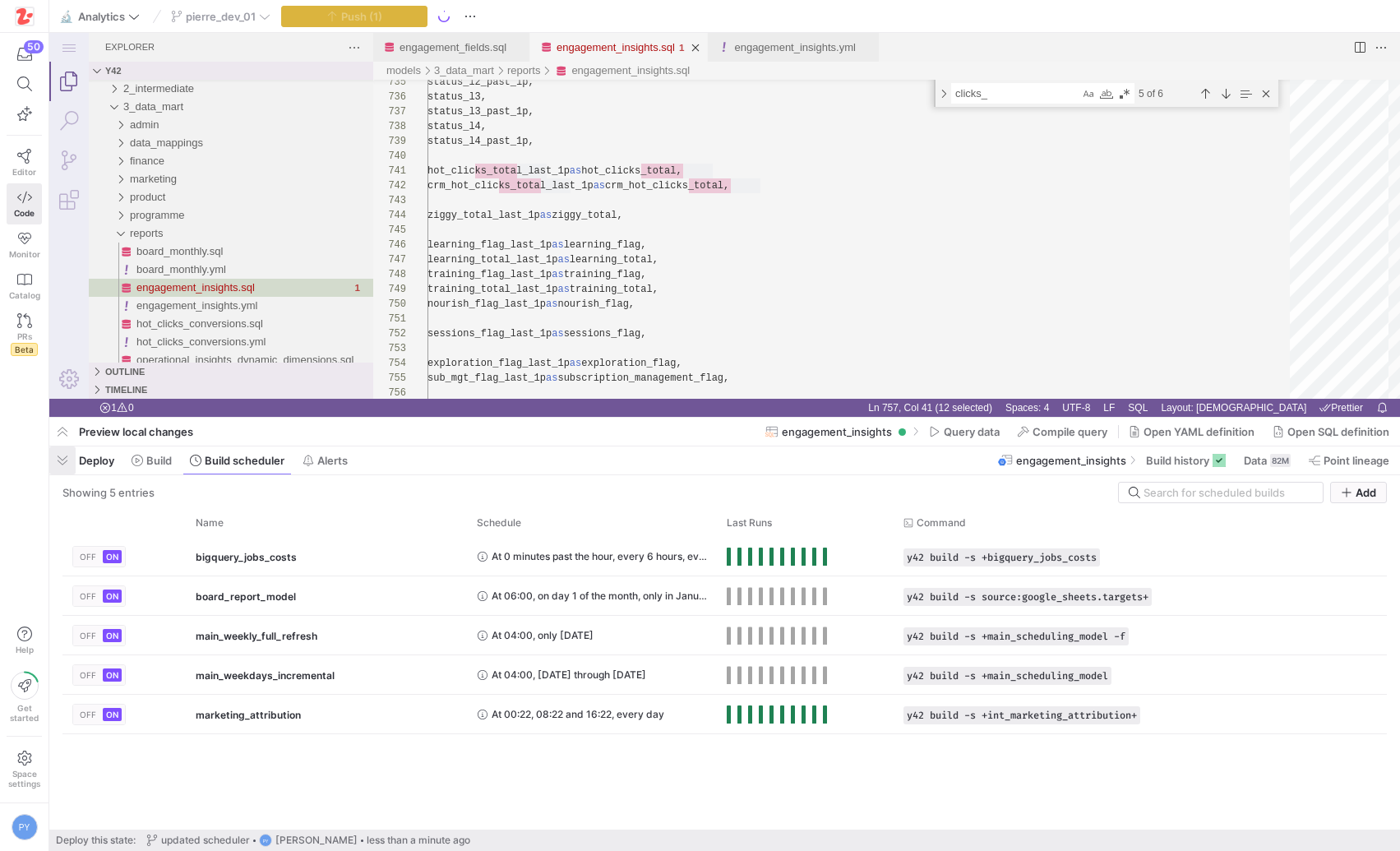
click at [74, 456] on span "button" at bounding box center [62, 460] width 26 height 28
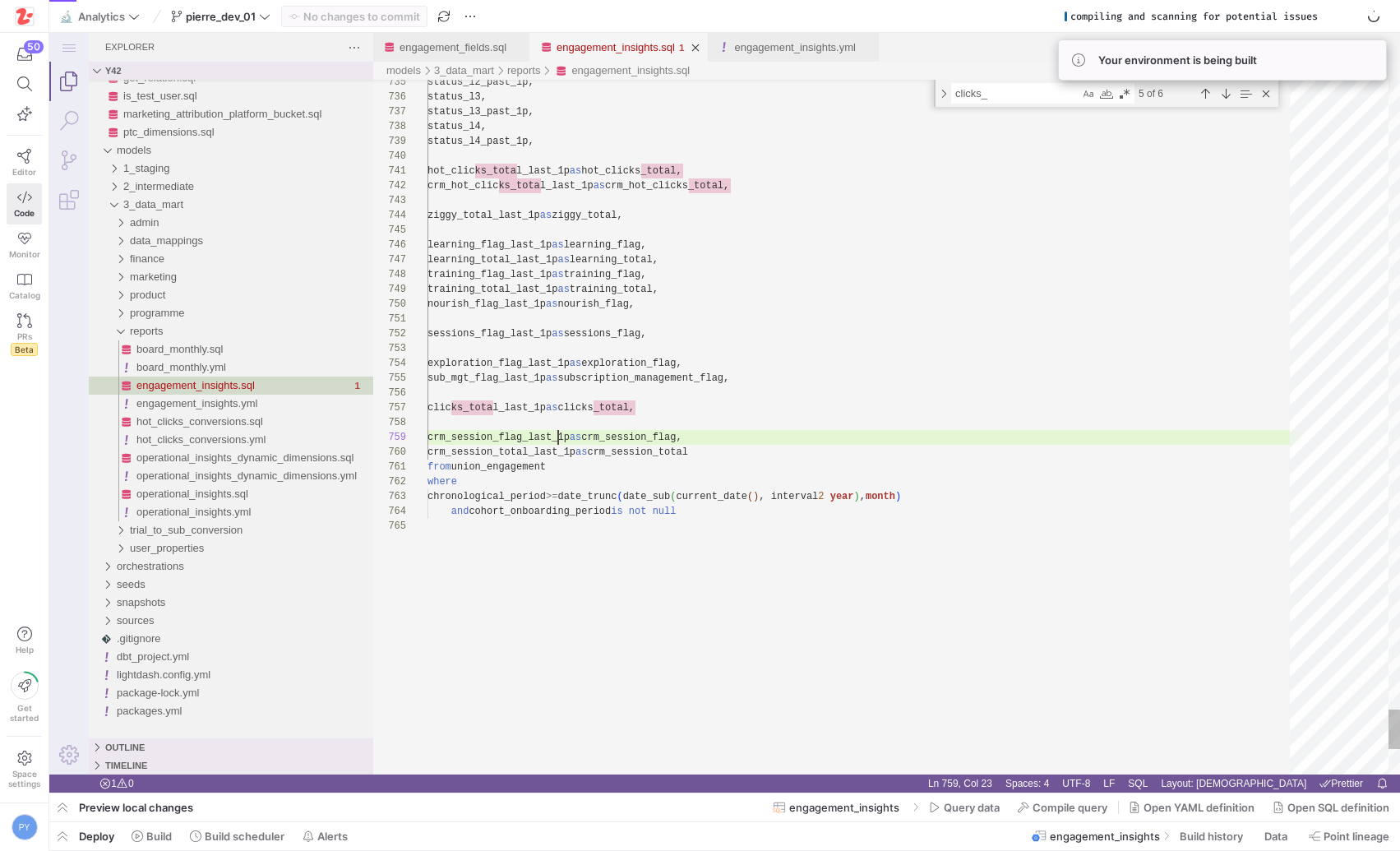
scroll to position [118, 131]
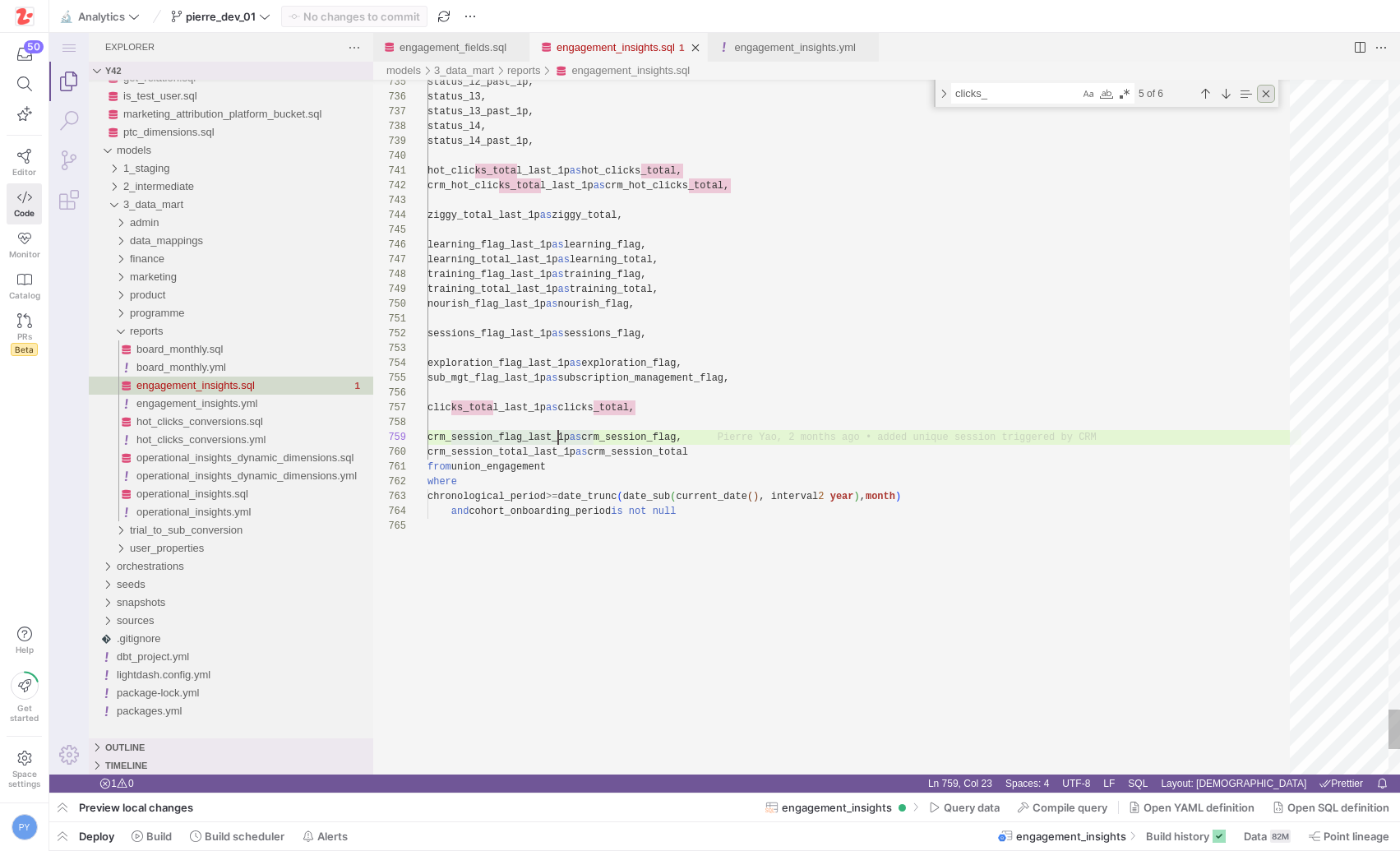
click at [1266, 98] on div "Close (Escape)" at bounding box center [1265, 93] width 18 height 18
type textarea "hot_clicks_total_last_1p as hot_clicks_total, crm_hot_clicks_total_last_1p as c…"
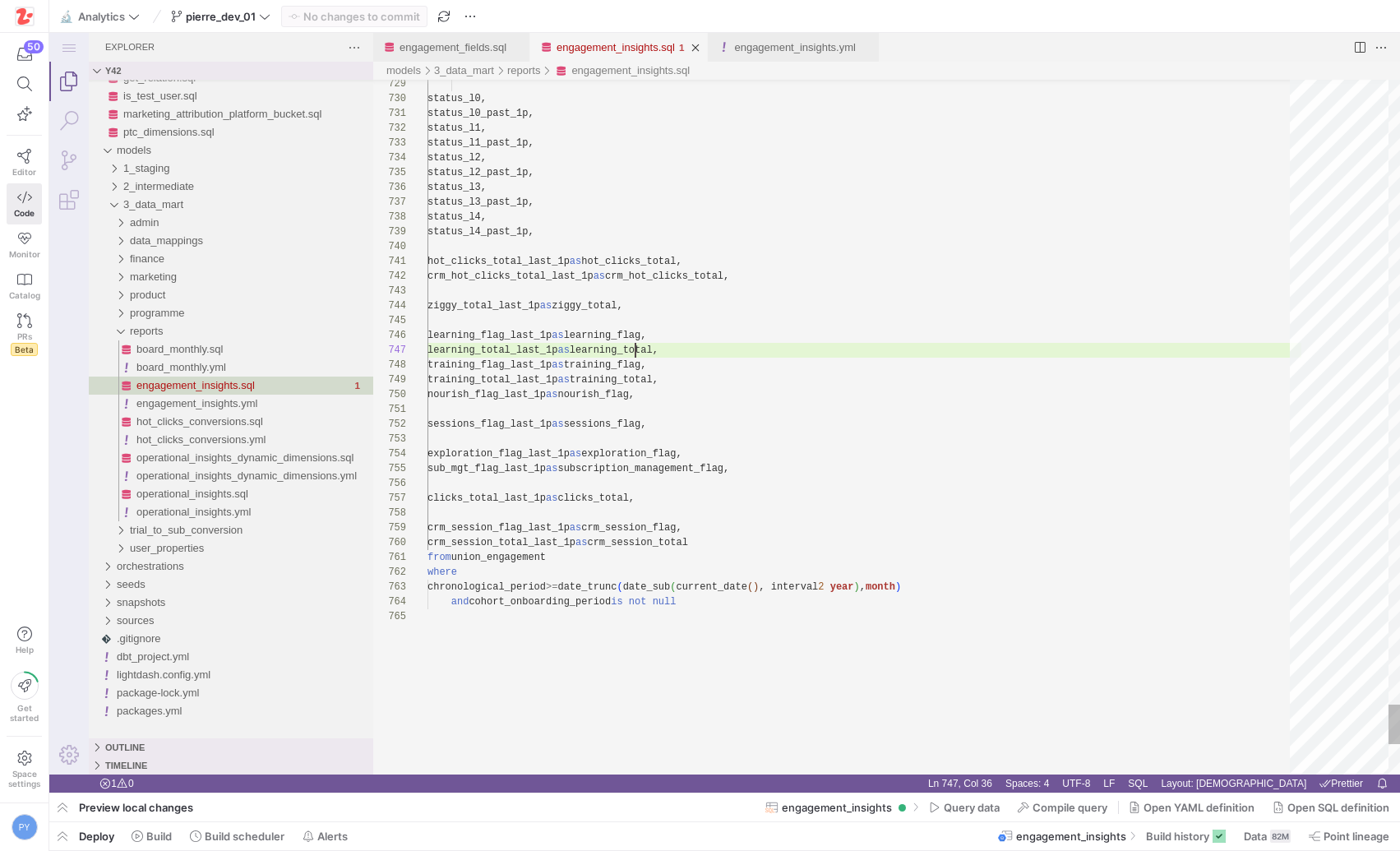
scroll to position [89, 208]
click at [271, 19] on icon at bounding box center [264, 16] width 11 height 11
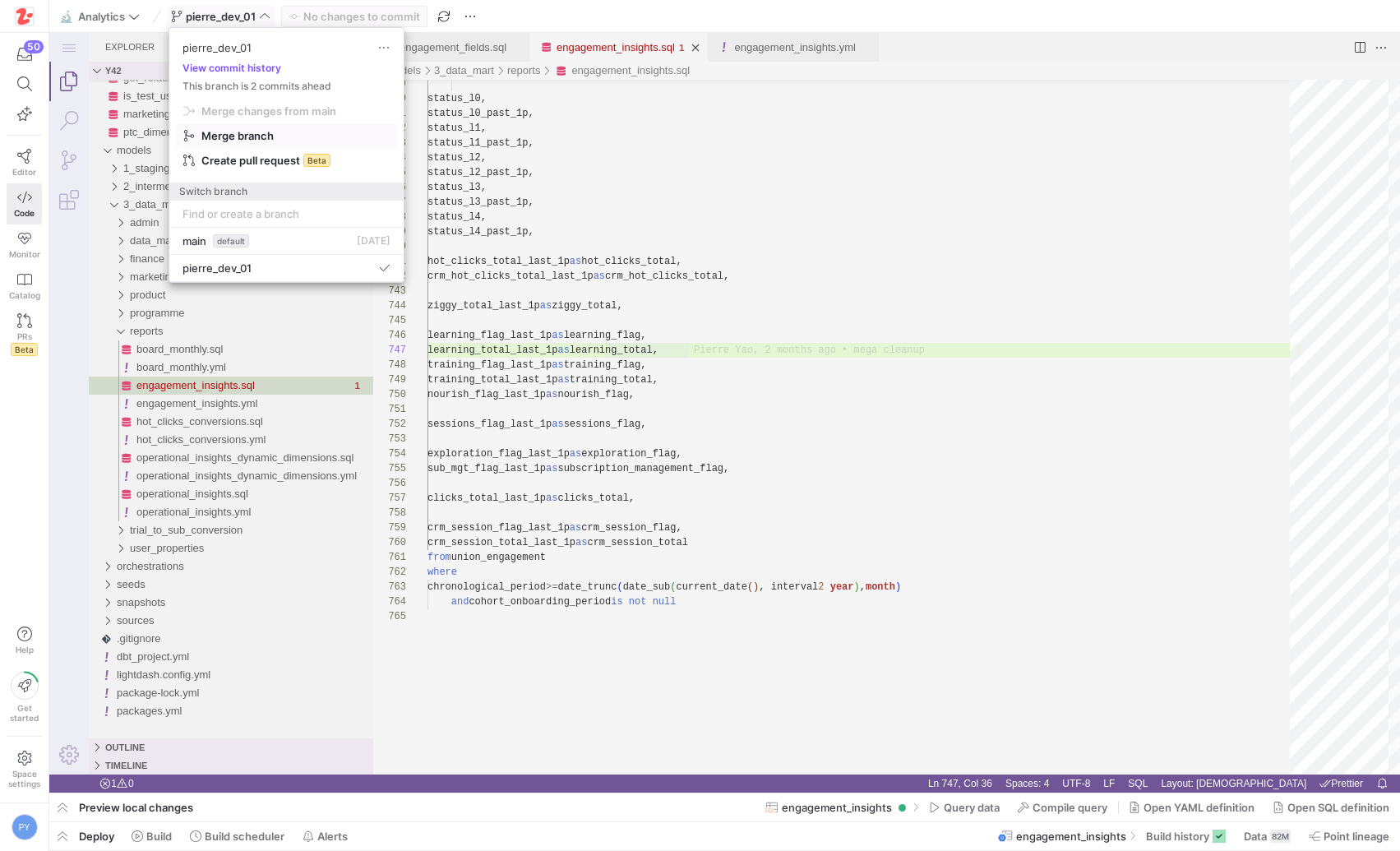
click at [281, 142] on span "Merge branch" at bounding box center [286, 136] width 207 height 13
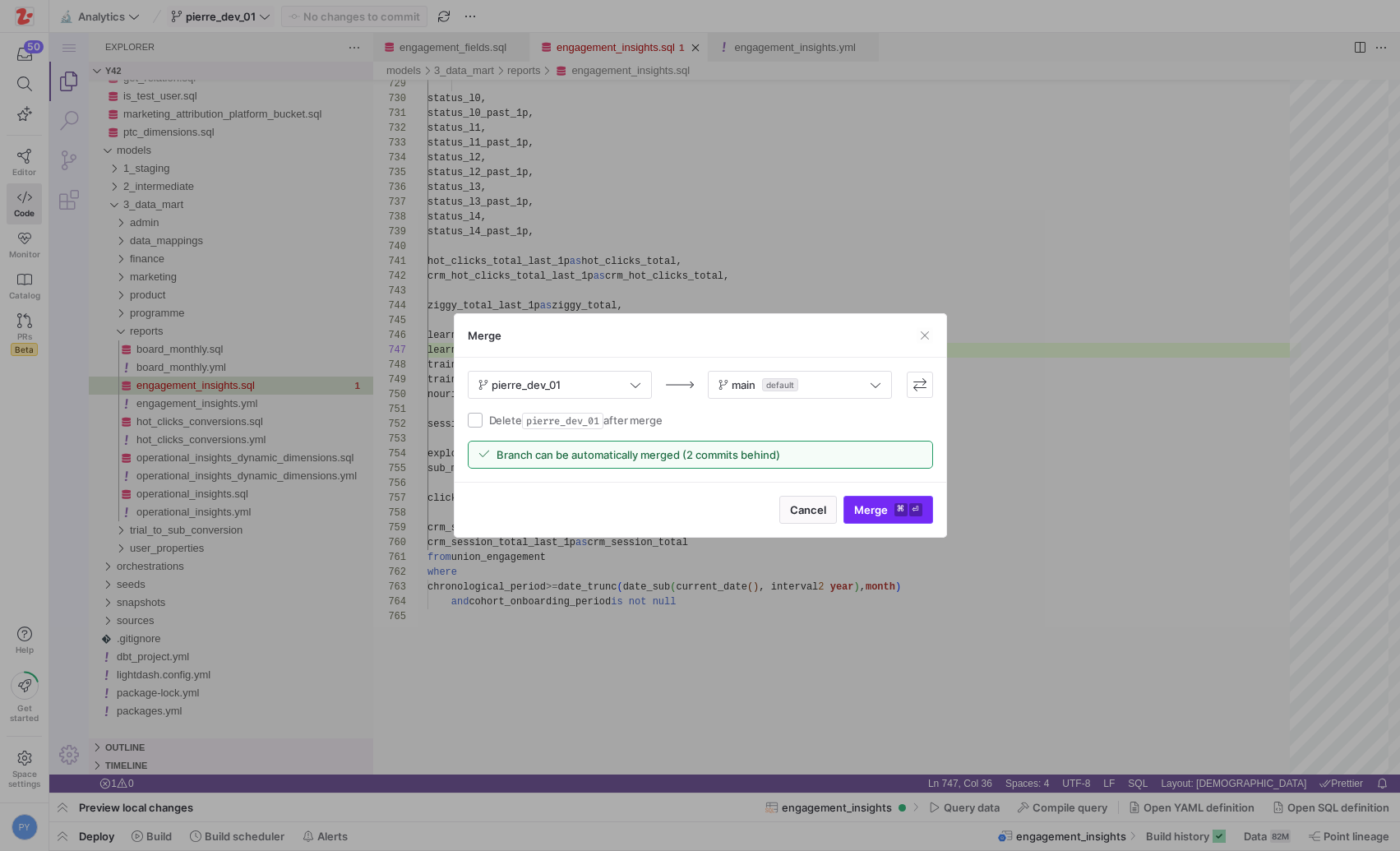
click at [863, 503] on span "Merge ⌘ ⏎" at bounding box center [888, 509] width 68 height 13
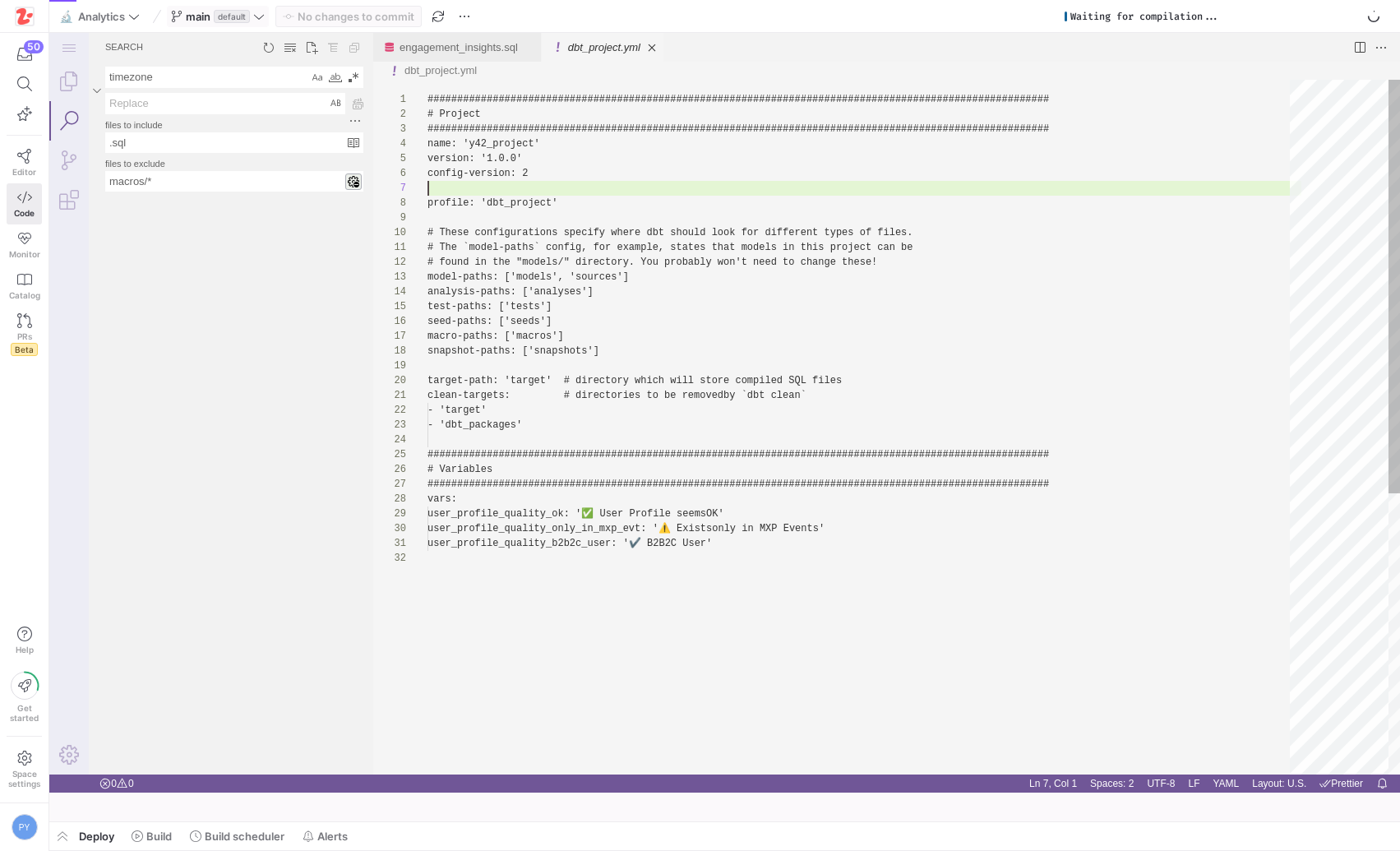
scroll to position [89, 0]
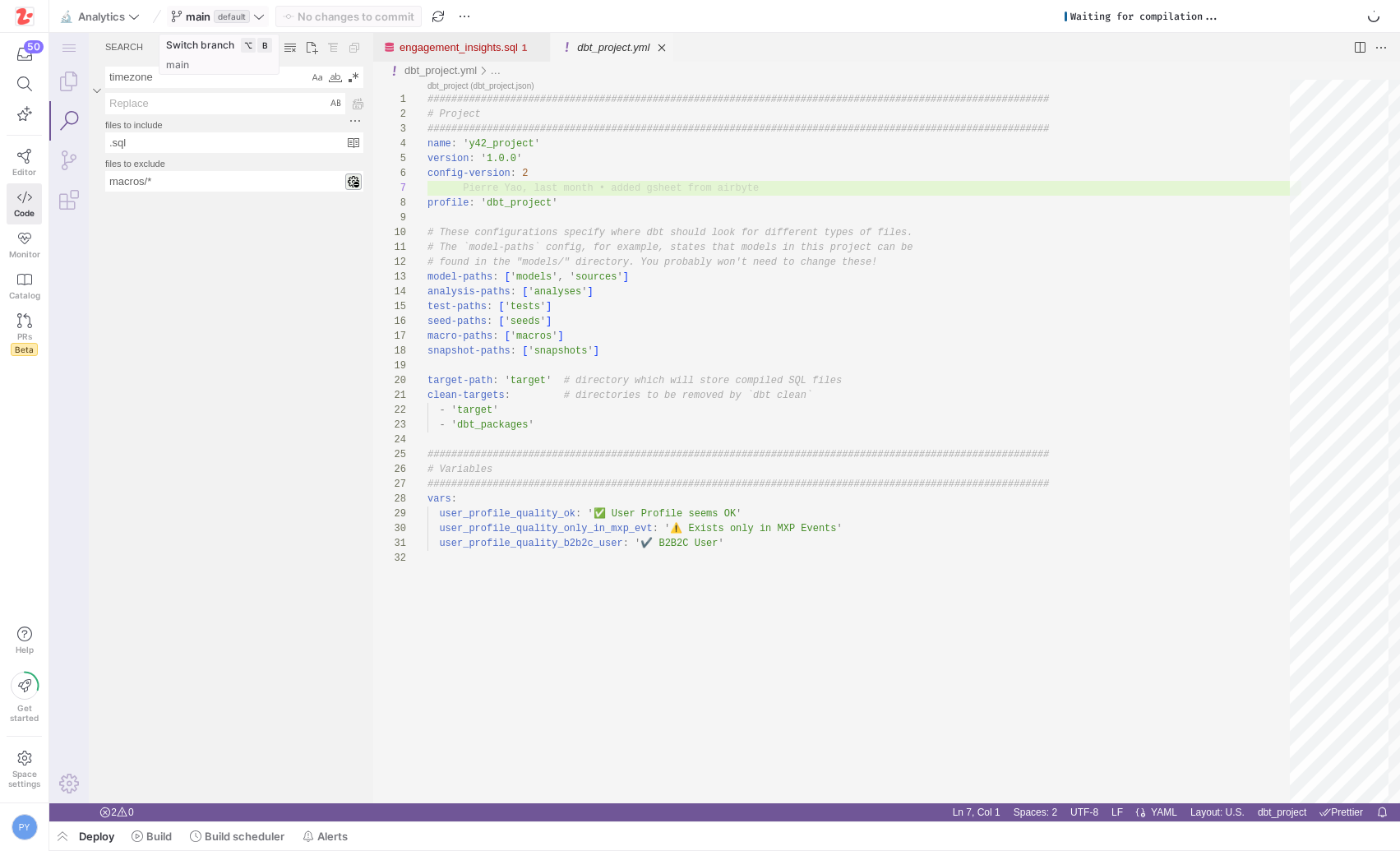
click at [258, 18] on icon at bounding box center [258, 16] width 9 height 5
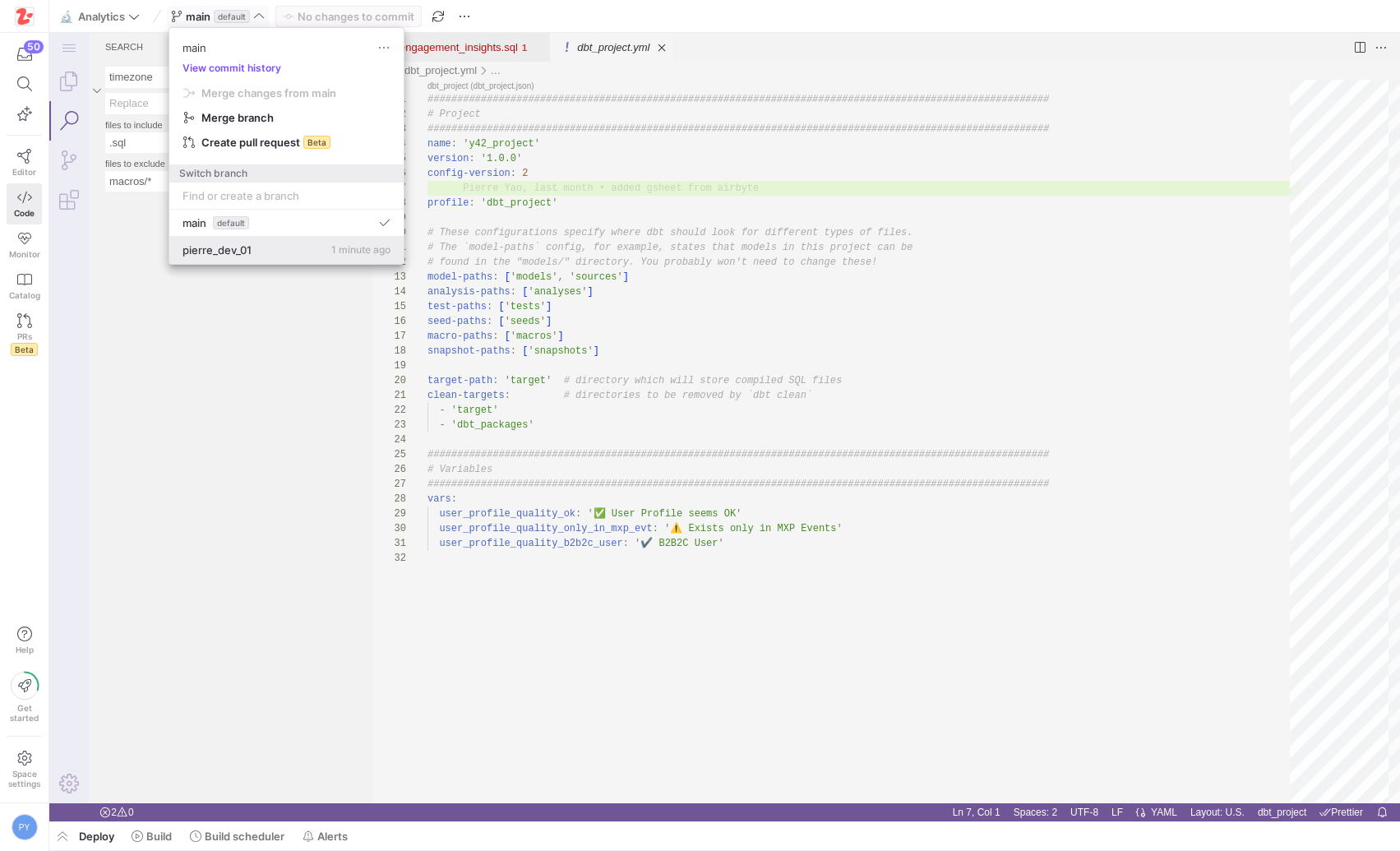
click at [256, 243] on div "pierre_dev_01 1 minute ago" at bounding box center [286, 250] width 208 height 13
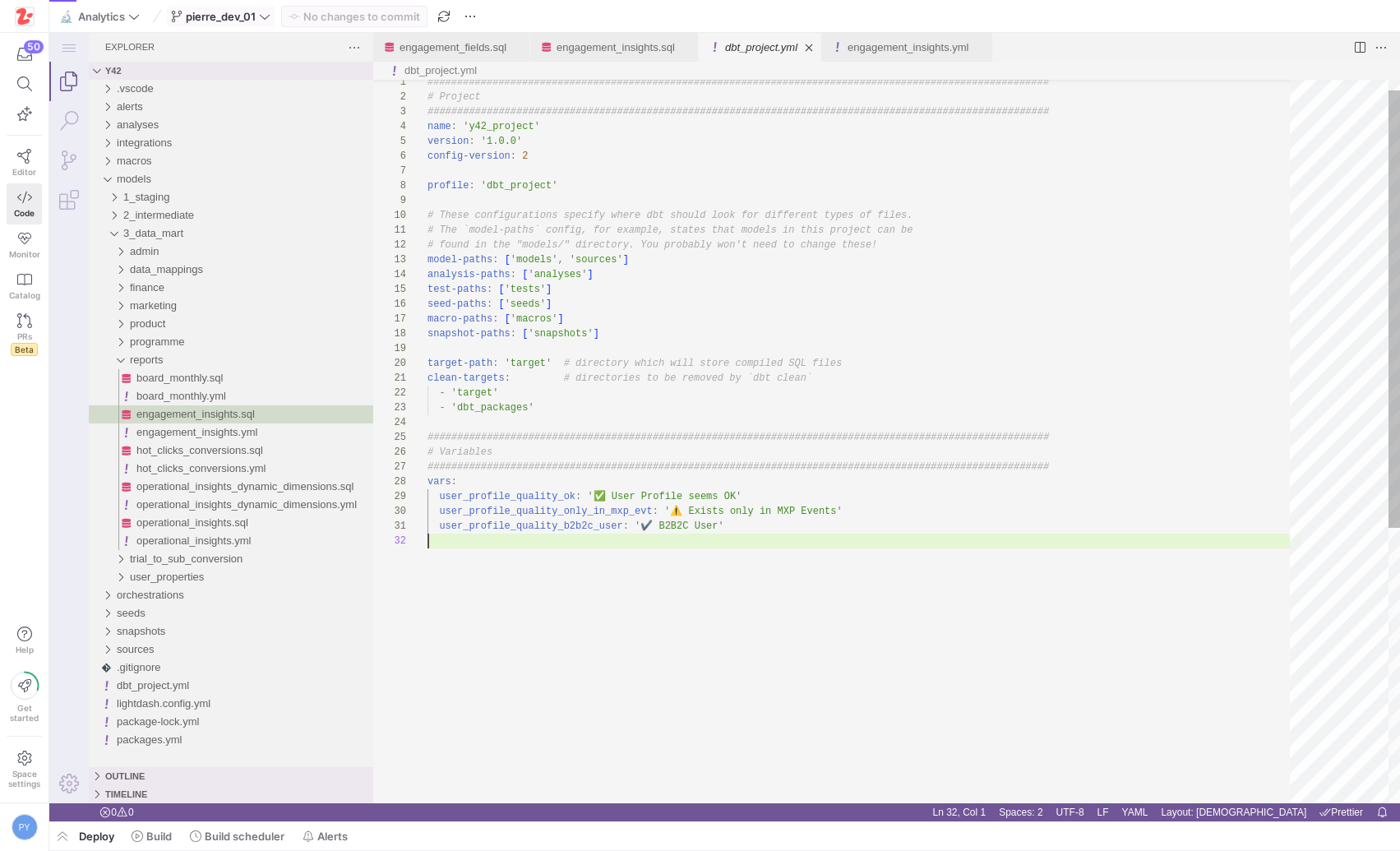
scroll to position [15, 0]
click at [598, 51] on link "engagement_insights.sql" at bounding box center [615, 47] width 118 height 12
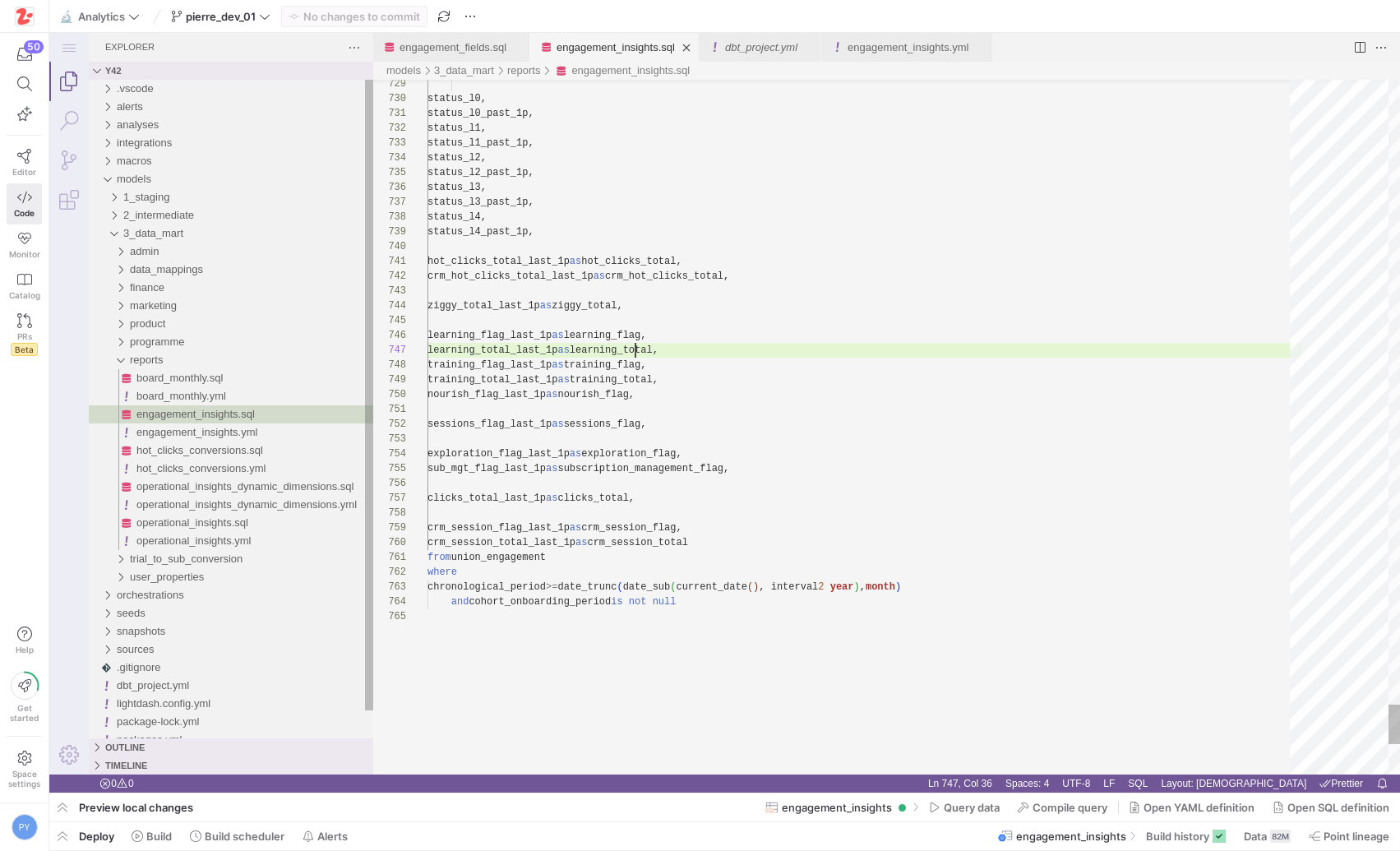
scroll to position [89, 208]
click at [897, 48] on link "engagement_insights.yml" at bounding box center [908, 47] width 121 height 12
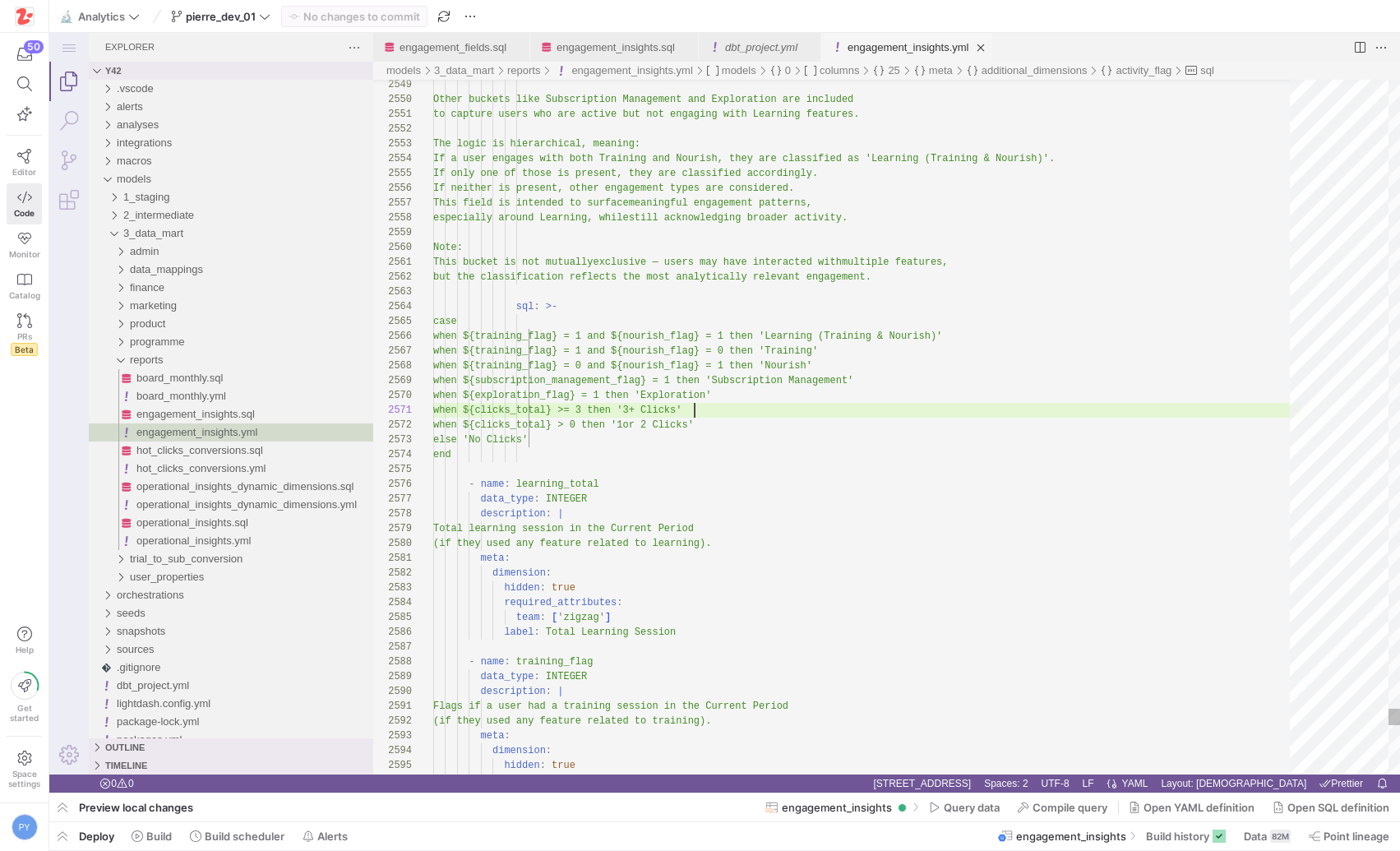
scroll to position [0, 261]
click at [817, 46] on link "Close (⌘W)" at bounding box center [808, 47] width 16 height 16
click at [452, 47] on link "engagement_fields.sql" at bounding box center [452, 47] width 107 height 12
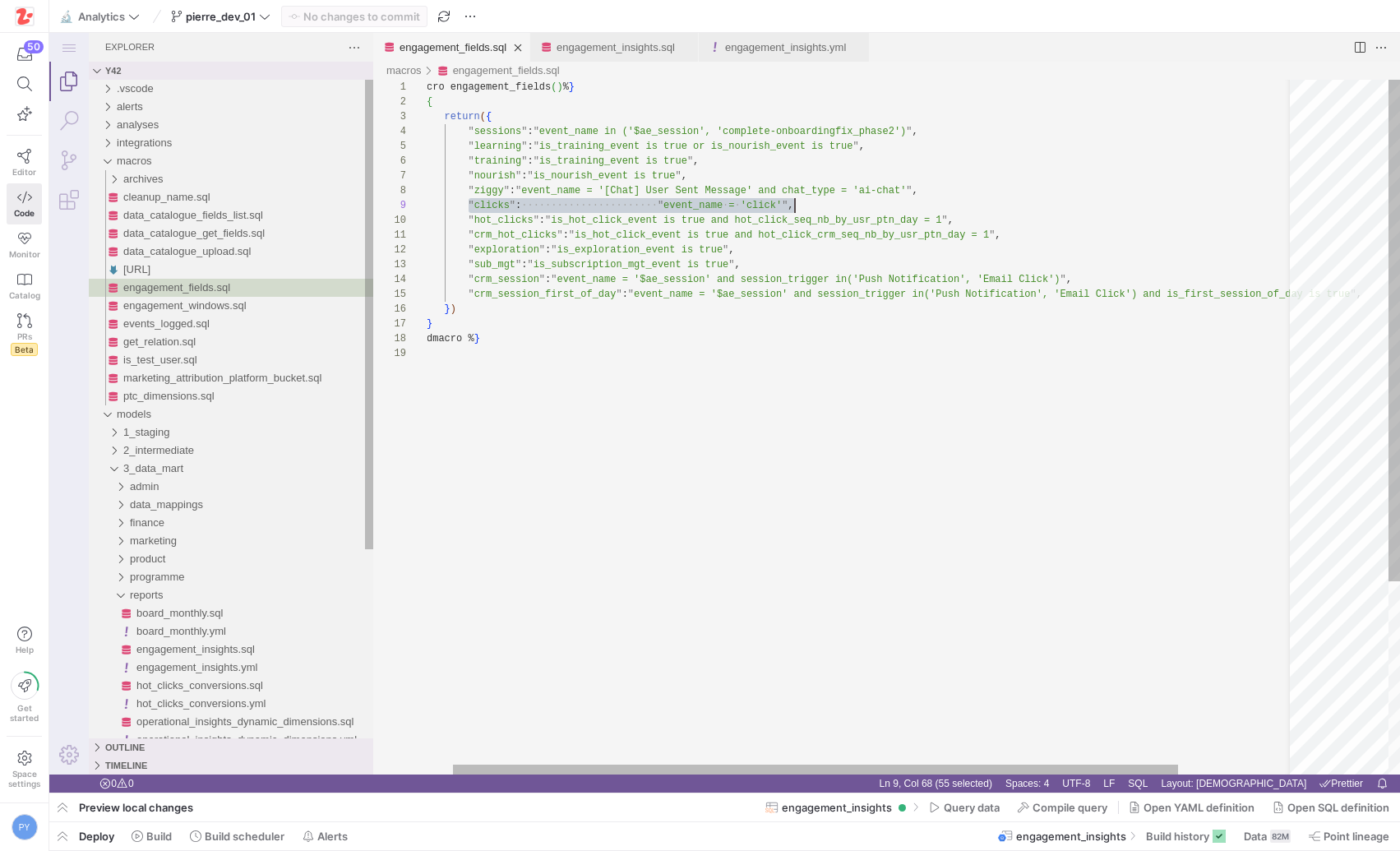
scroll to position [104, 398]
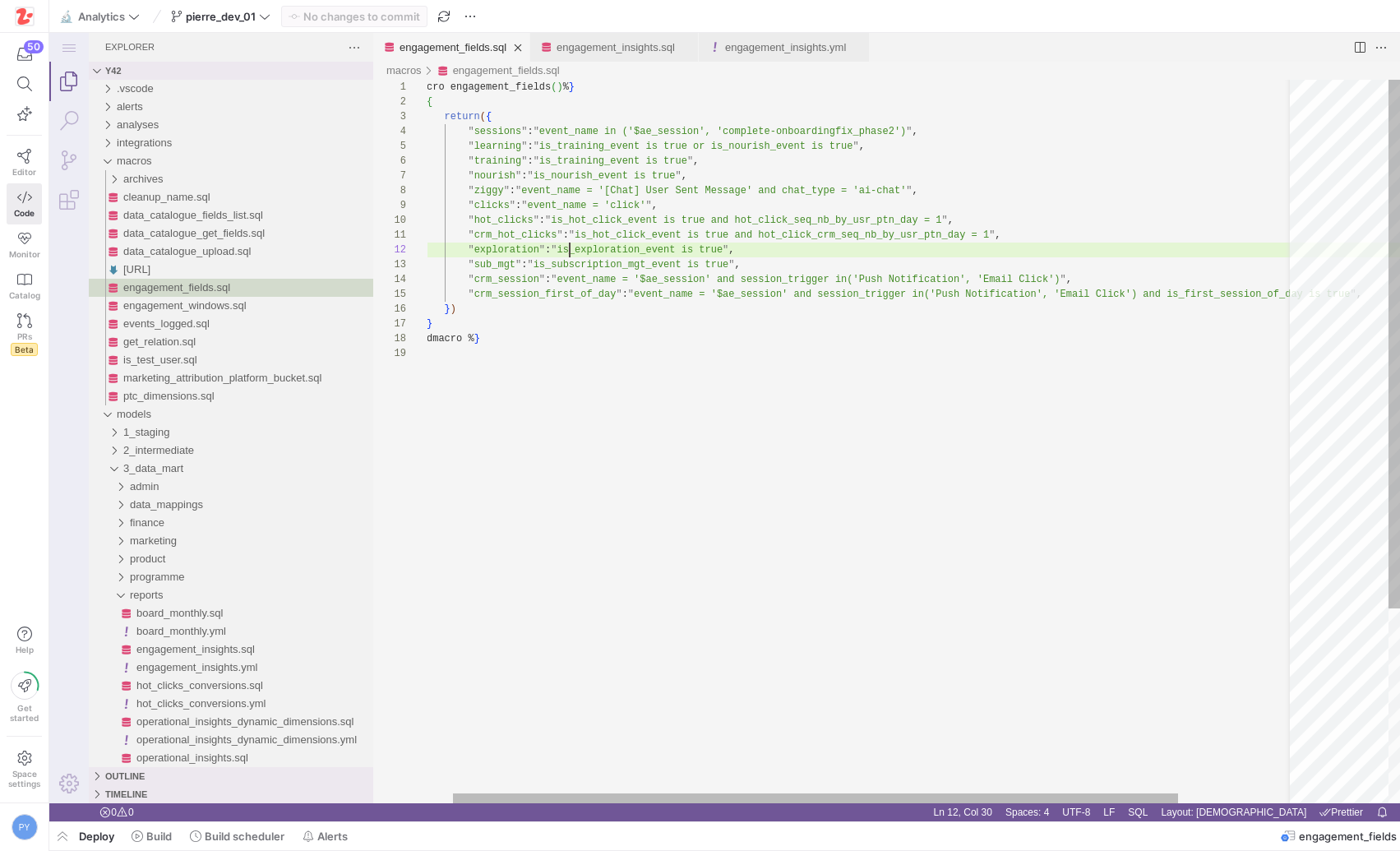
click at [569, 254] on div "{ % macro engagement_fields ( ) % } { { return ( { " sessions " : " event_name …" at bounding box center [916, 575] width 1038 height 990
click at [476, 204] on div "{ % macro engagement_fields ( ) % } { { return ( { " sessions " : " event_name …" at bounding box center [916, 575] width 1038 height 990
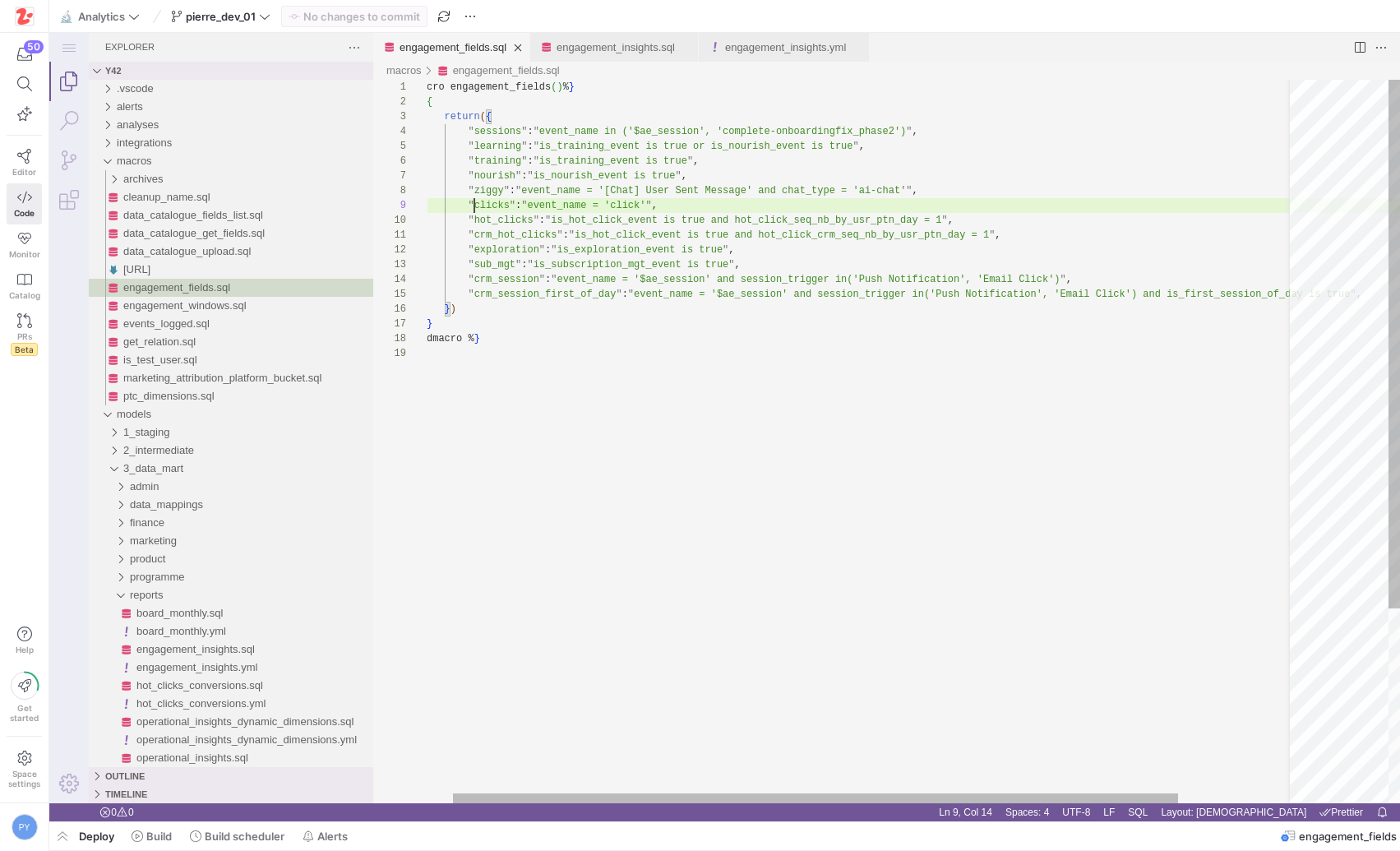
scroll to position [89, 77]
type textarea "ssions": "event_name in ('$ae_session', 'complete-onboarding fix_phase2')", "le…"
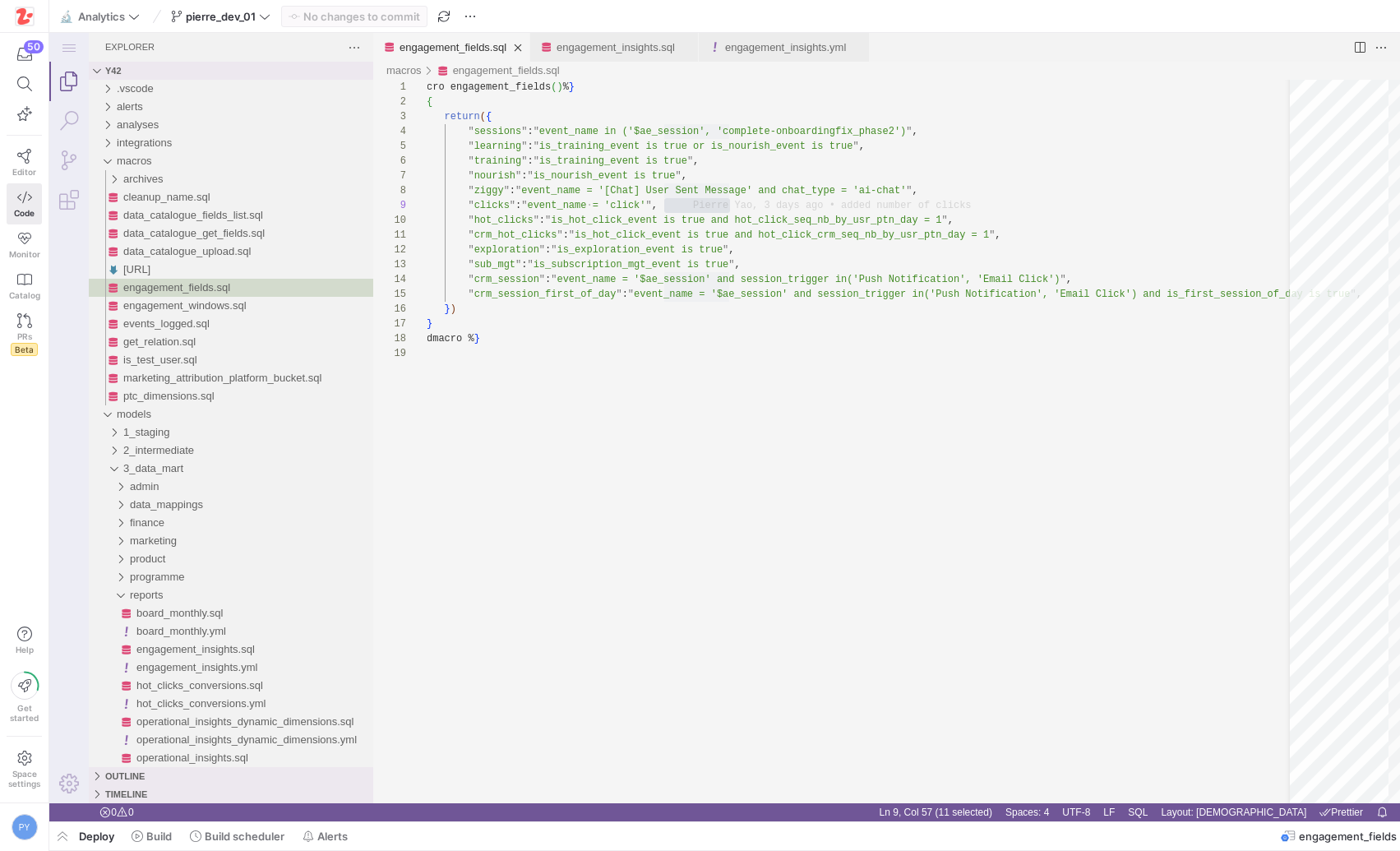
click at [628, 24] on y42-top-nav "🔬 Analytics pierre_dev_01 No changes to commit" at bounding box center [724, 16] width 1350 height 33
click at [615, 53] on link "engagement_insights.sql" at bounding box center [615, 47] width 118 height 12
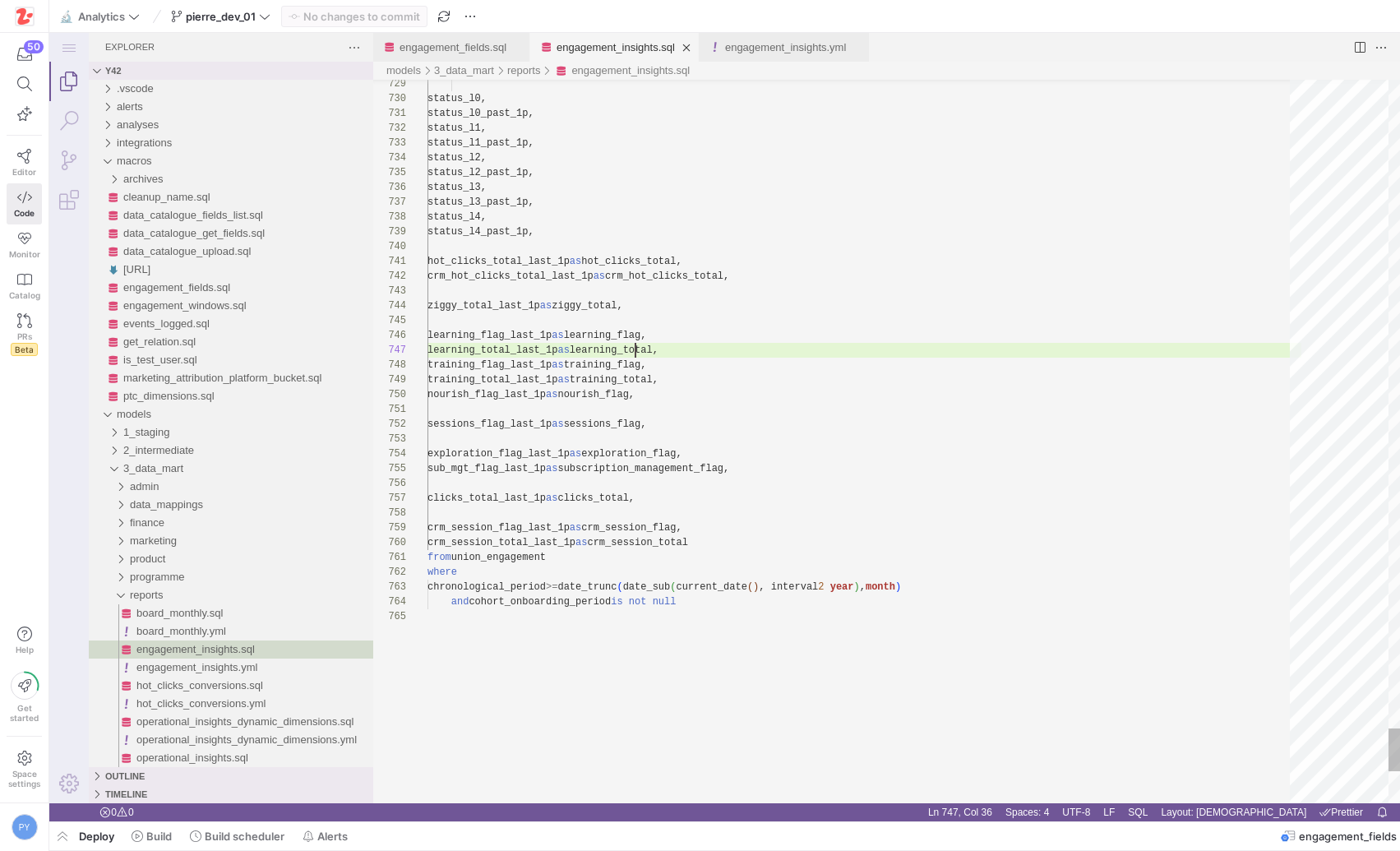
scroll to position [89, 208]
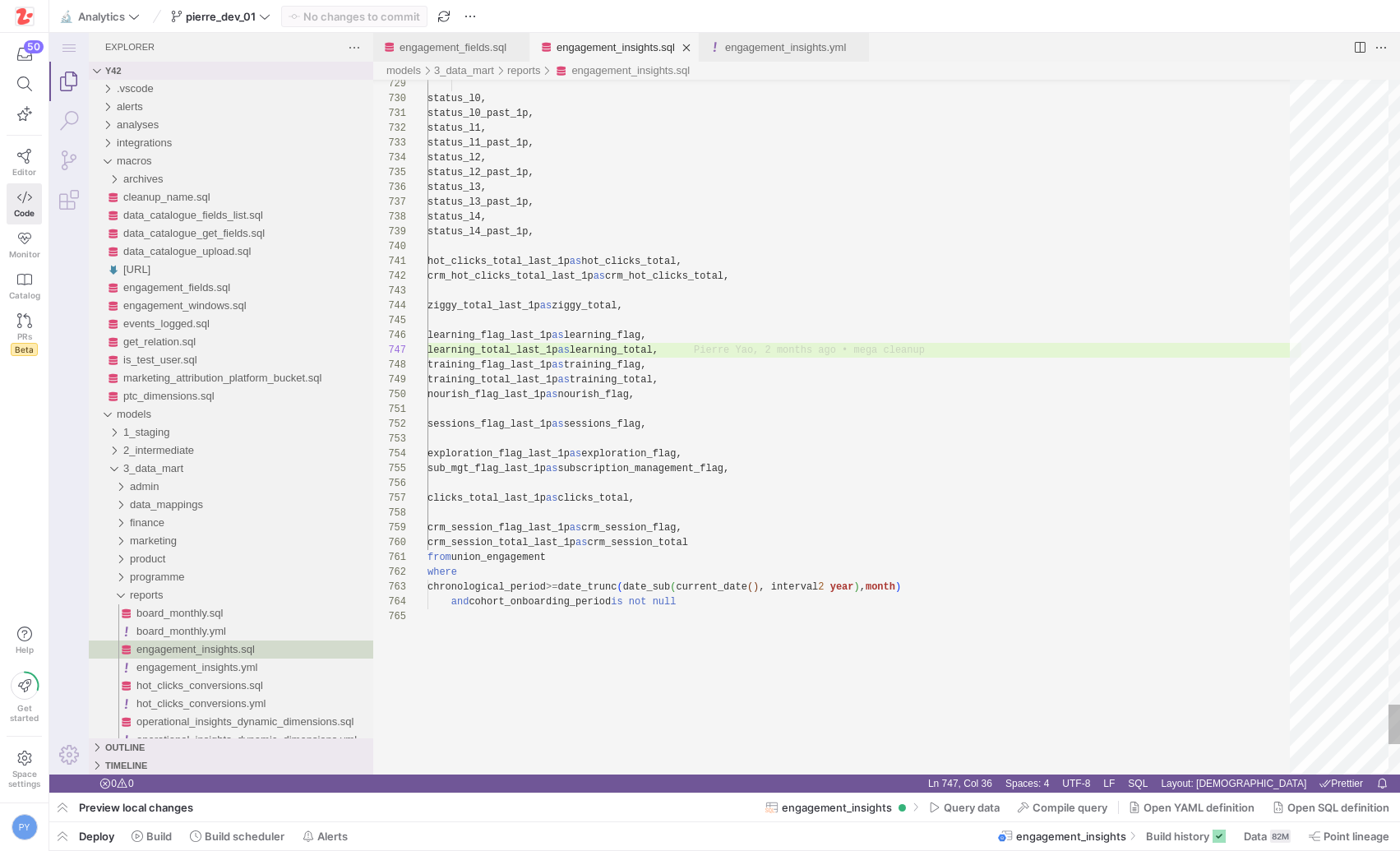
type textarea "sessions_flag_last_1p as sessions_flag, exploration_flag_last_1p as exploration…"
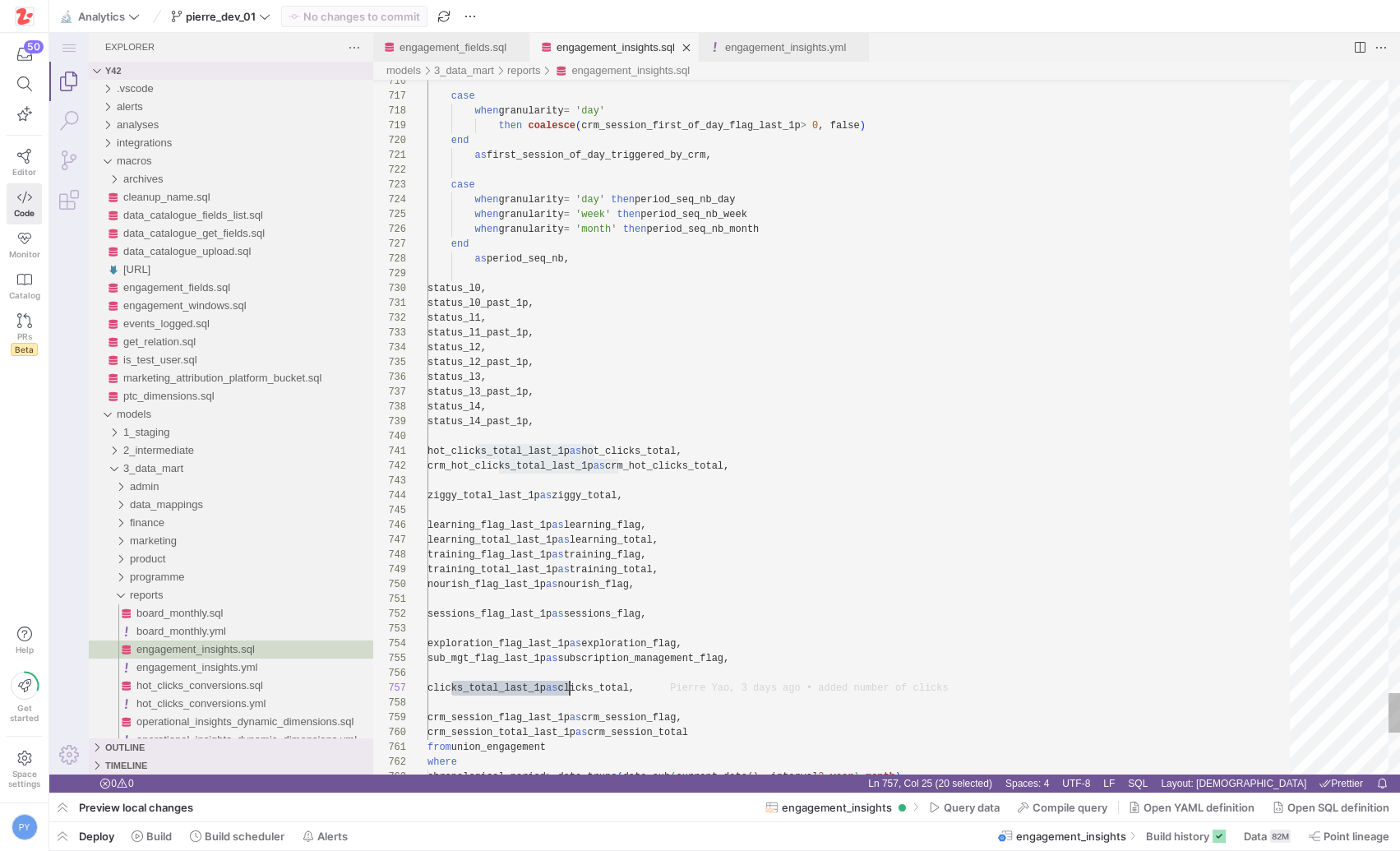
scroll to position [89, 142]
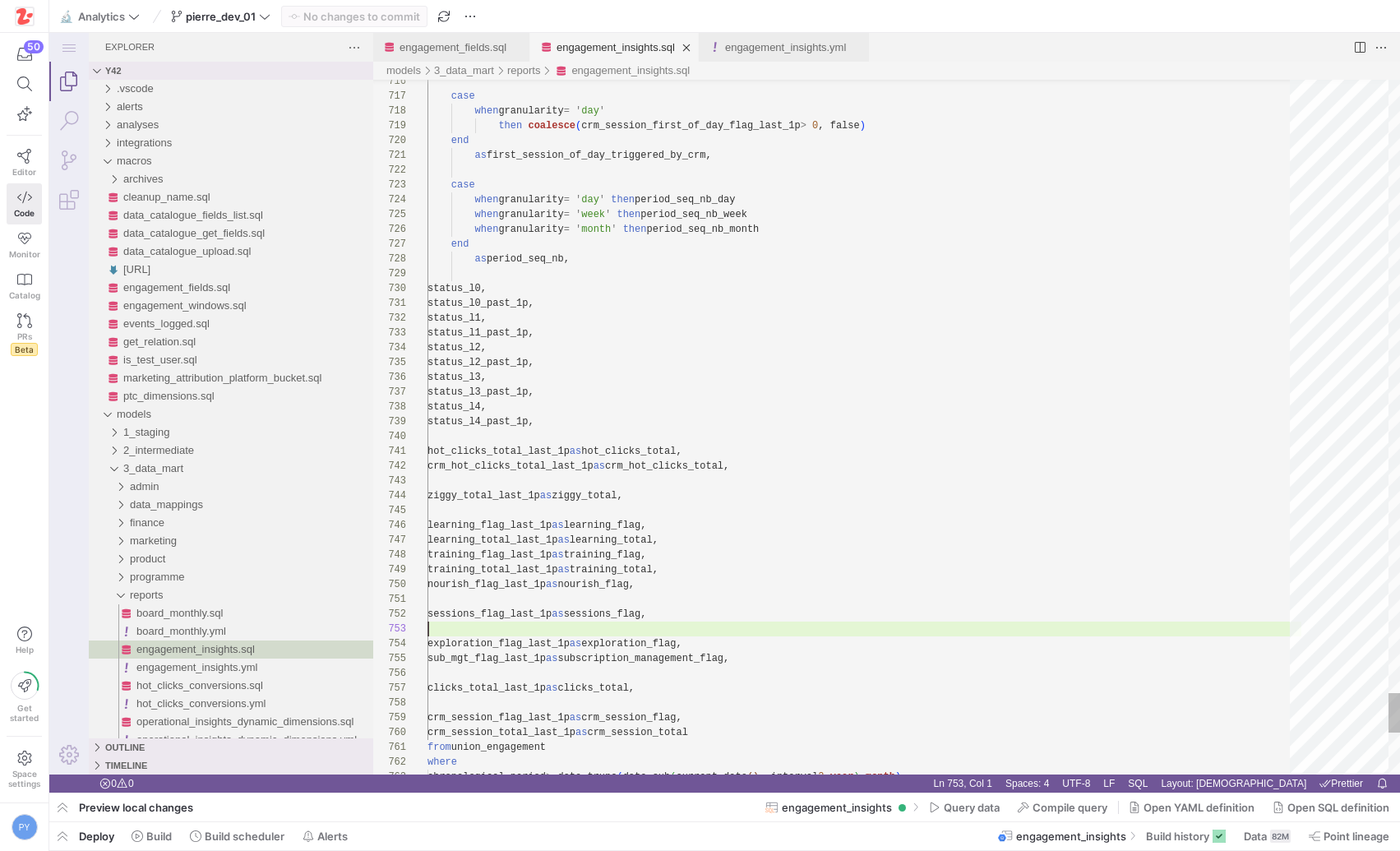
scroll to position [29, 0]
click at [1046, 802] on span "Compile query" at bounding box center [1069, 808] width 75 height 13
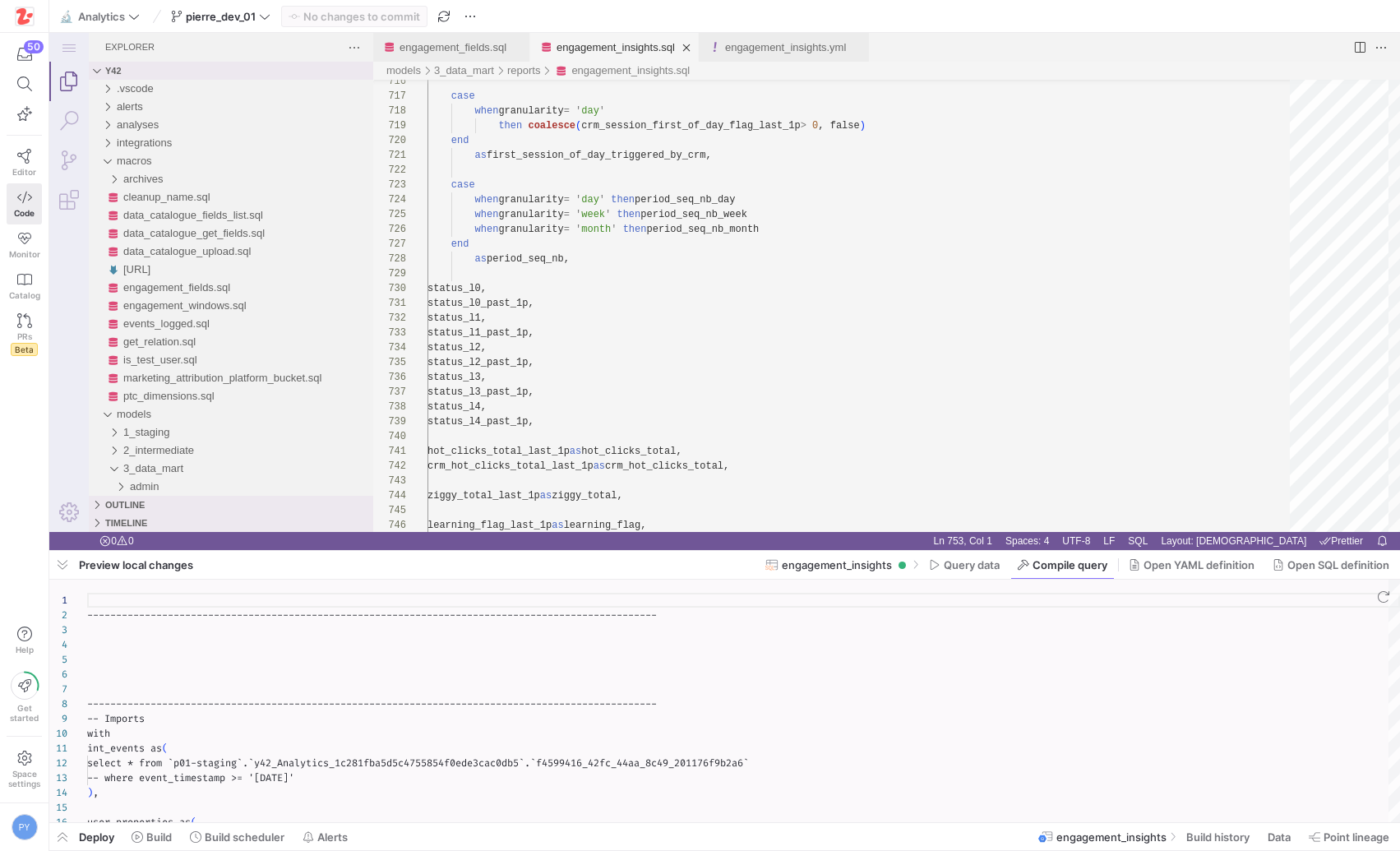
scroll to position [148, 0]
type textarea "-------------------------------------------------------------------------------…"
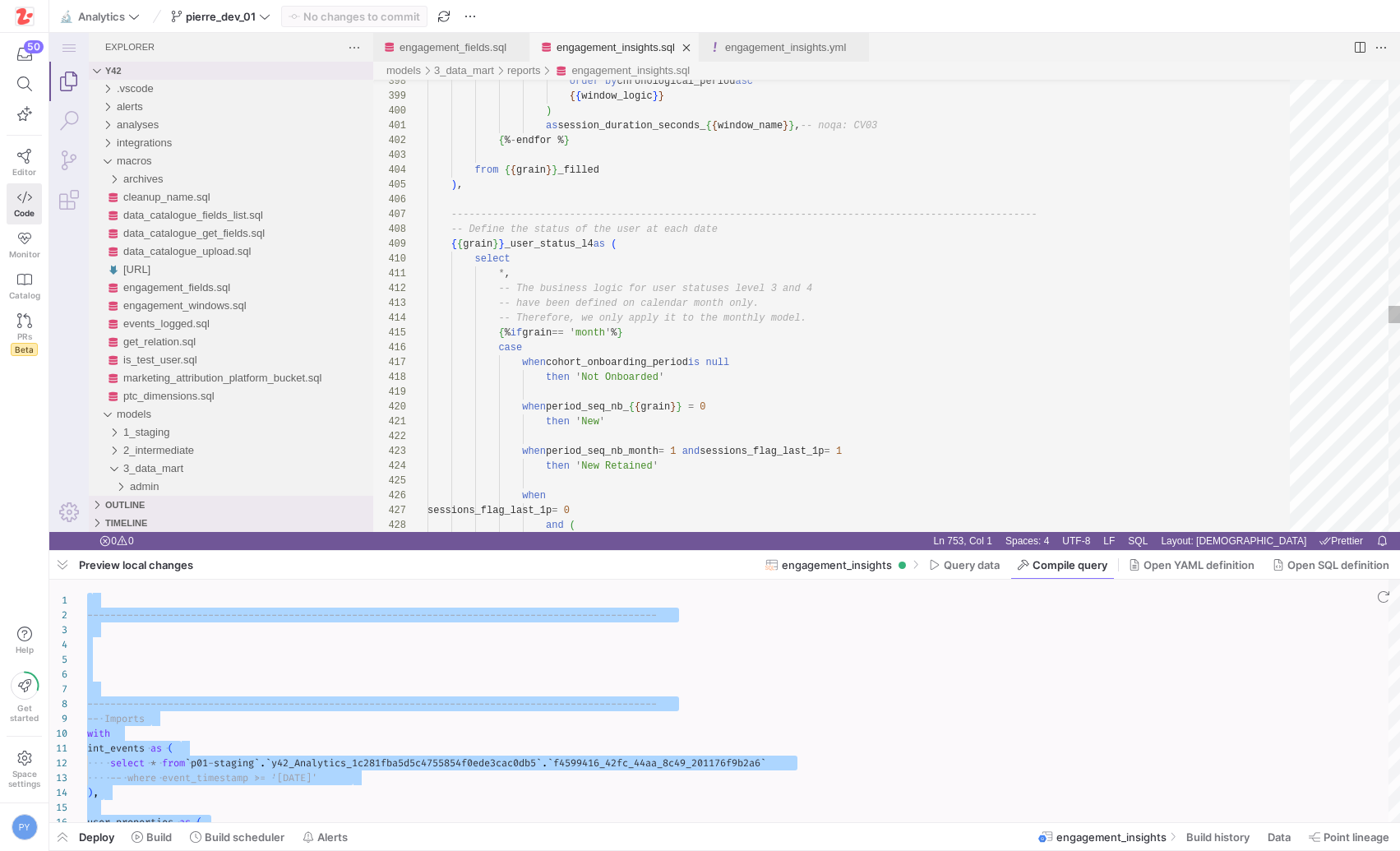
click at [678, 399] on div "when period_seq_nb_month = 1 and sessions_flag_last_1p = 1 then ' New Retained …" at bounding box center [864, 78] width 874 height 11755
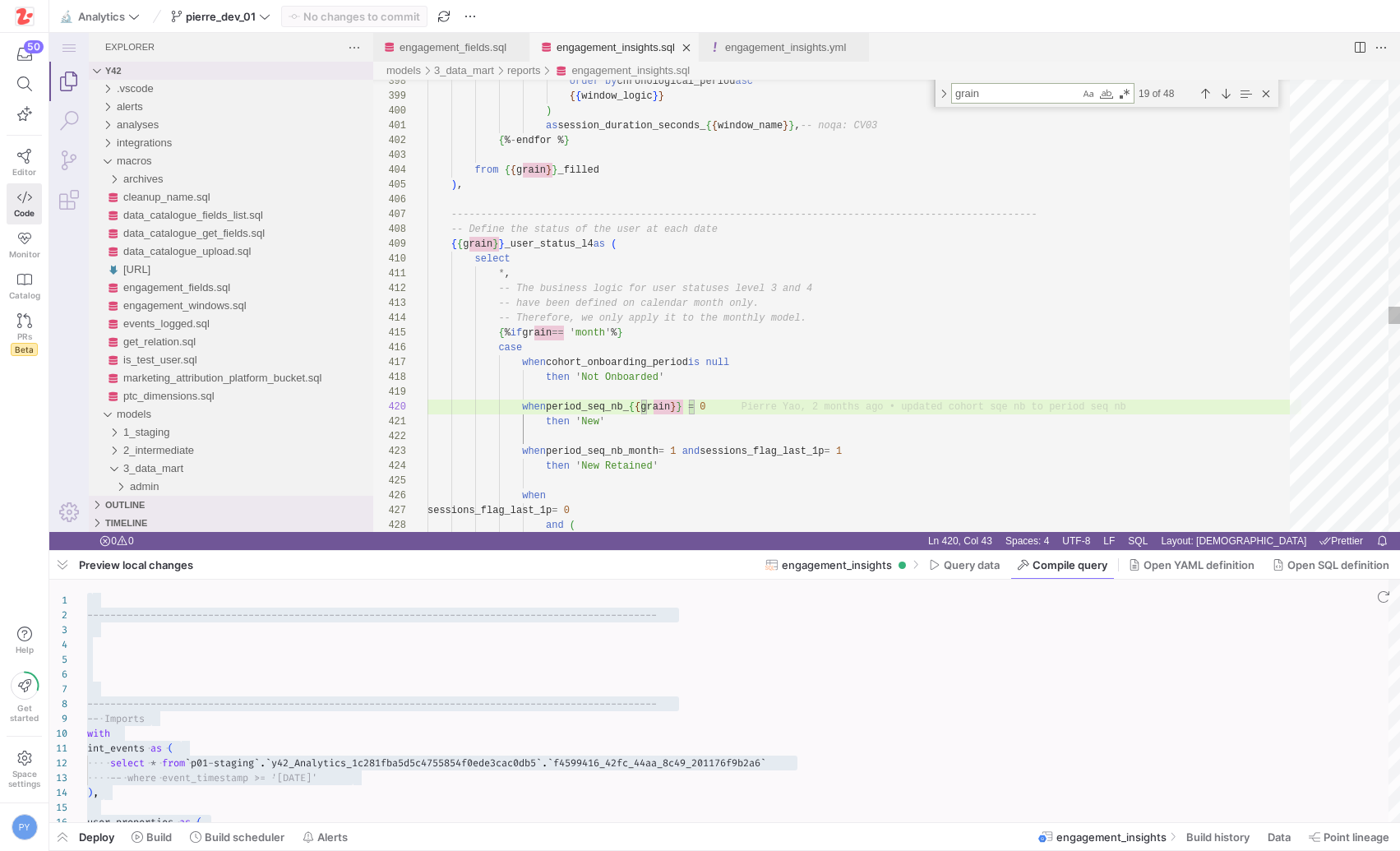
type textarea "where is_corrupted_user is false and ( is_core_event is true or is_training_eve…"
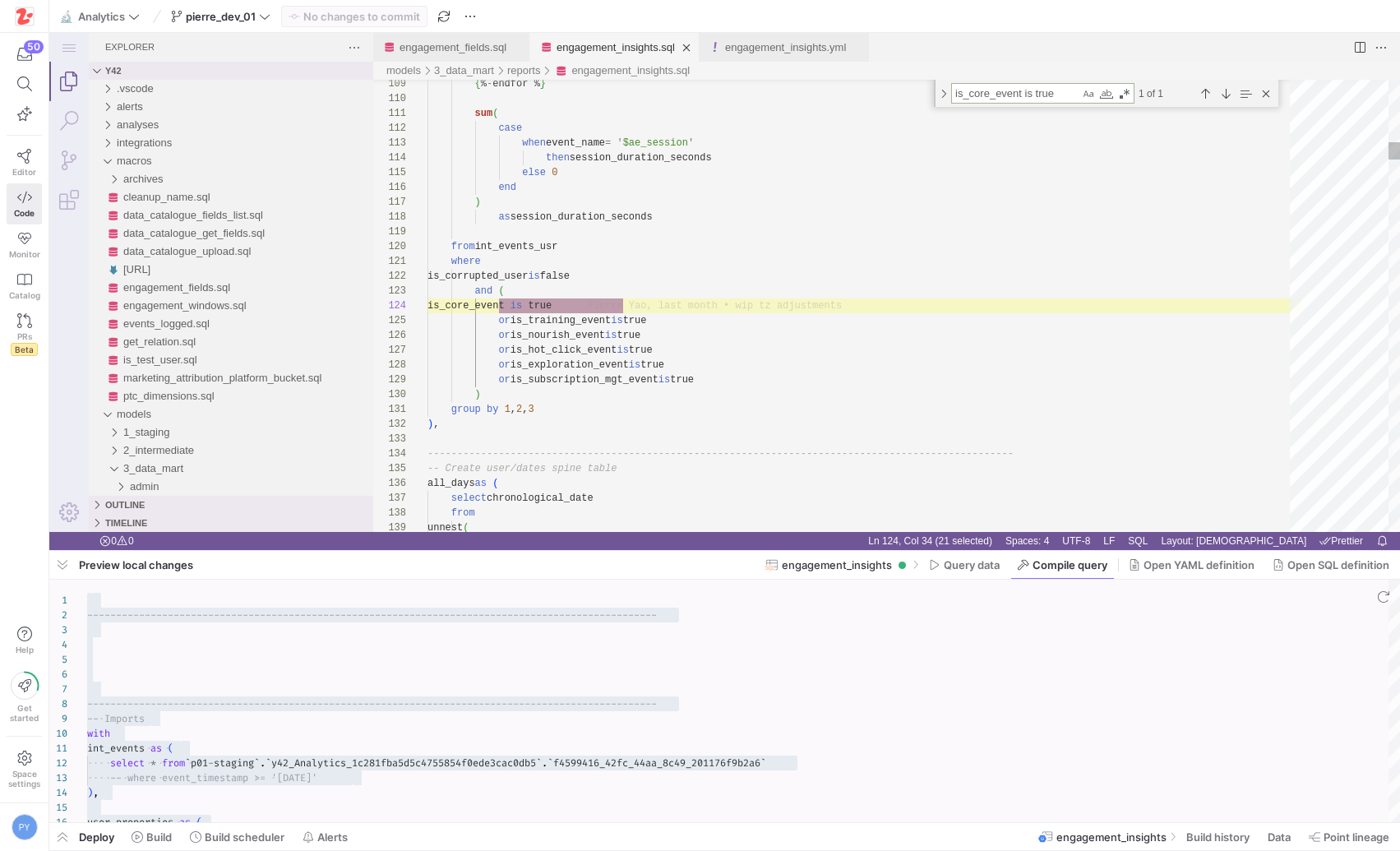
type textarea "is_core_event is true"
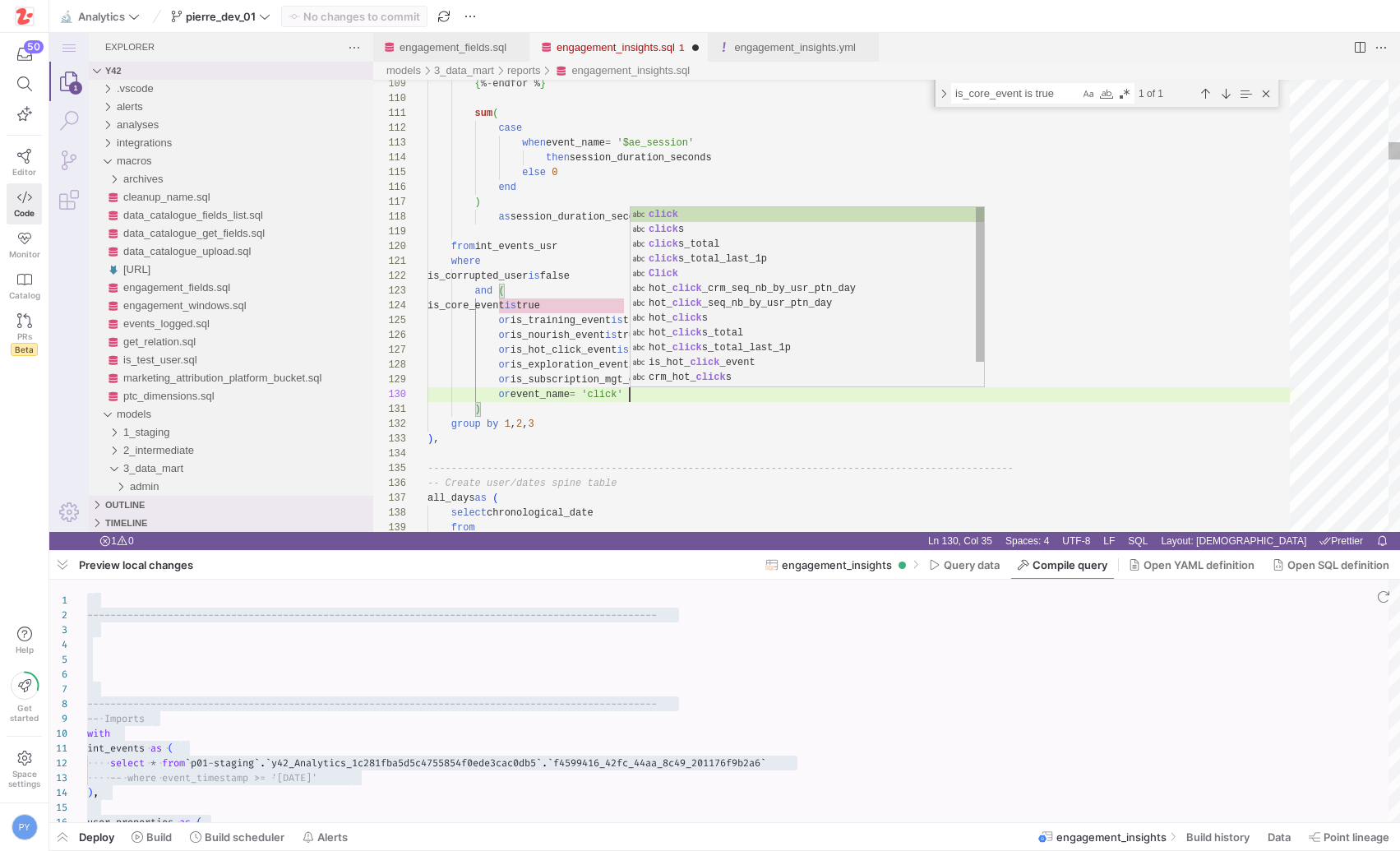
scroll to position [133, 202]
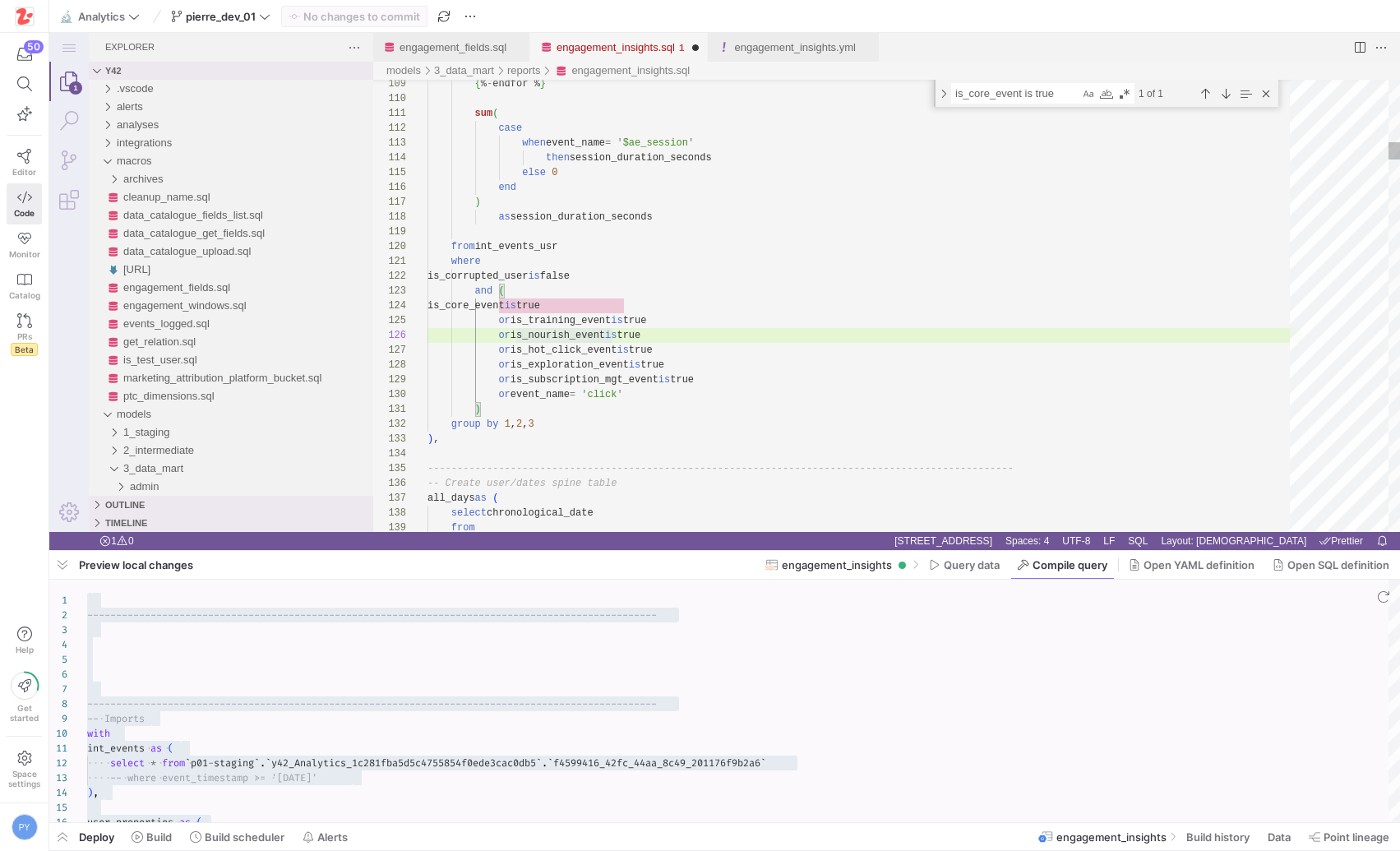
type textarea "where is_corrupted_user is false and ( is_core_event is true or is_training_eve…"
click at [383, 10] on span "Commit & push (1)" at bounding box center [362, 16] width 94 height 13
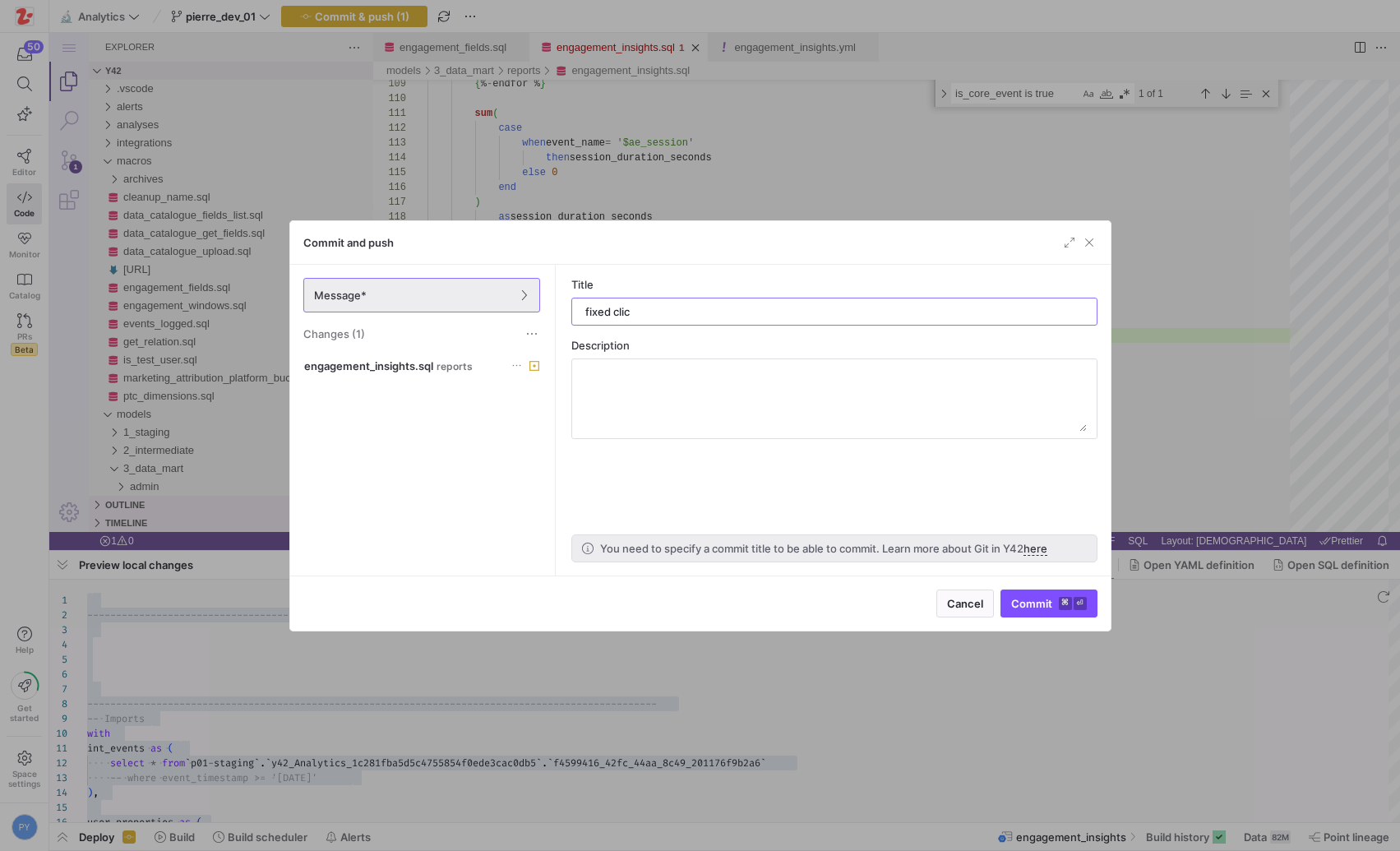
type input "fixed click"
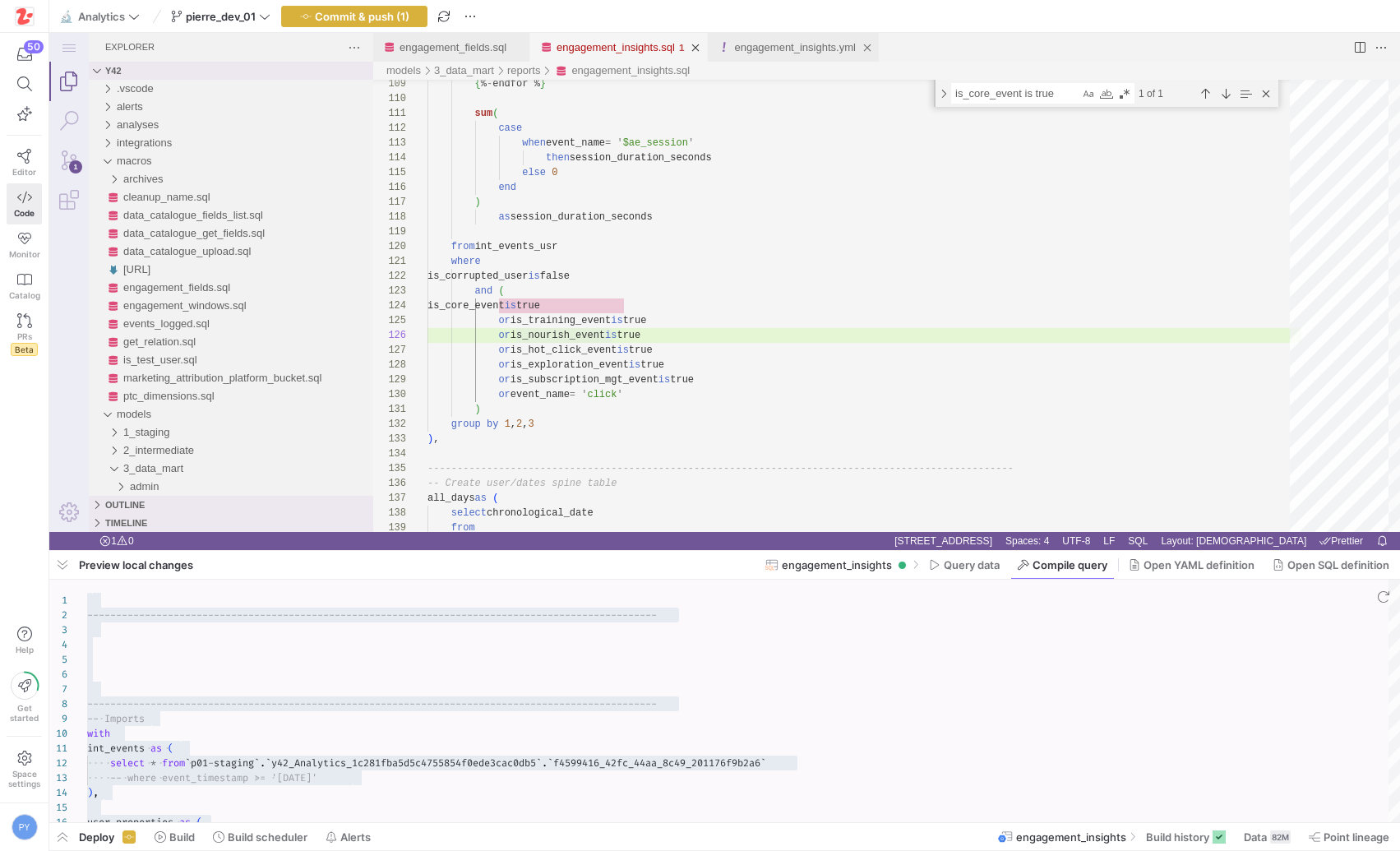
click at [761, 57] on div "engagement_insights.yml" at bounding box center [794, 47] width 121 height 28
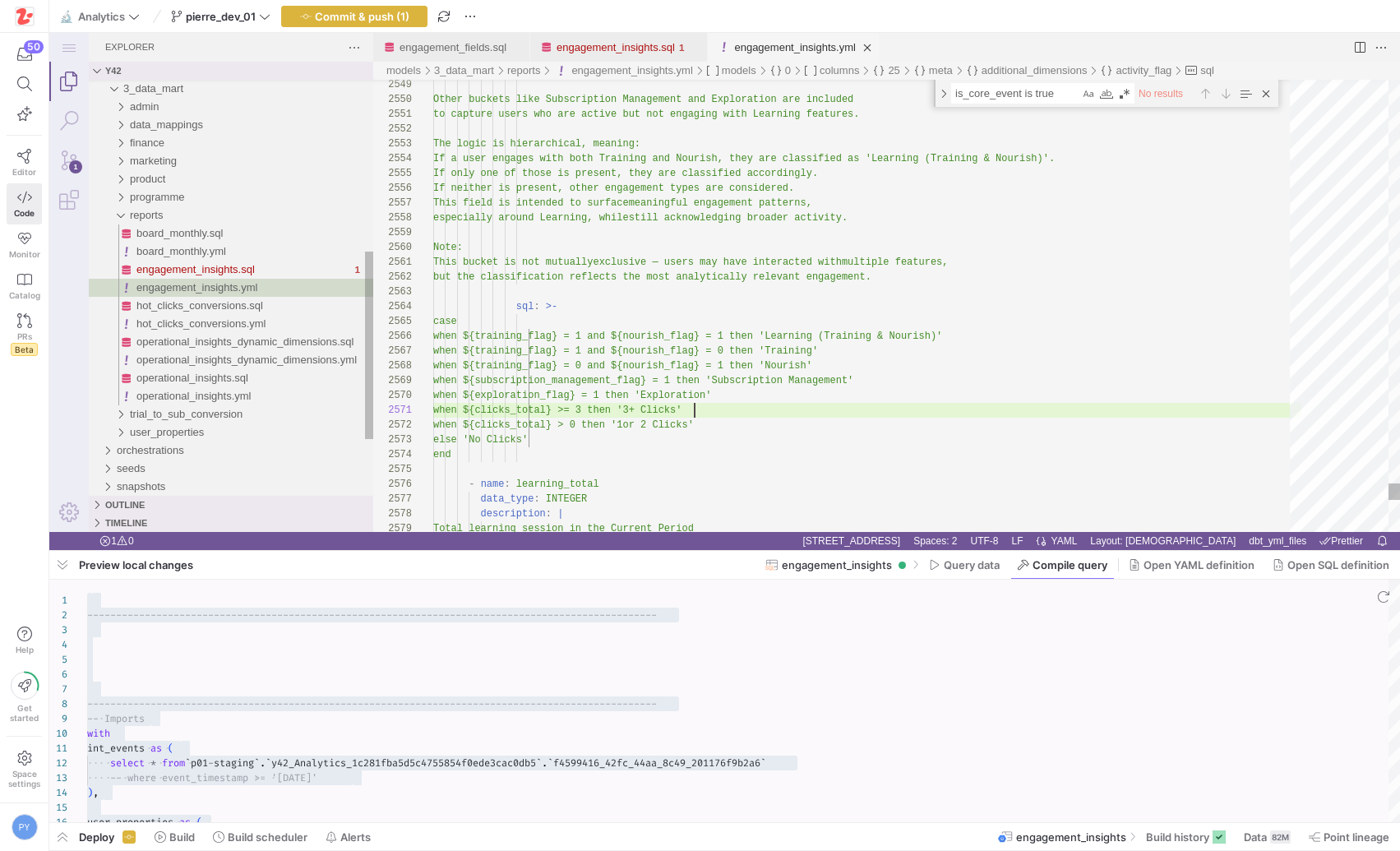
scroll to position [0, 261]
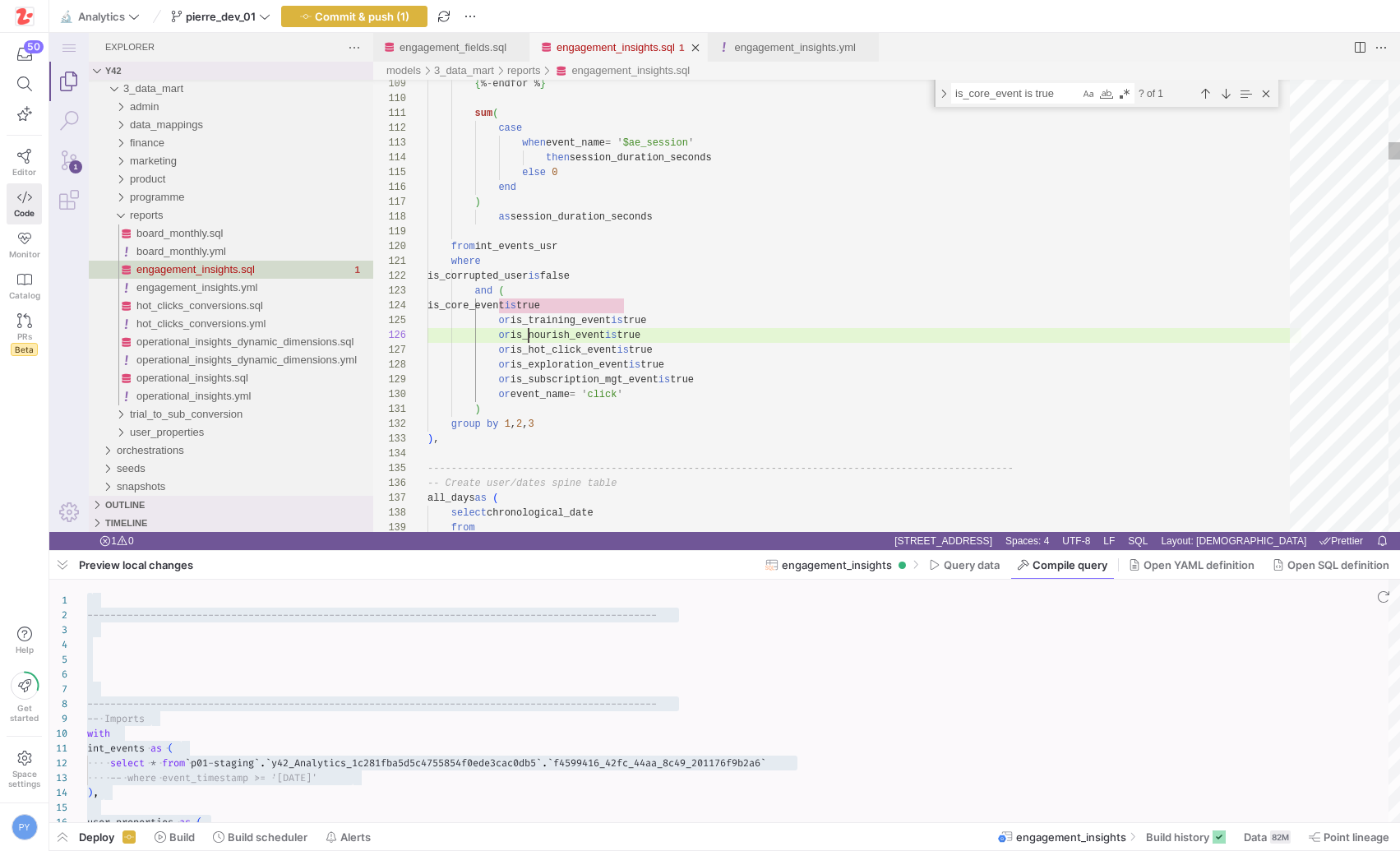
click at [596, 42] on link "engagement_insights.sql" at bounding box center [615, 47] width 118 height 12
type textarea "is_nourish_event"
click at [386, 7] on span "button" at bounding box center [354, 16] width 144 height 20
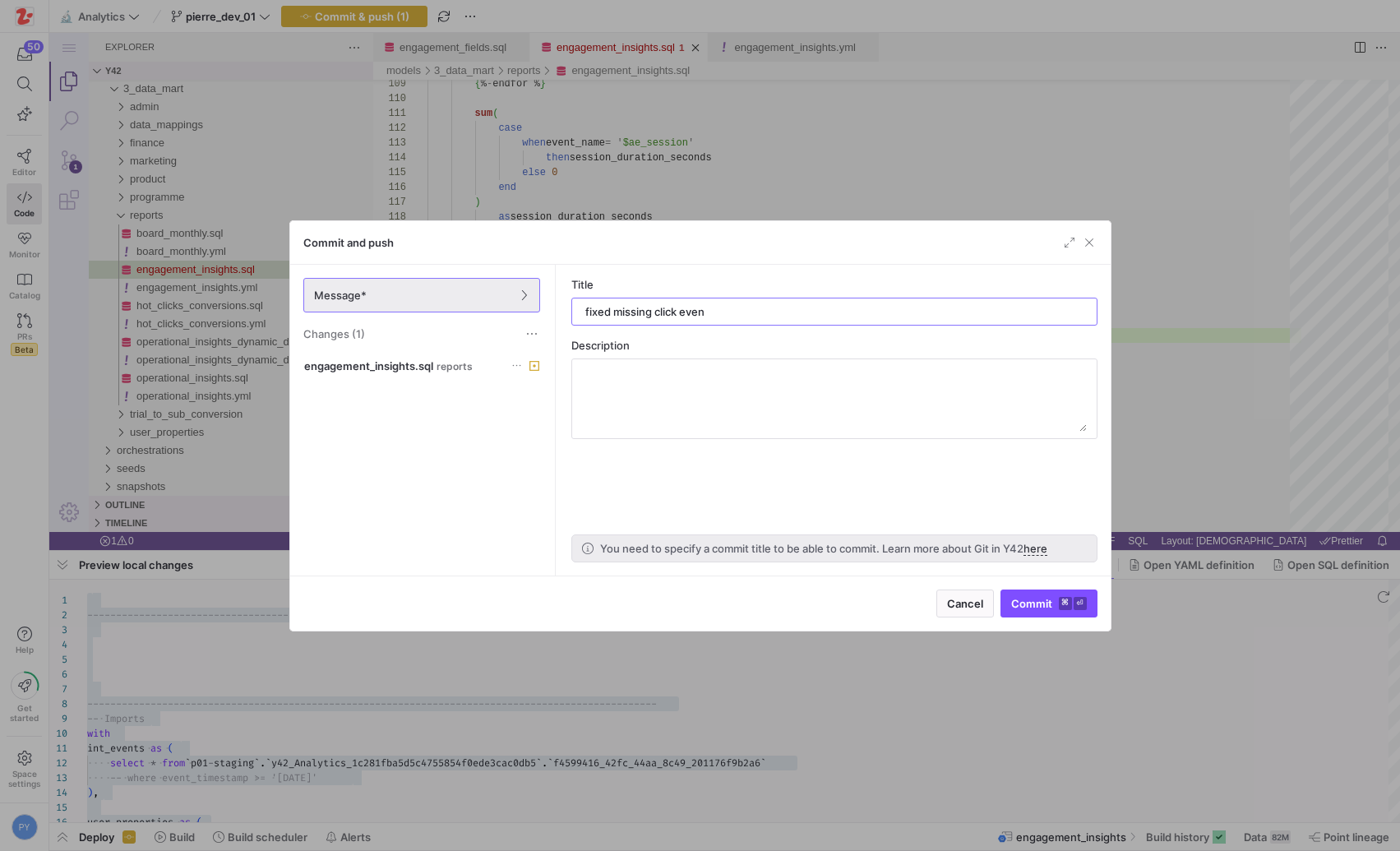
type input "fixed missing click event"
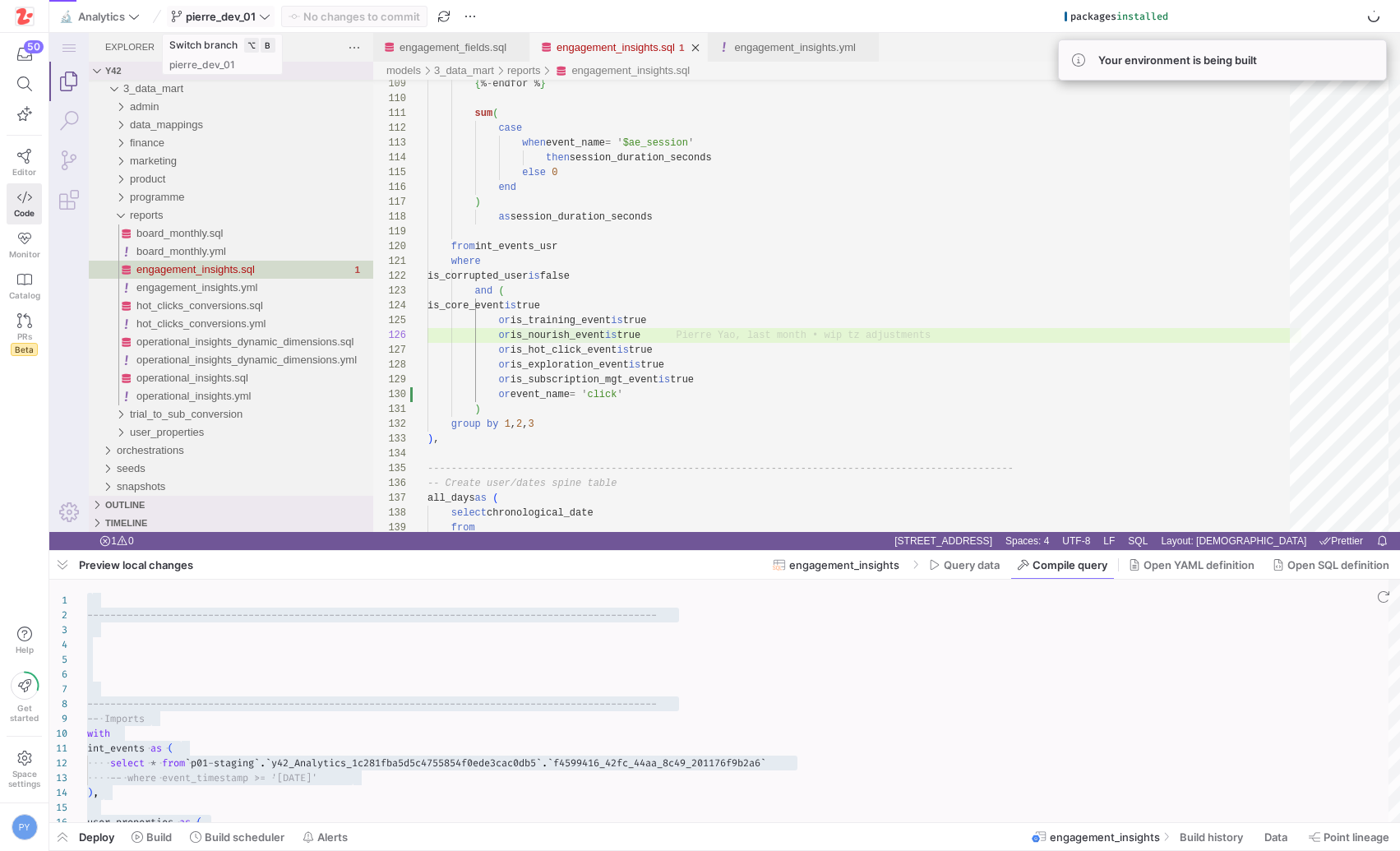
click at [265, 18] on icon at bounding box center [264, 16] width 11 height 11
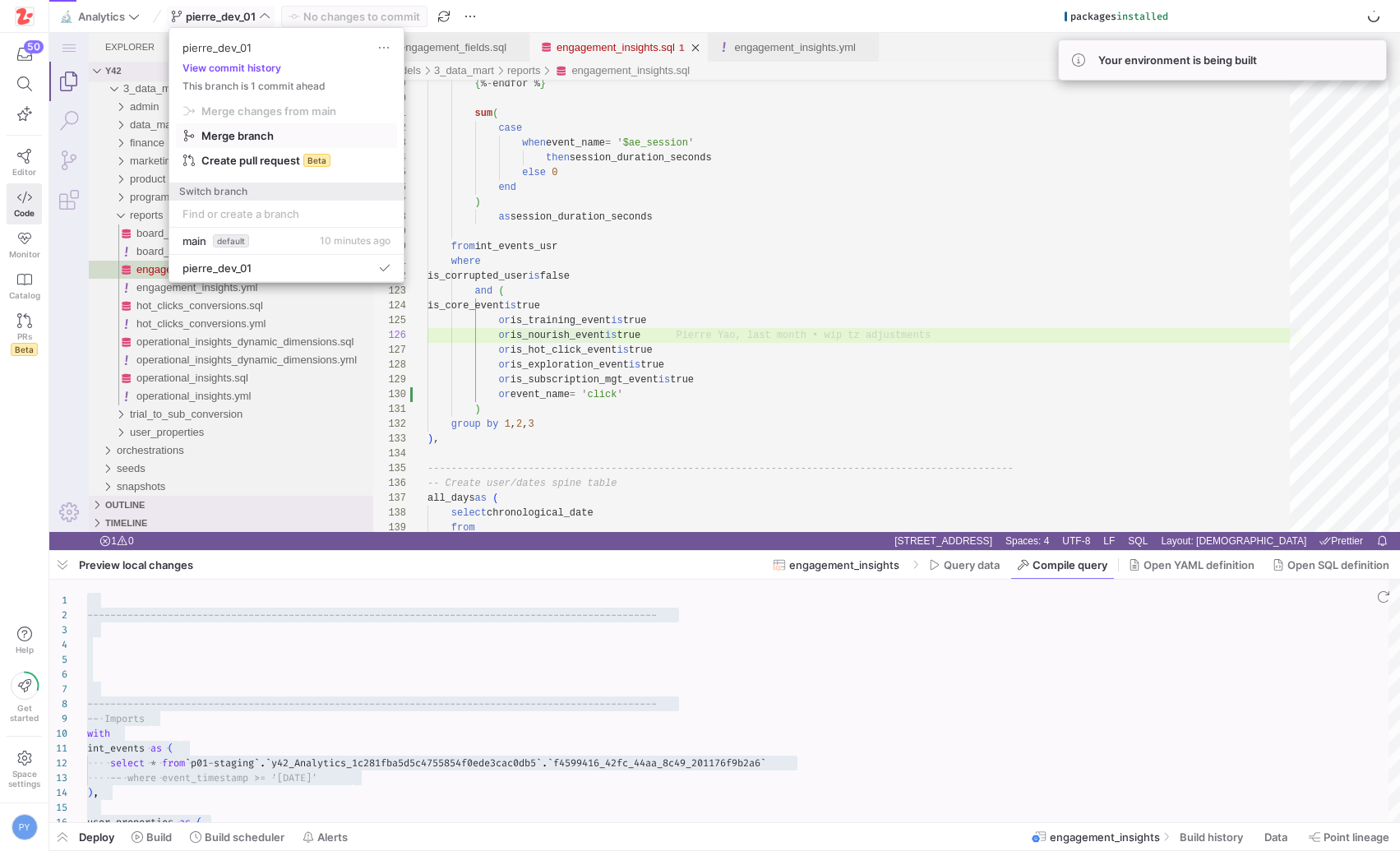
click at [273, 130] on span "Merge branch" at bounding box center [286, 136] width 207 height 13
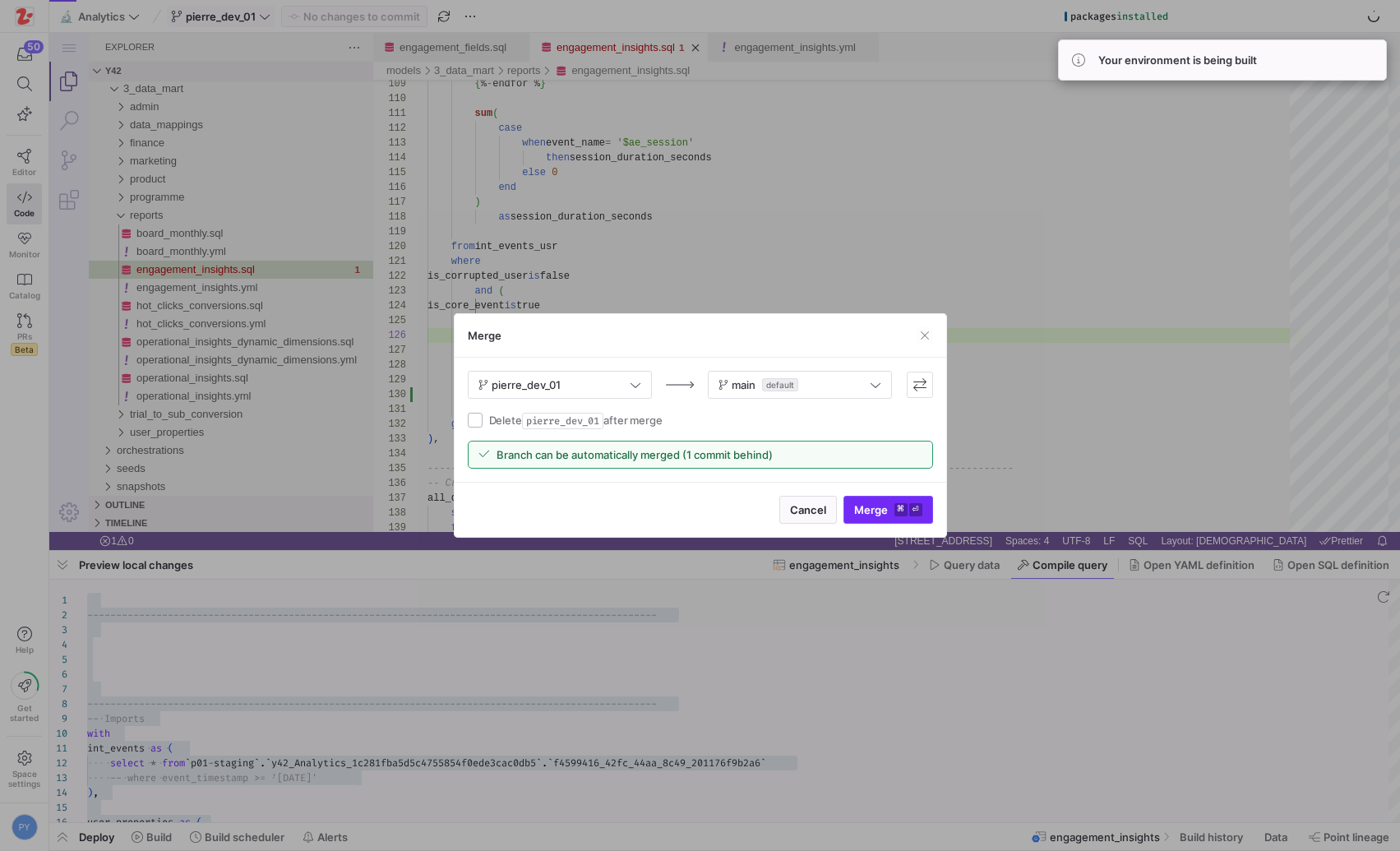
click at [865, 520] on span "submit" at bounding box center [888, 509] width 88 height 26
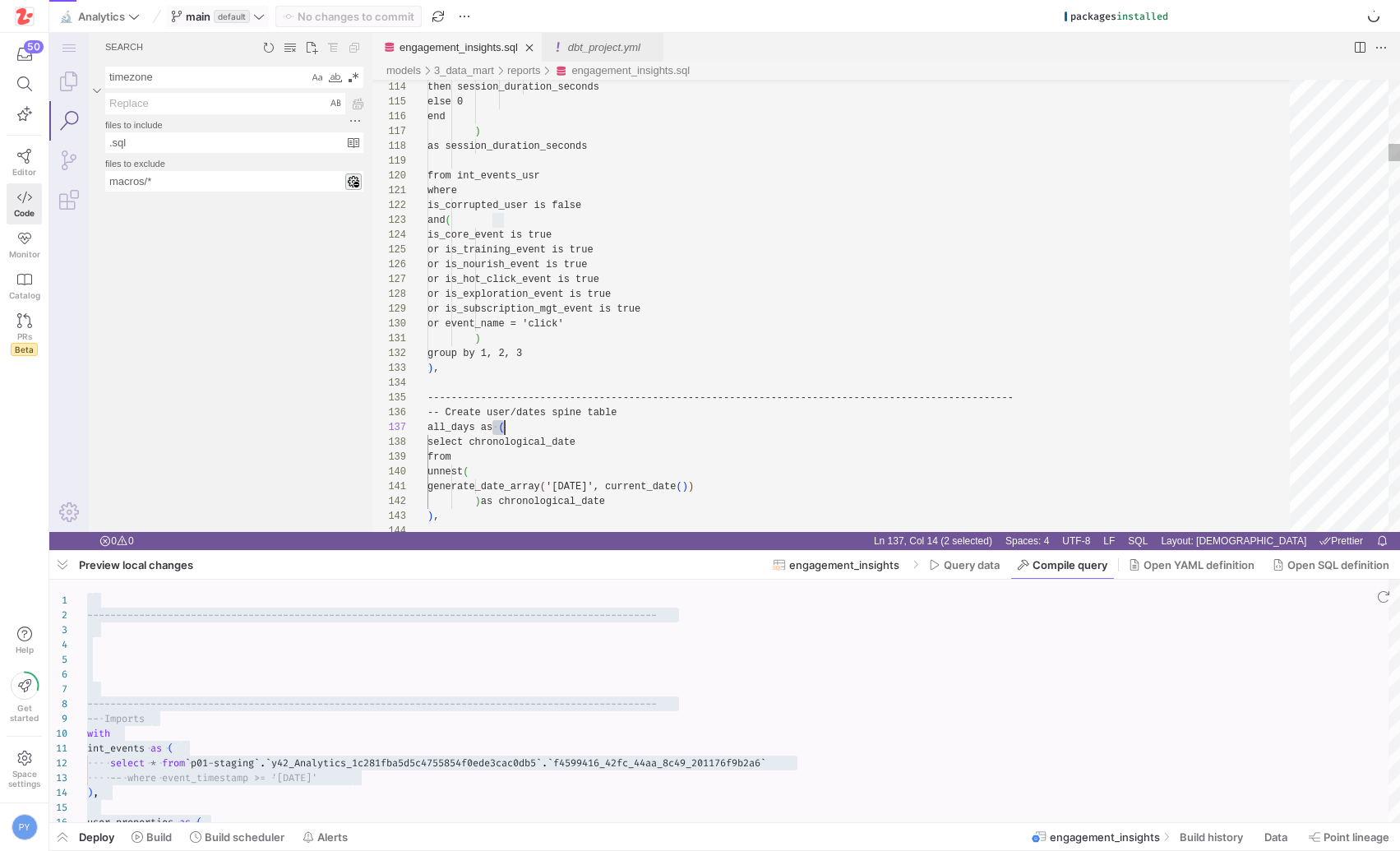
scroll to position [89, 77]
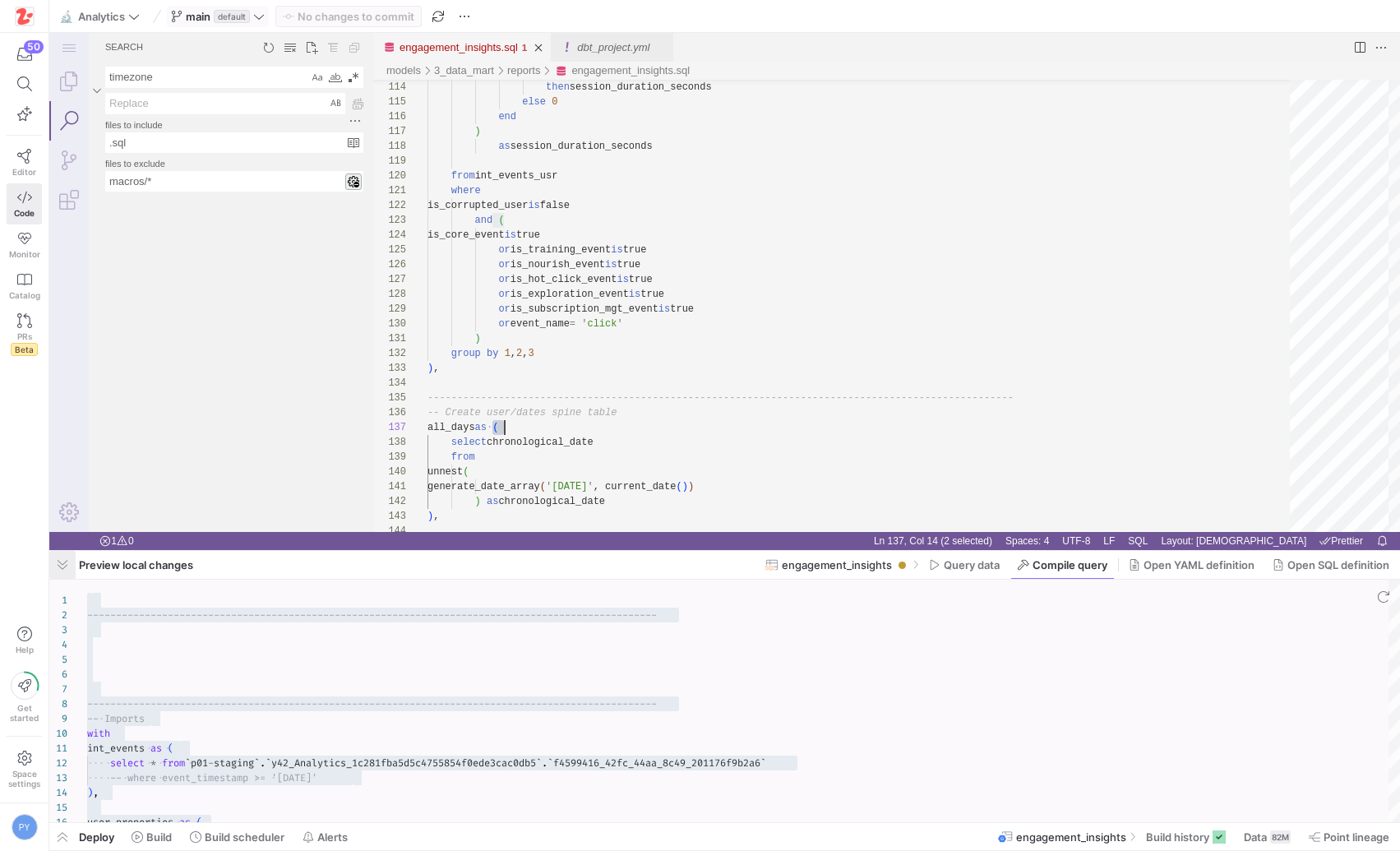
click at [68, 559] on span "button" at bounding box center [62, 565] width 26 height 28
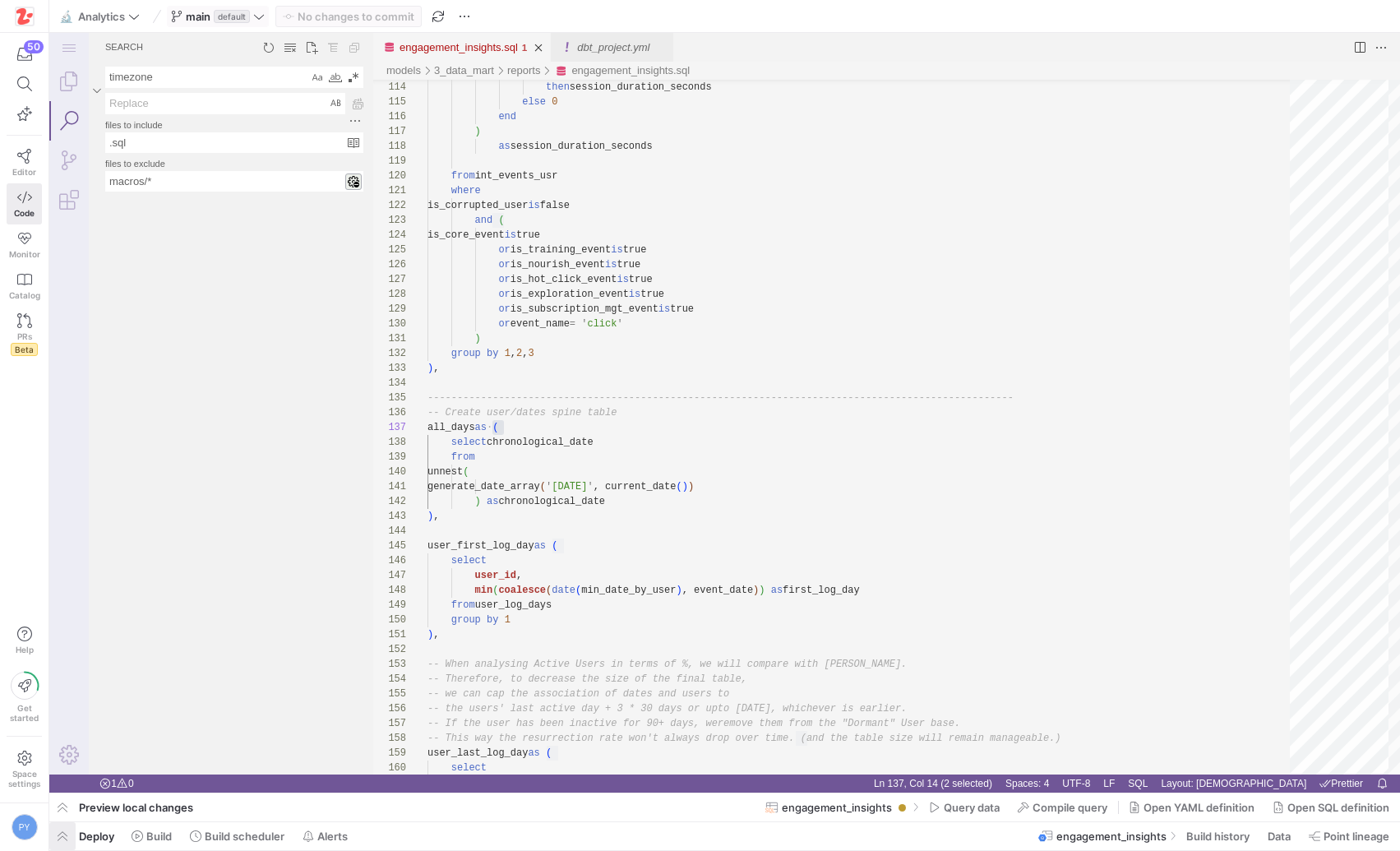
click at [74, 839] on span "button" at bounding box center [62, 836] width 26 height 28
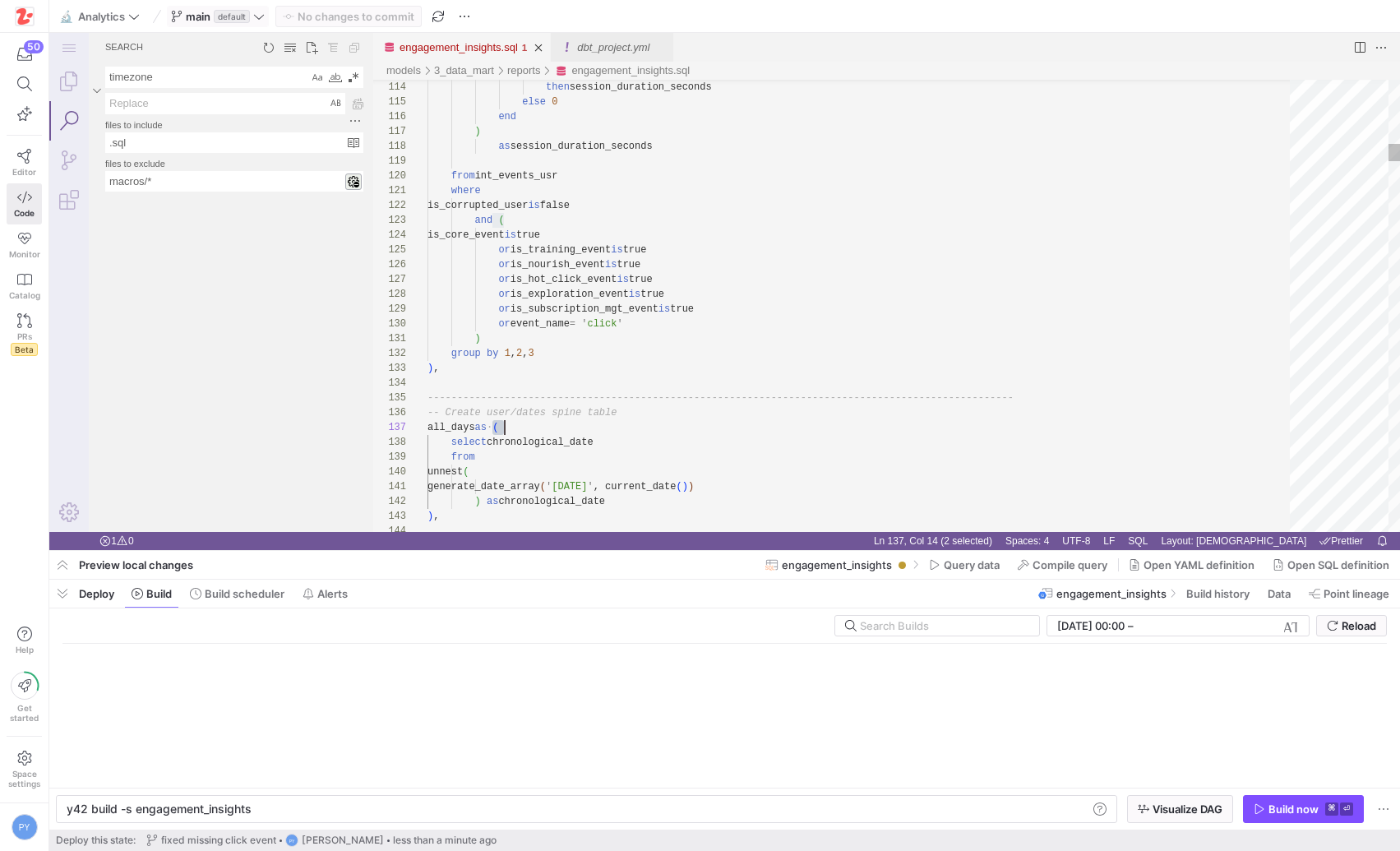
scroll to position [0, 183]
click at [323, 810] on div "y42 build -s engagement_insights" at bounding box center [577, 809] width 1021 height 13
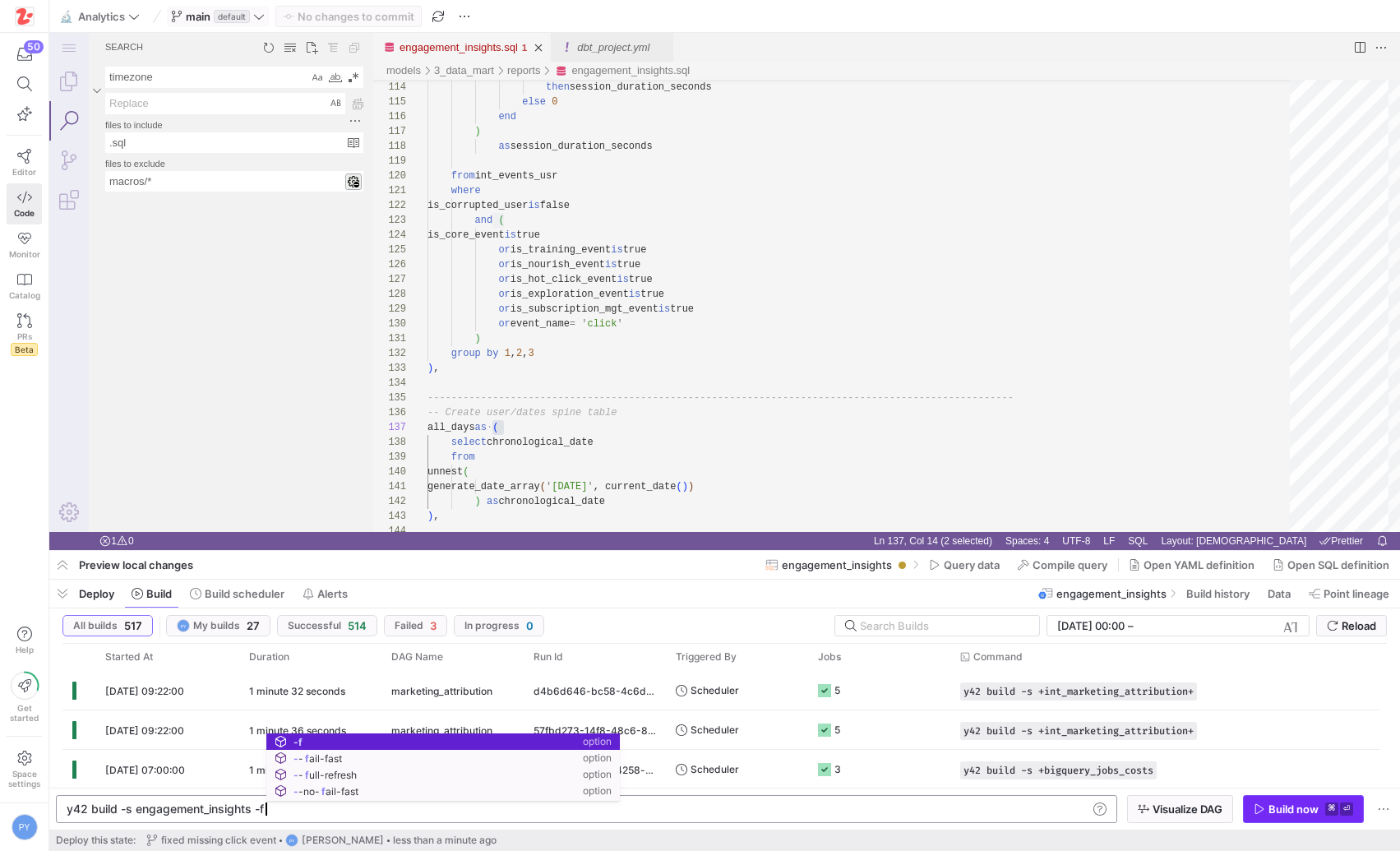
scroll to position [0, 196]
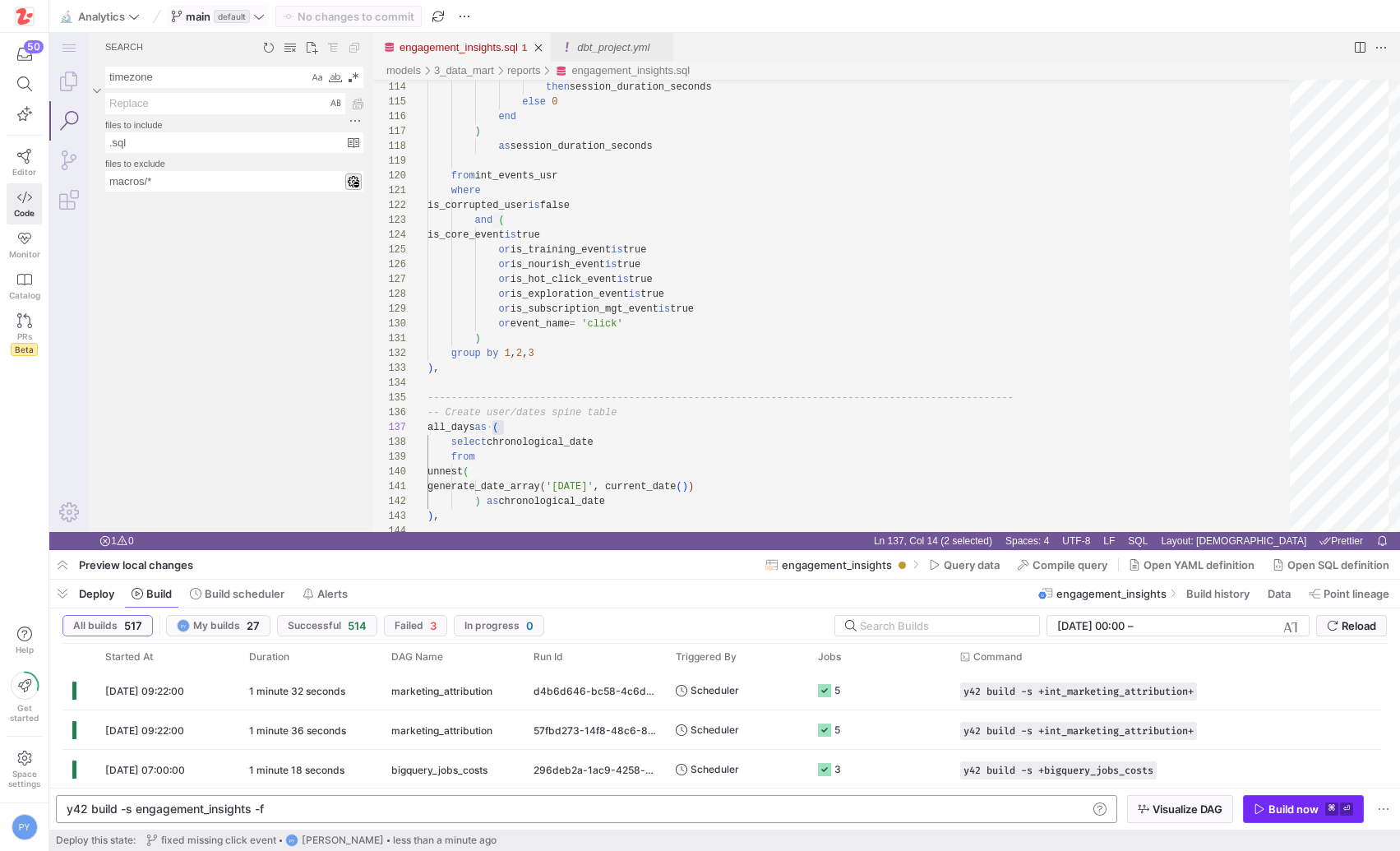
type textarea "y42 build -s engagement_insights -f"
click at [1311, 809] on div "Build now" at bounding box center [1292, 809] width 50 height 13
